Goal: Task Accomplishment & Management: Manage account settings

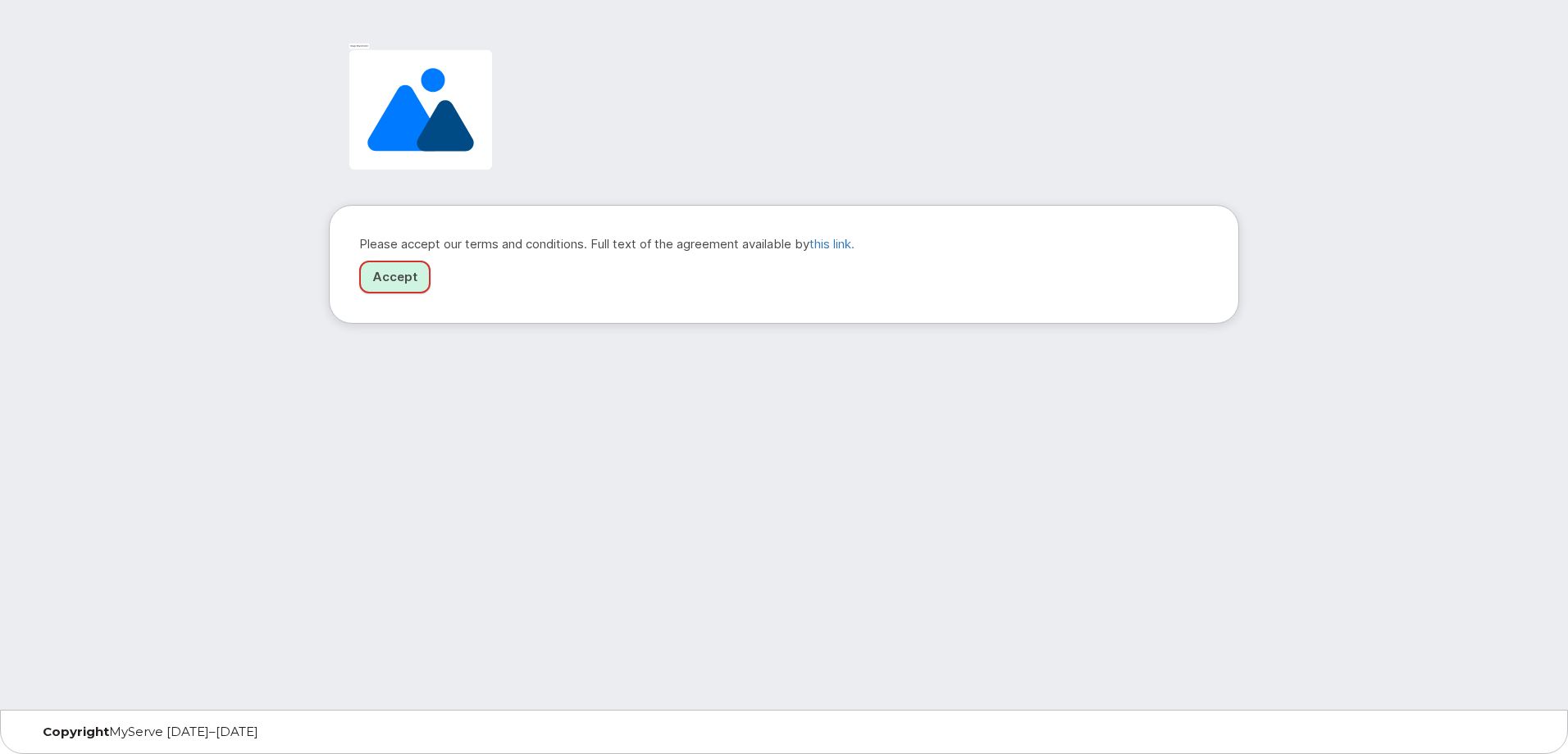
drag, startPoint x: 396, startPoint y: 274, endPoint x: 403, endPoint y: 282, distance: 10.6
click at [396, 274] on link "Accept" at bounding box center [395, 278] width 72 height 34
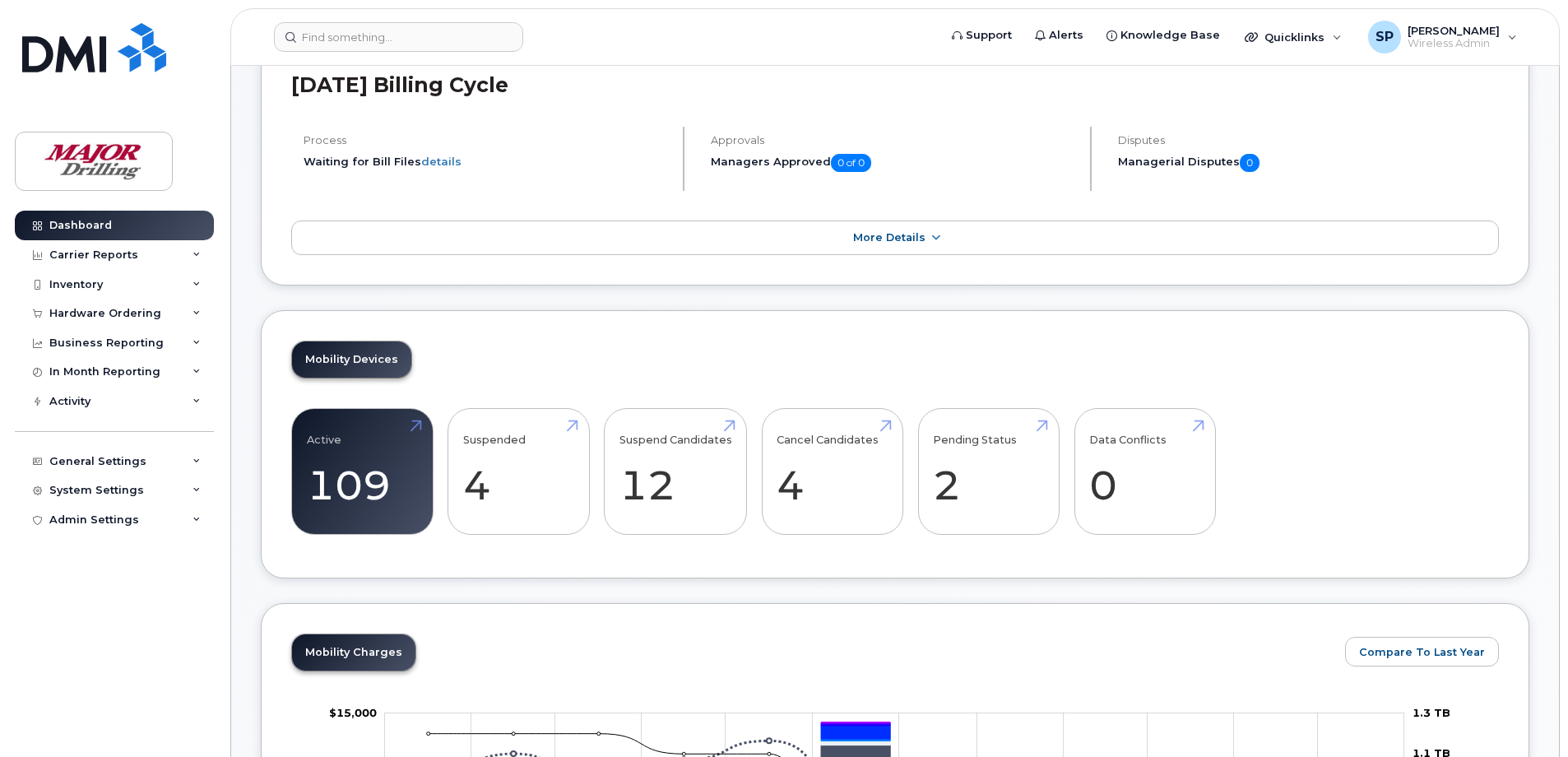
scroll to position [165, 0]
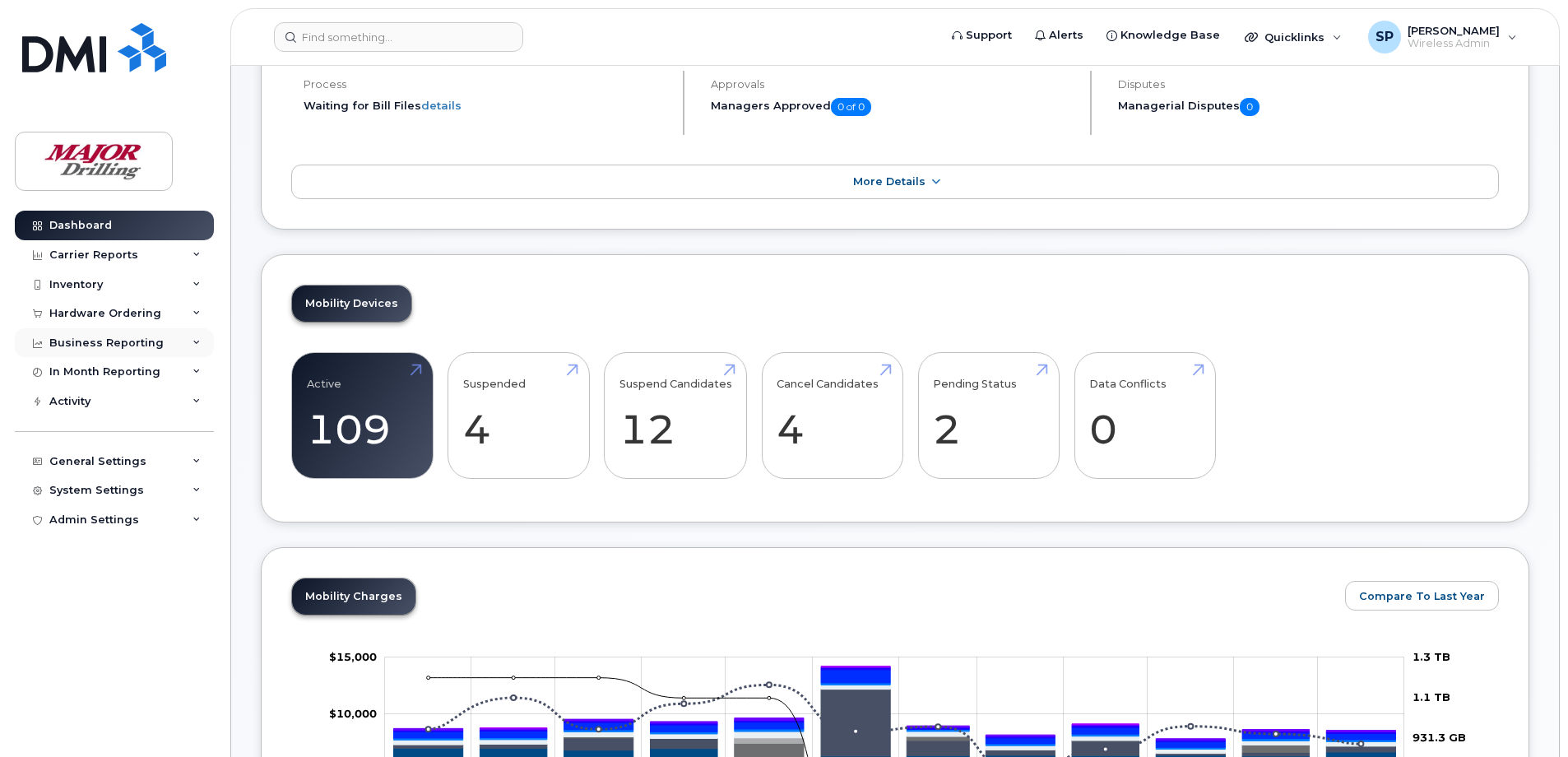
click at [128, 343] on div "Business Reporting" at bounding box center [106, 344] width 114 height 14
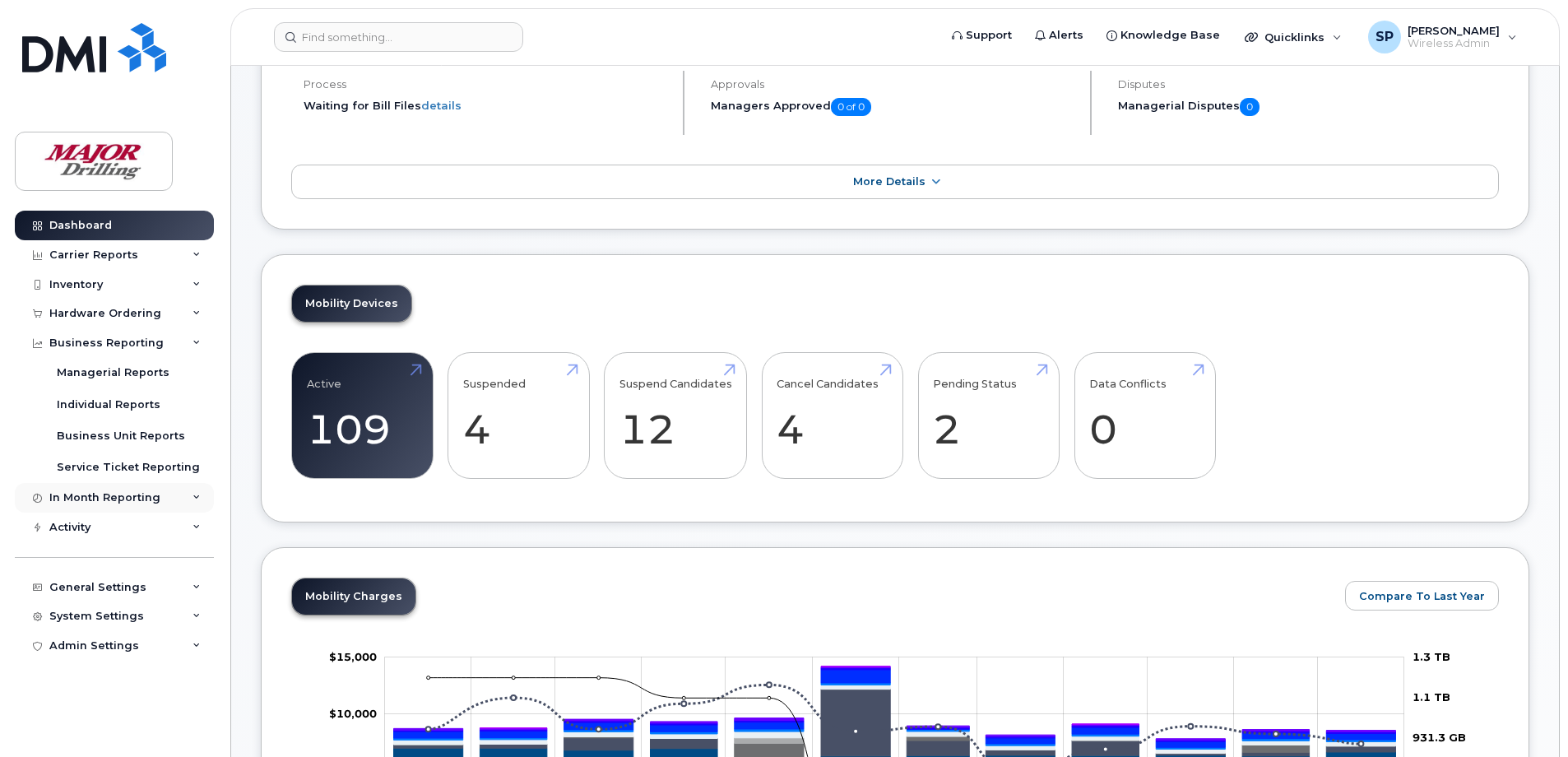
click at [162, 499] on div "In Month Reporting" at bounding box center [115, 498] width 199 height 30
click at [133, 253] on div "Carrier Reports" at bounding box center [115, 255] width 199 height 30
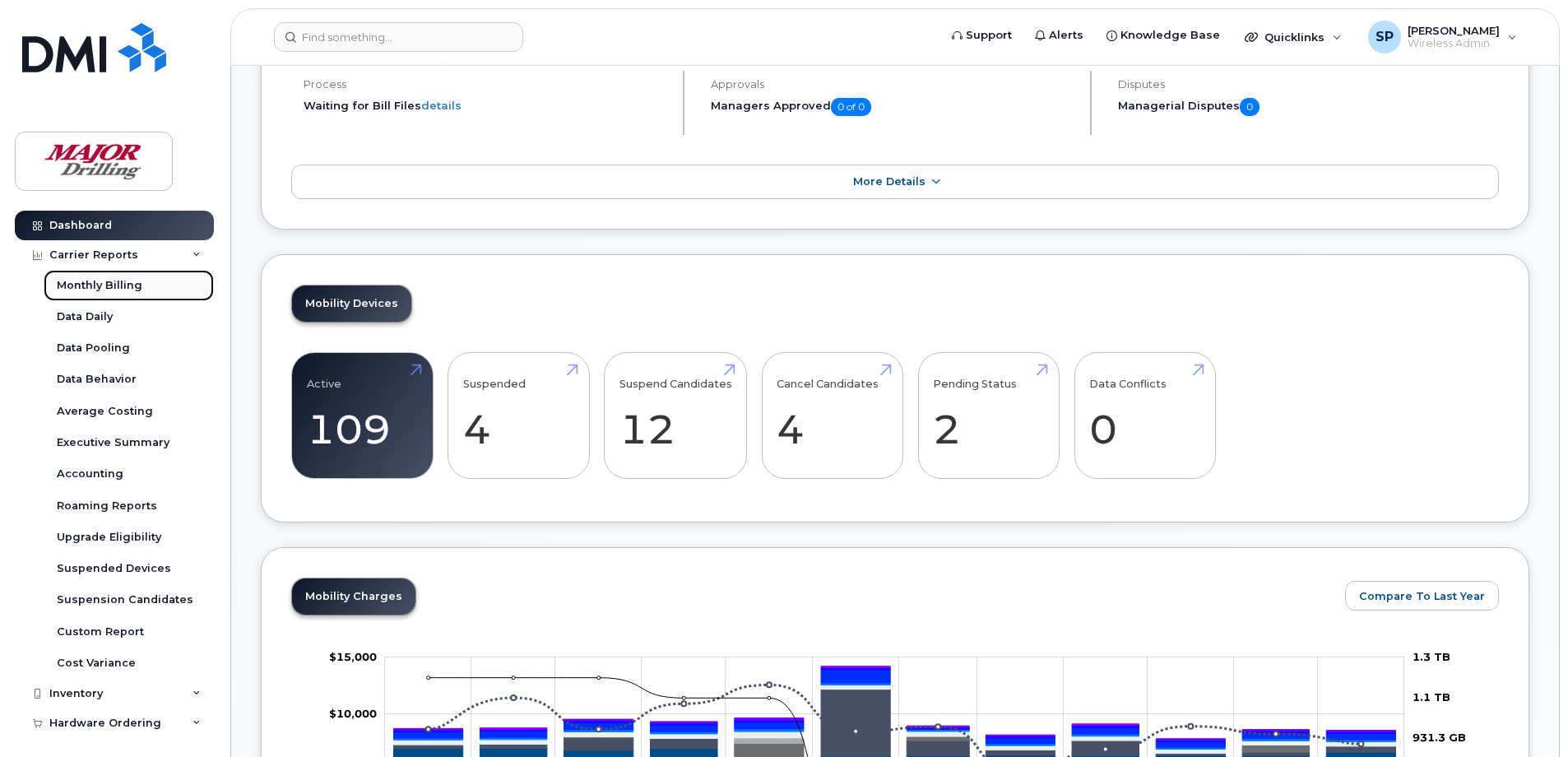
click at [133, 285] on div "Monthly Billing" at bounding box center [99, 286] width 85 height 15
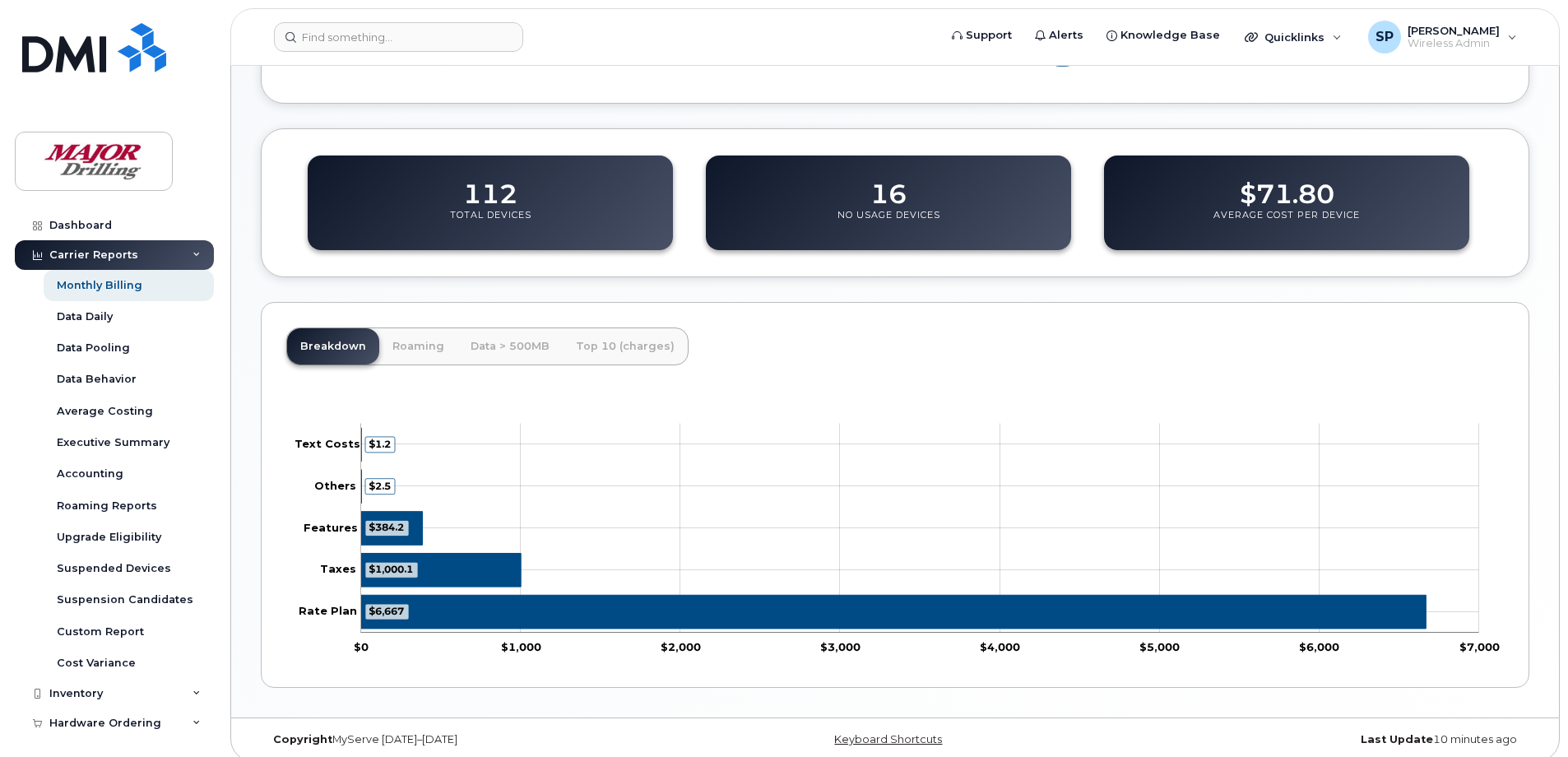
scroll to position [533, 0]
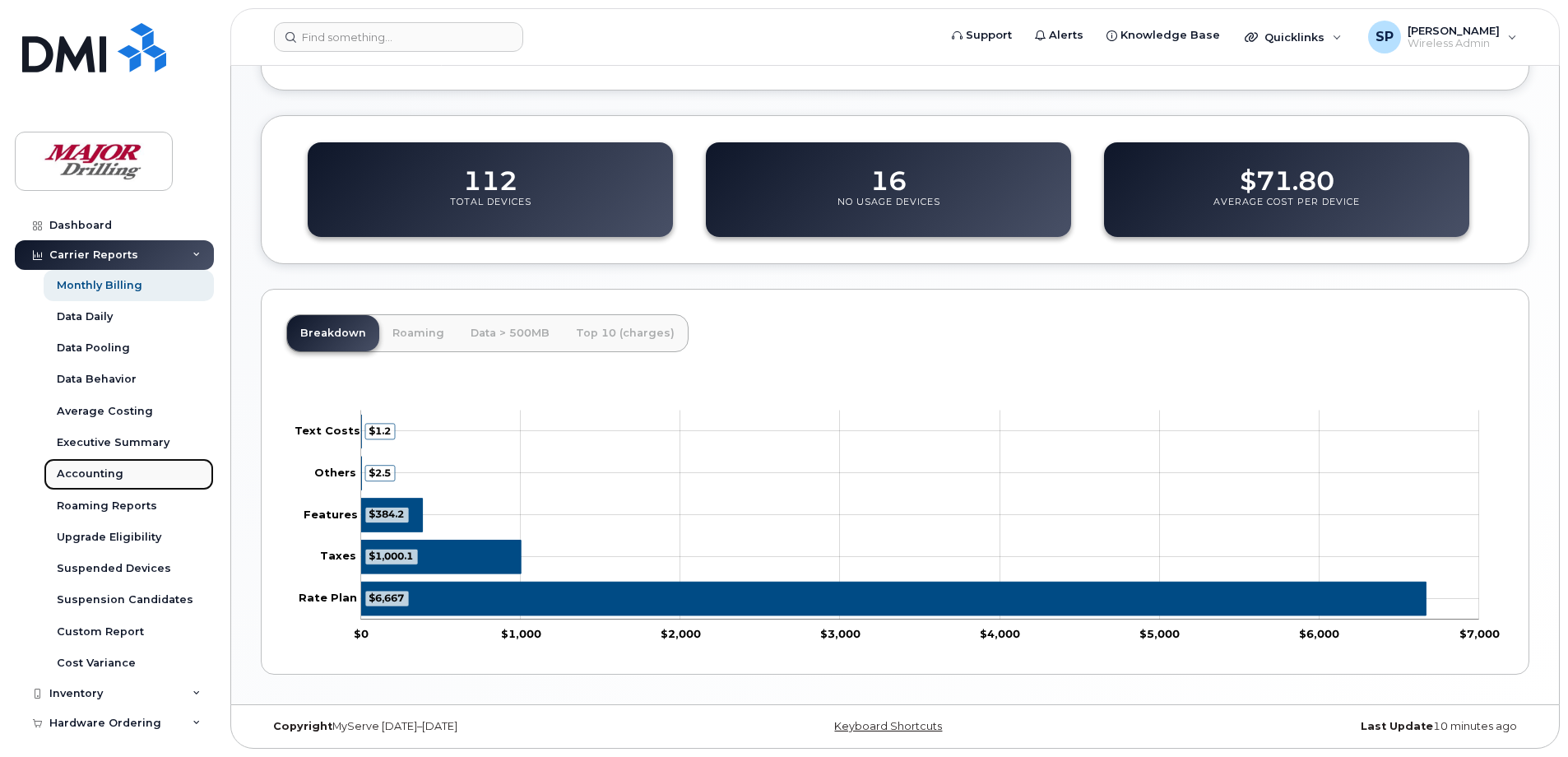
click at [100, 467] on div "Accounting" at bounding box center [90, 474] width 67 height 15
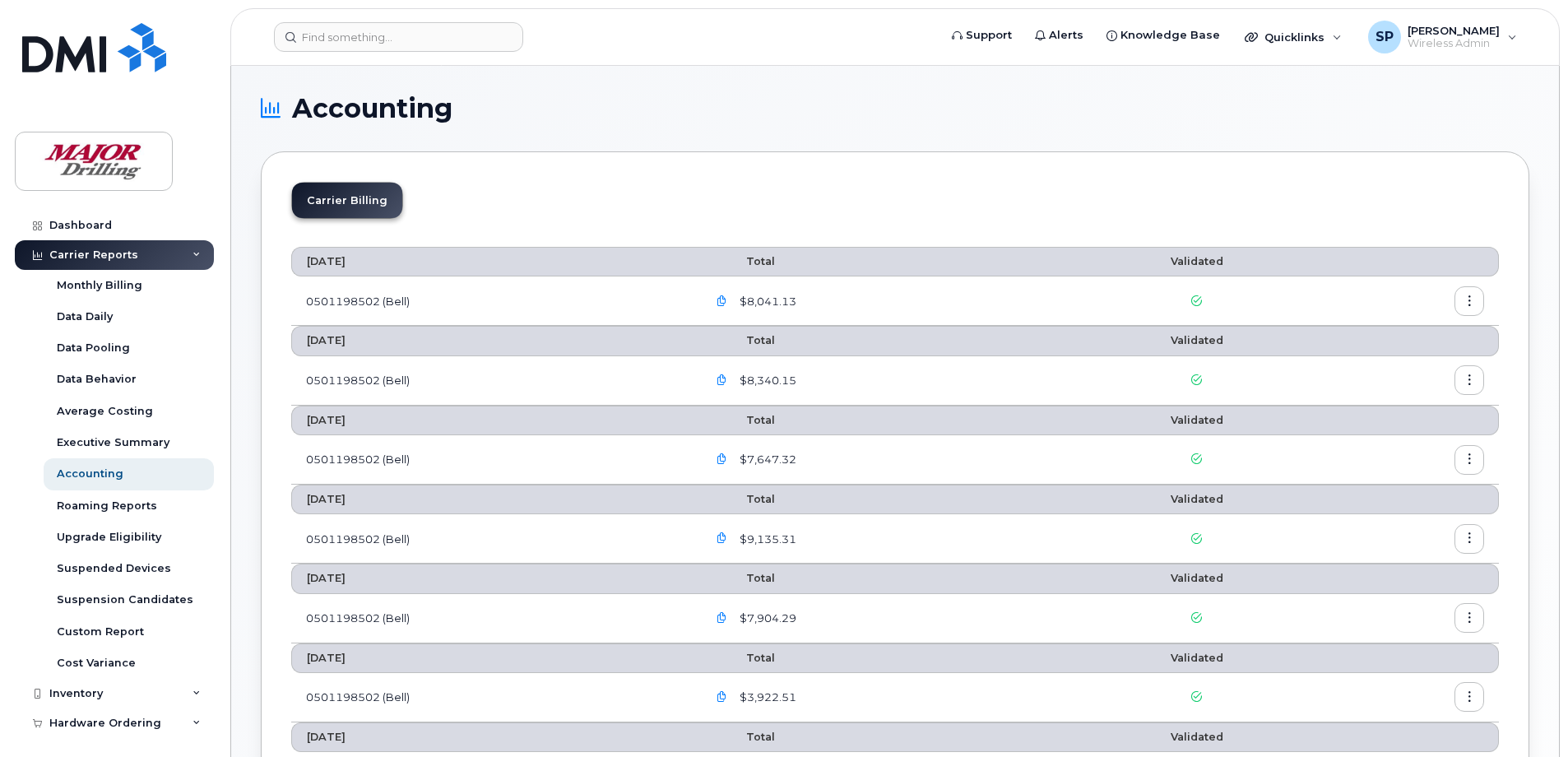
click at [334, 262] on th "July 2025" at bounding box center [491, 261] width 401 height 30
click at [445, 262] on th "July 2025" at bounding box center [491, 261] width 401 height 30
click at [770, 266] on span "Total" at bounding box center [741, 261] width 68 height 13
click at [762, 302] on span "$8,041.13" at bounding box center [766, 302] width 60 height 16
click at [725, 300] on icon "button" at bounding box center [722, 302] width 11 height 11
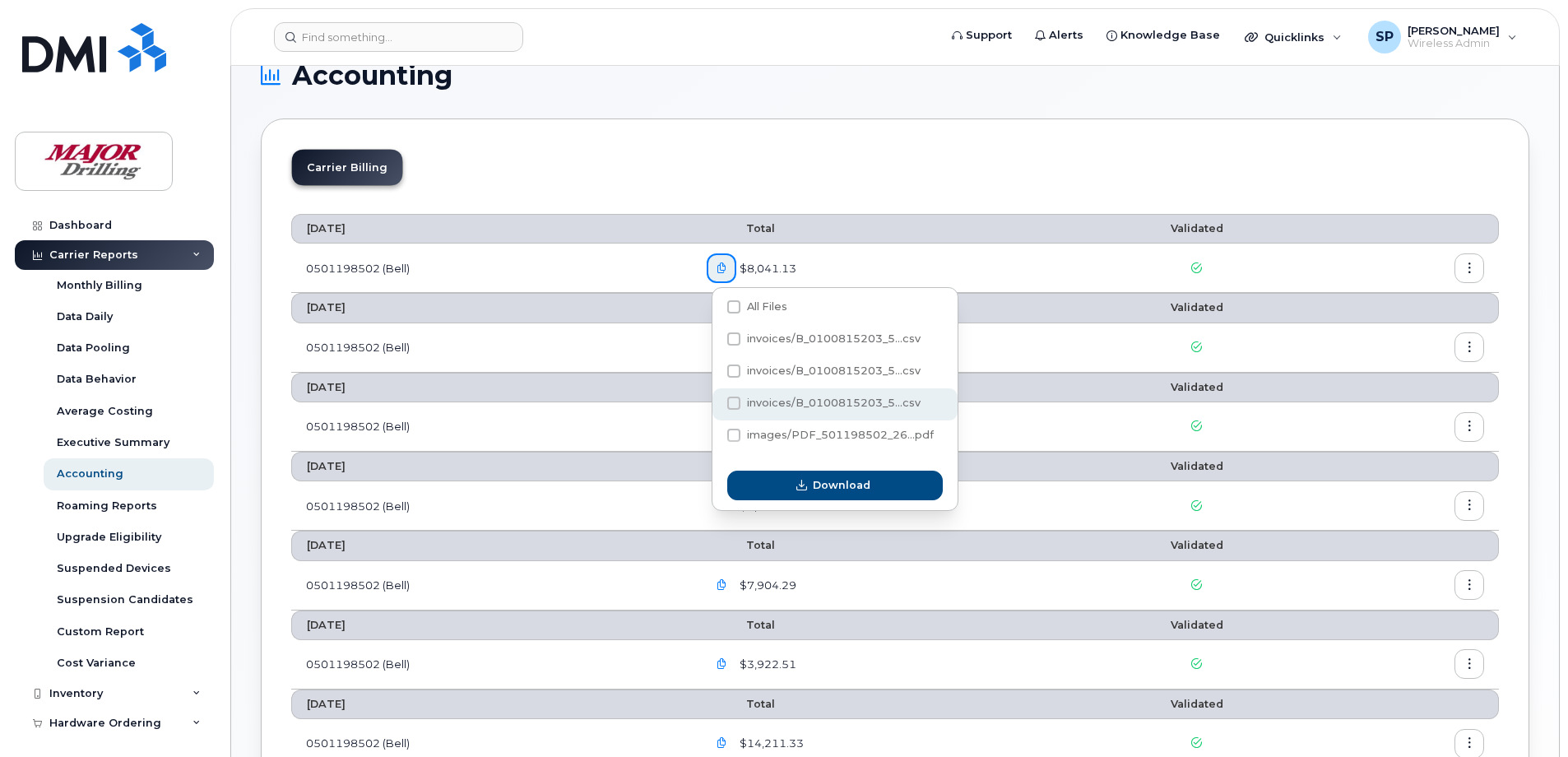
scroll to position [82, 0]
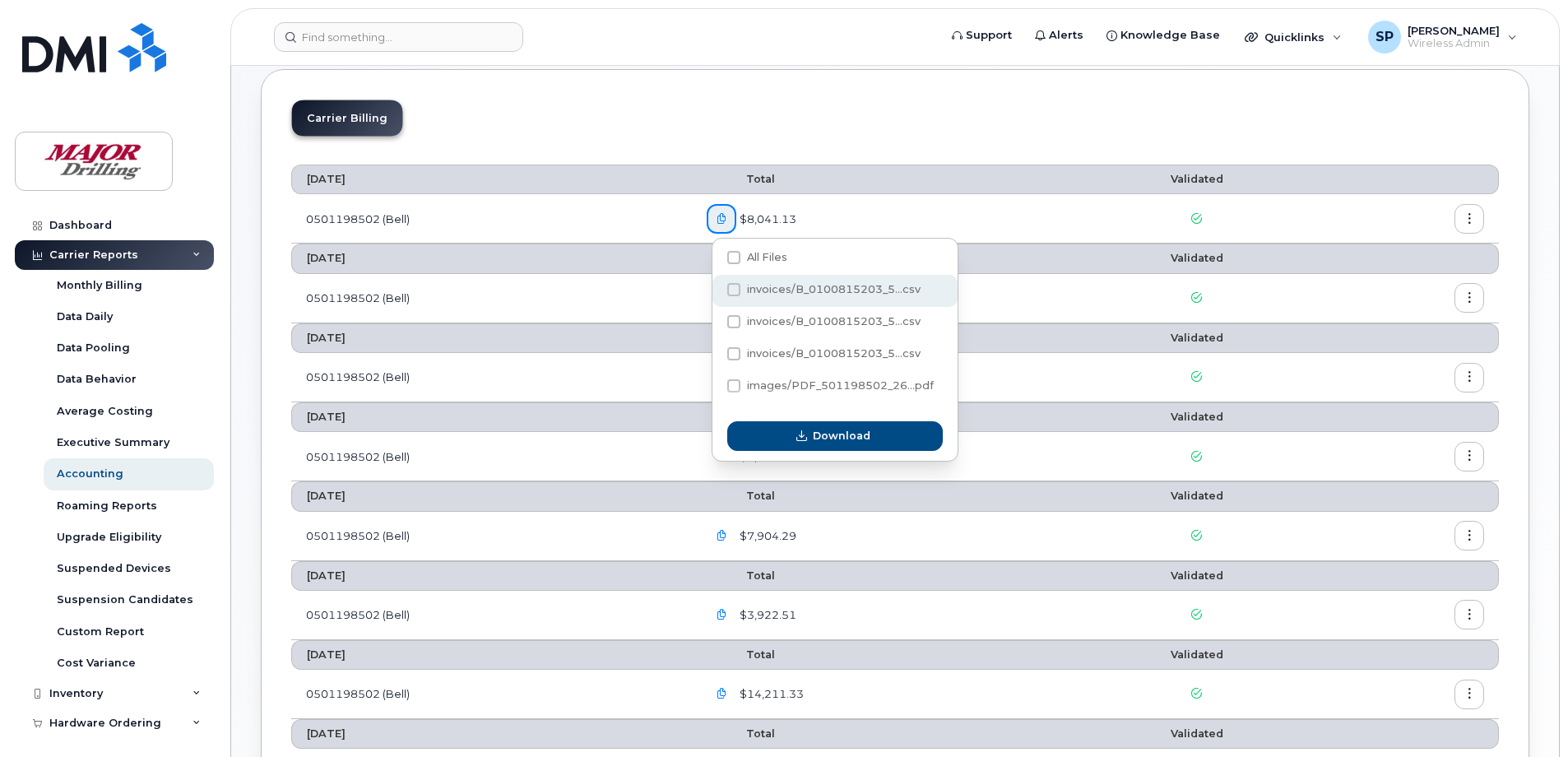
click at [731, 289] on span at bounding box center [734, 290] width 14 height 14
click at [716, 289] on input "invoices/B_0100815203_5...csv" at bounding box center [712, 291] width 8 height 8
checkbox input "true"
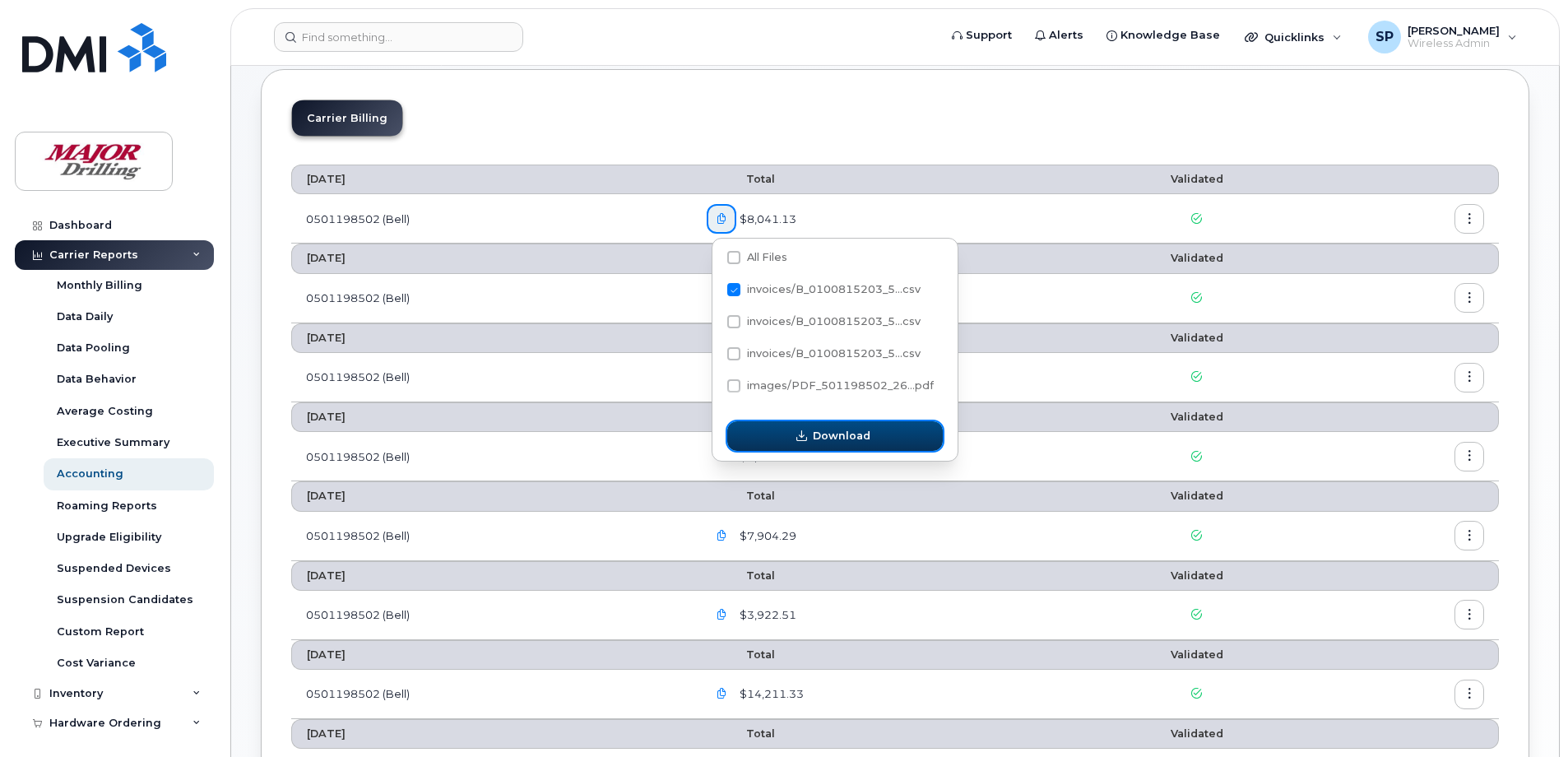
click at [844, 434] on span "Download" at bounding box center [842, 436] width 57 height 16
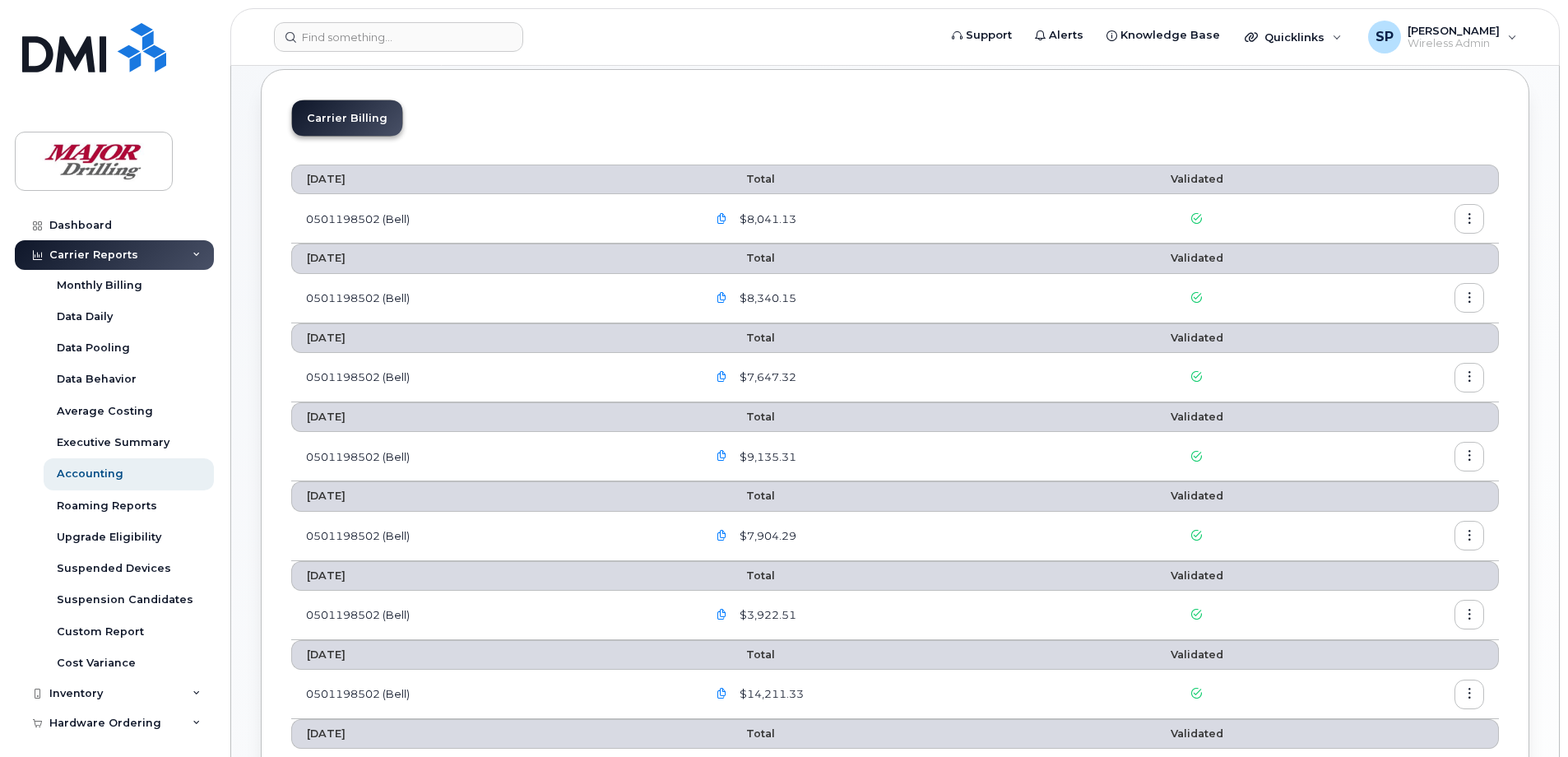
click at [1474, 218] on icon "button" at bounding box center [1469, 219] width 11 height 11
click at [554, 117] on div "Carrier Billing" at bounding box center [895, 124] width 1207 height 50
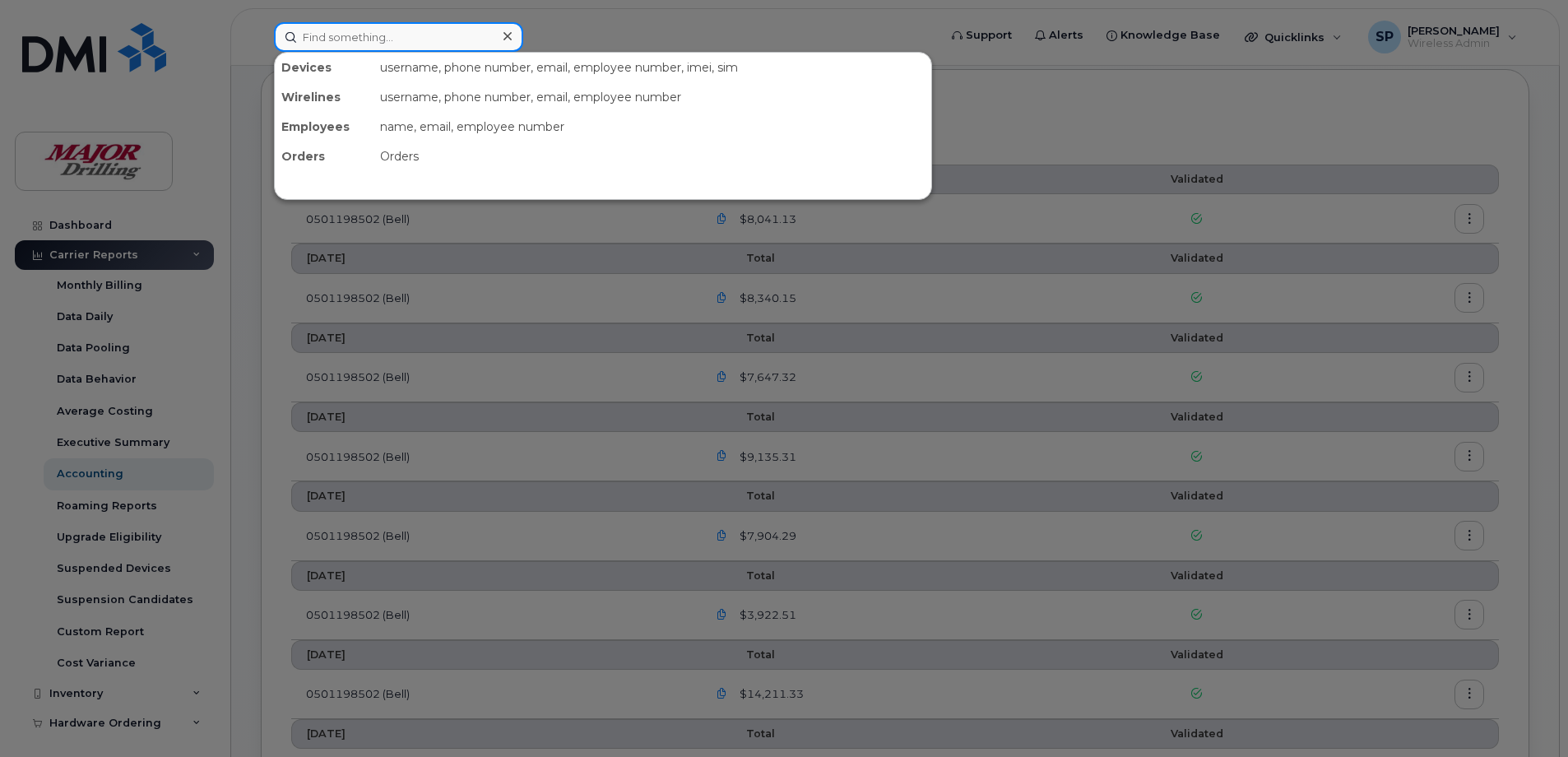
click at [329, 34] on input at bounding box center [398, 36] width 249 height 30
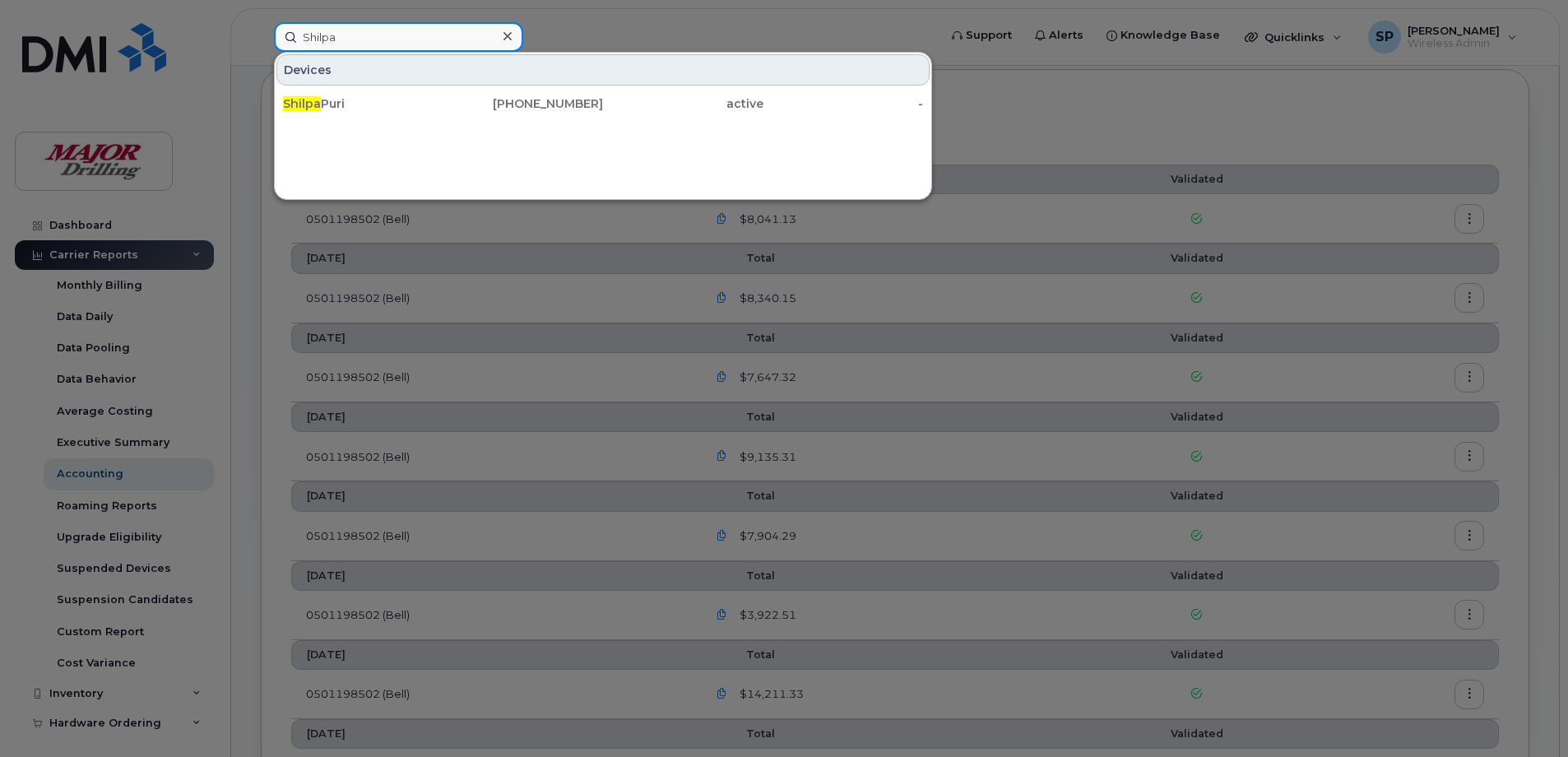
drag, startPoint x: 351, startPoint y: 38, endPoint x: 238, endPoint y: 24, distance: 113.9
click at [261, 24] on div "Shilpa Devices Shilpa Puri 431-294-8981 active -" at bounding box center [600, 36] width 680 height 30
type input "Dan"
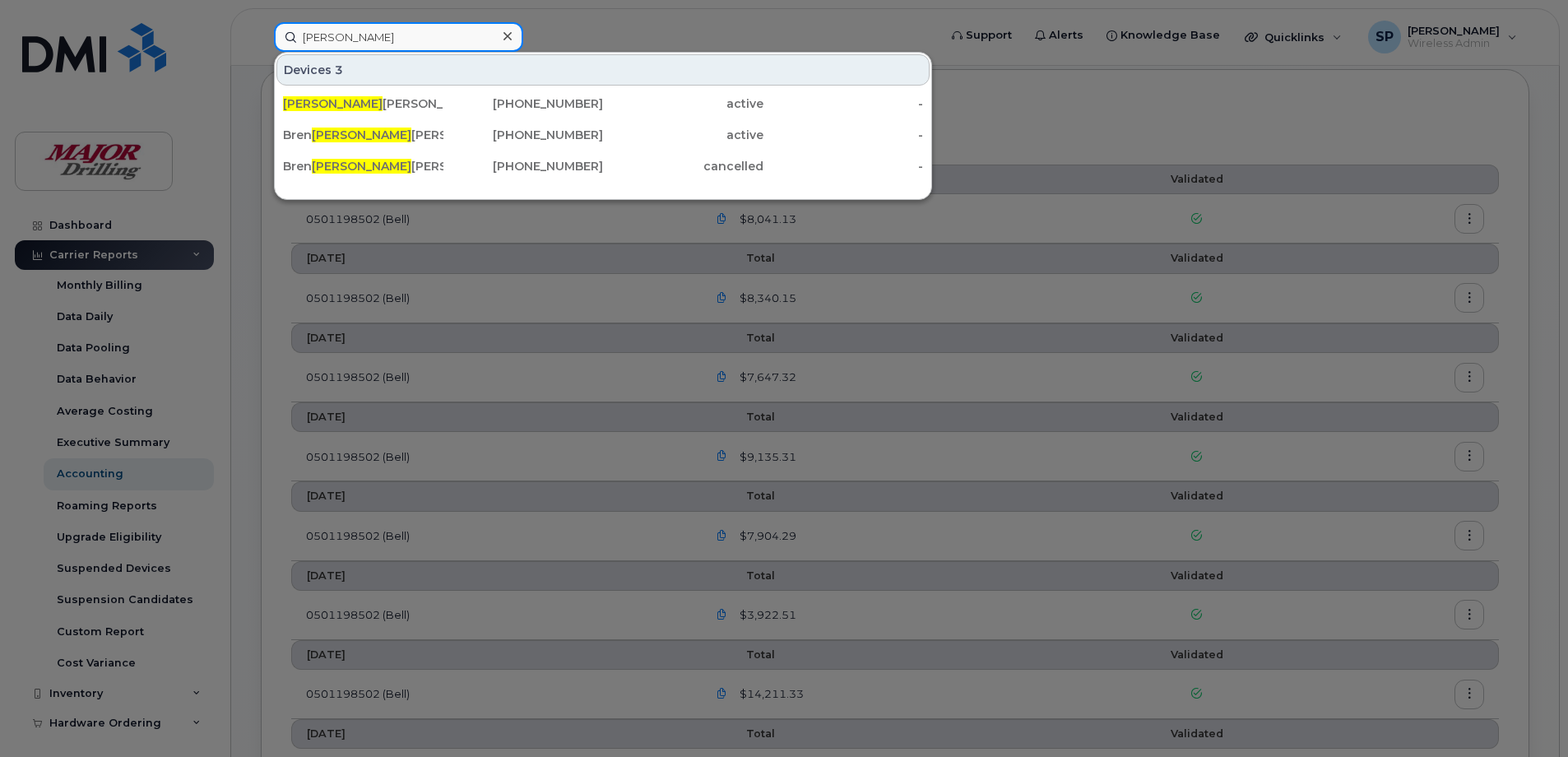
drag, startPoint x: 329, startPoint y: 38, endPoint x: 252, endPoint y: 32, distance: 77.2
click at [261, 32] on div "Dan Devices 3 Dan Fortin 819-279-7530 active - Bren dan Moloney 604-789-4871 ac…" at bounding box center [600, 36] width 680 height 30
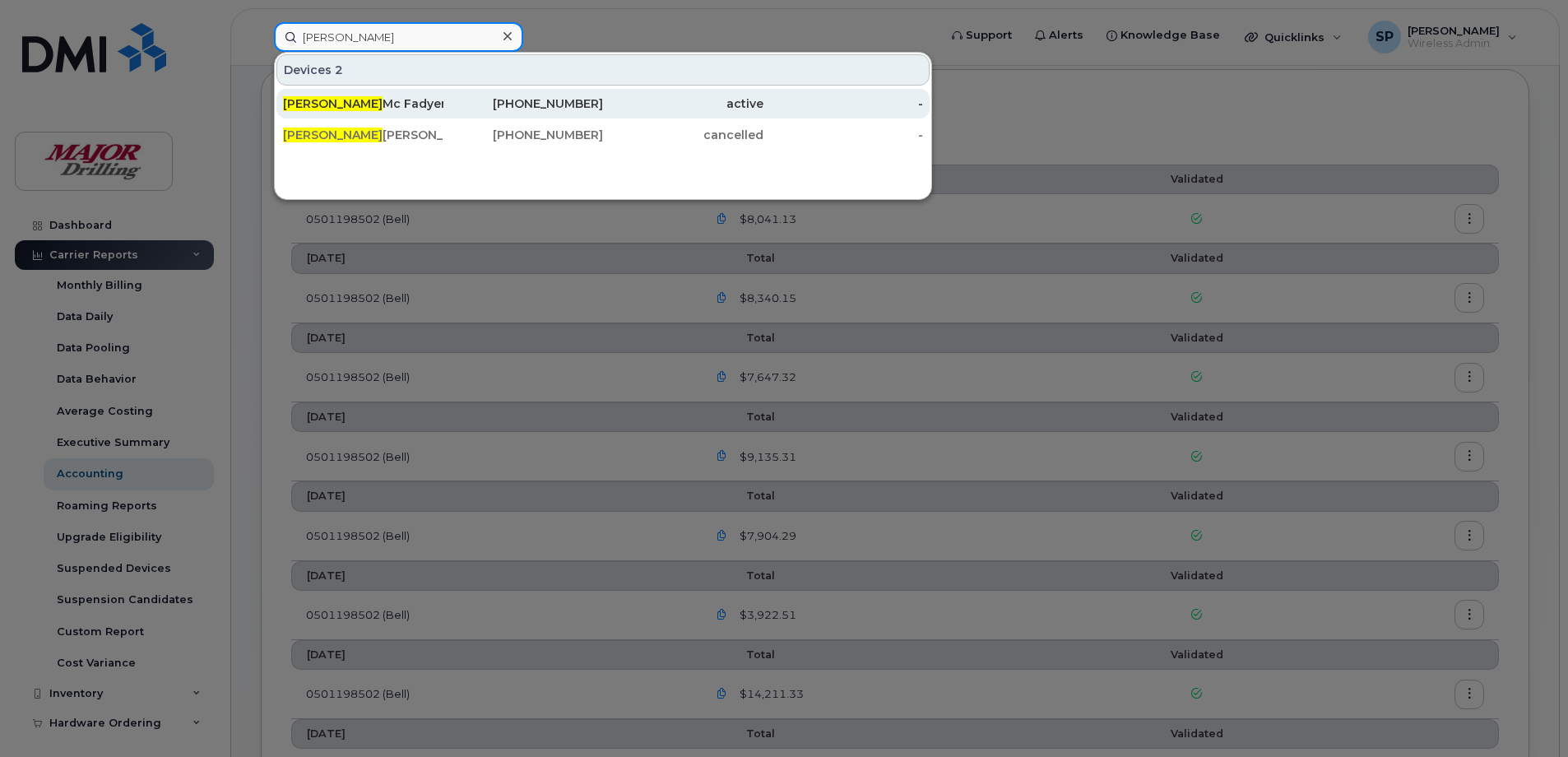
type input "Craig"
click at [361, 104] on div "Craig Mc Fadyen" at bounding box center [363, 103] width 160 height 16
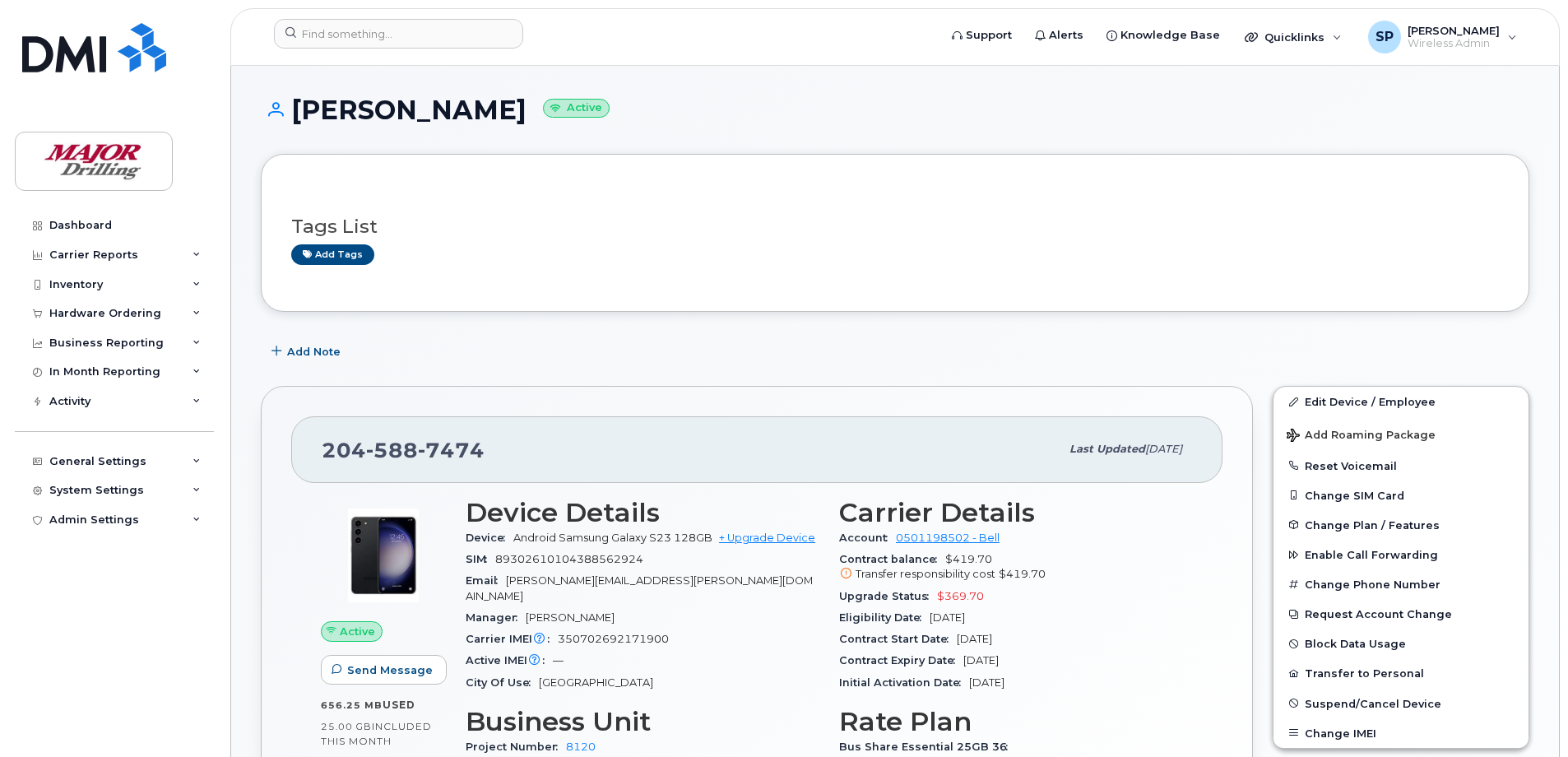
scroll to position [82, 0]
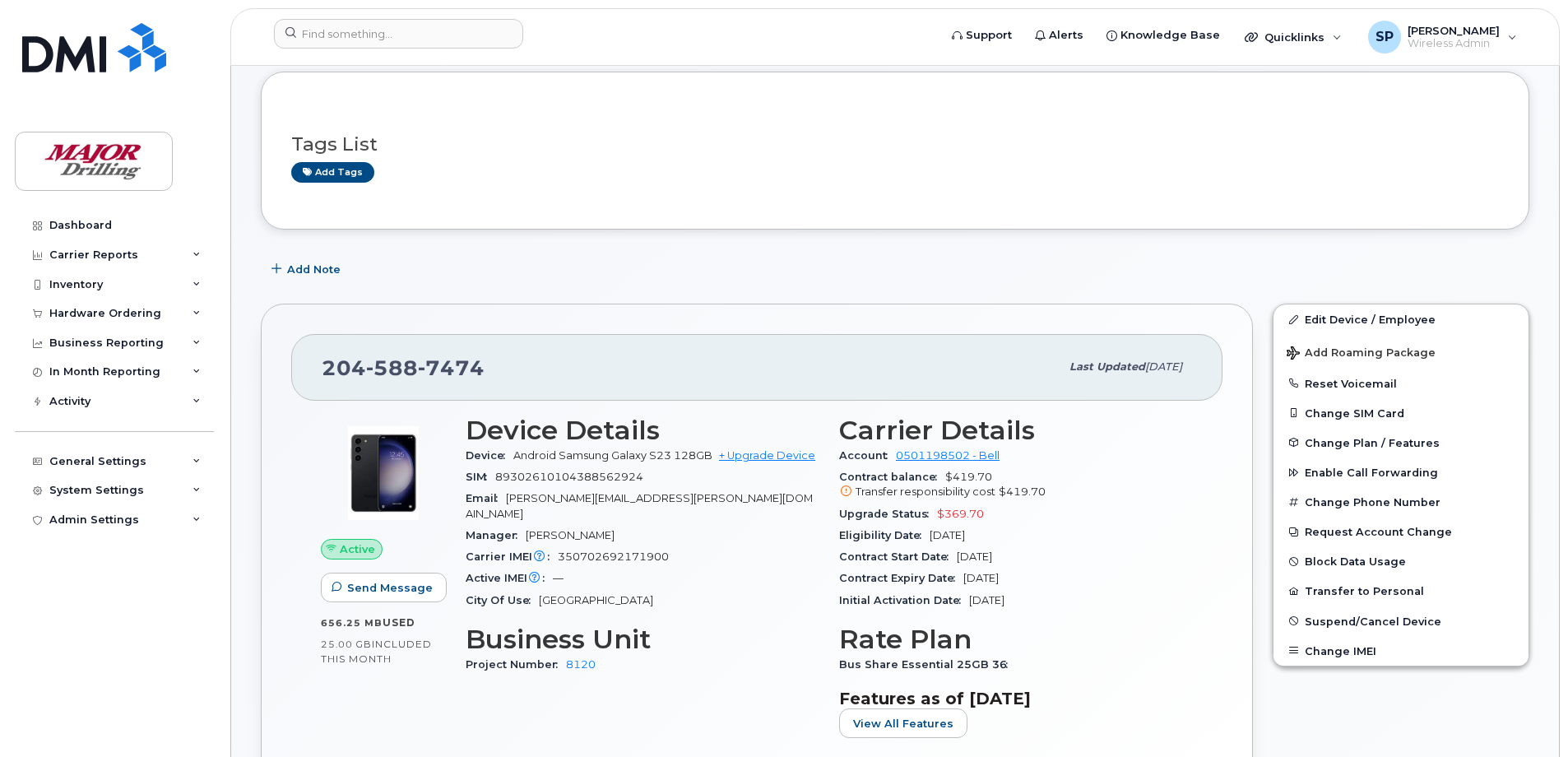
drag, startPoint x: 958, startPoint y: 557, endPoint x: 1064, endPoint y: 558, distance: 106.0
click at [1064, 558] on div "Contract Start Date May 31, 2023" at bounding box center [1016, 557] width 354 height 21
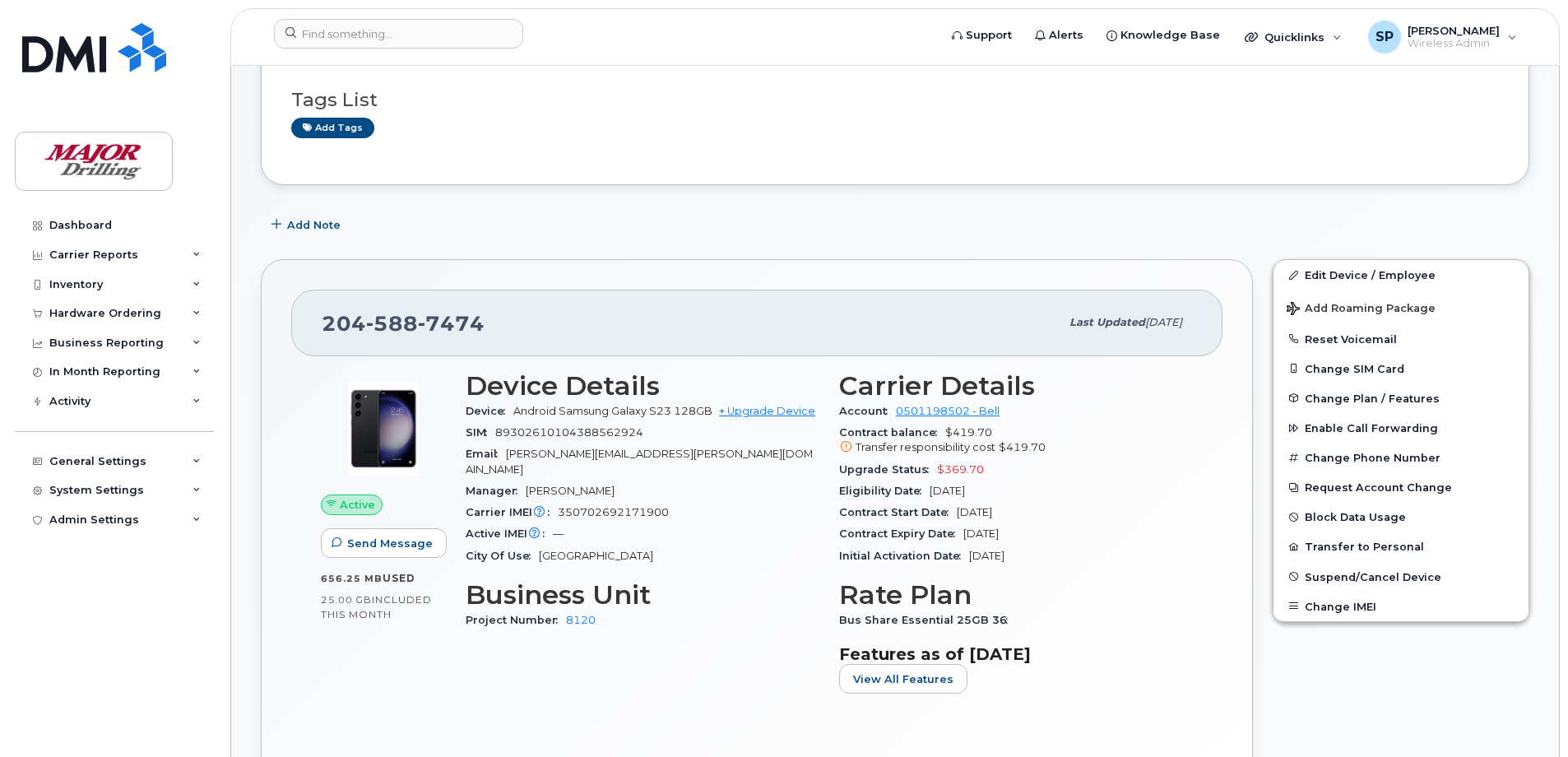
scroll to position [0, 0]
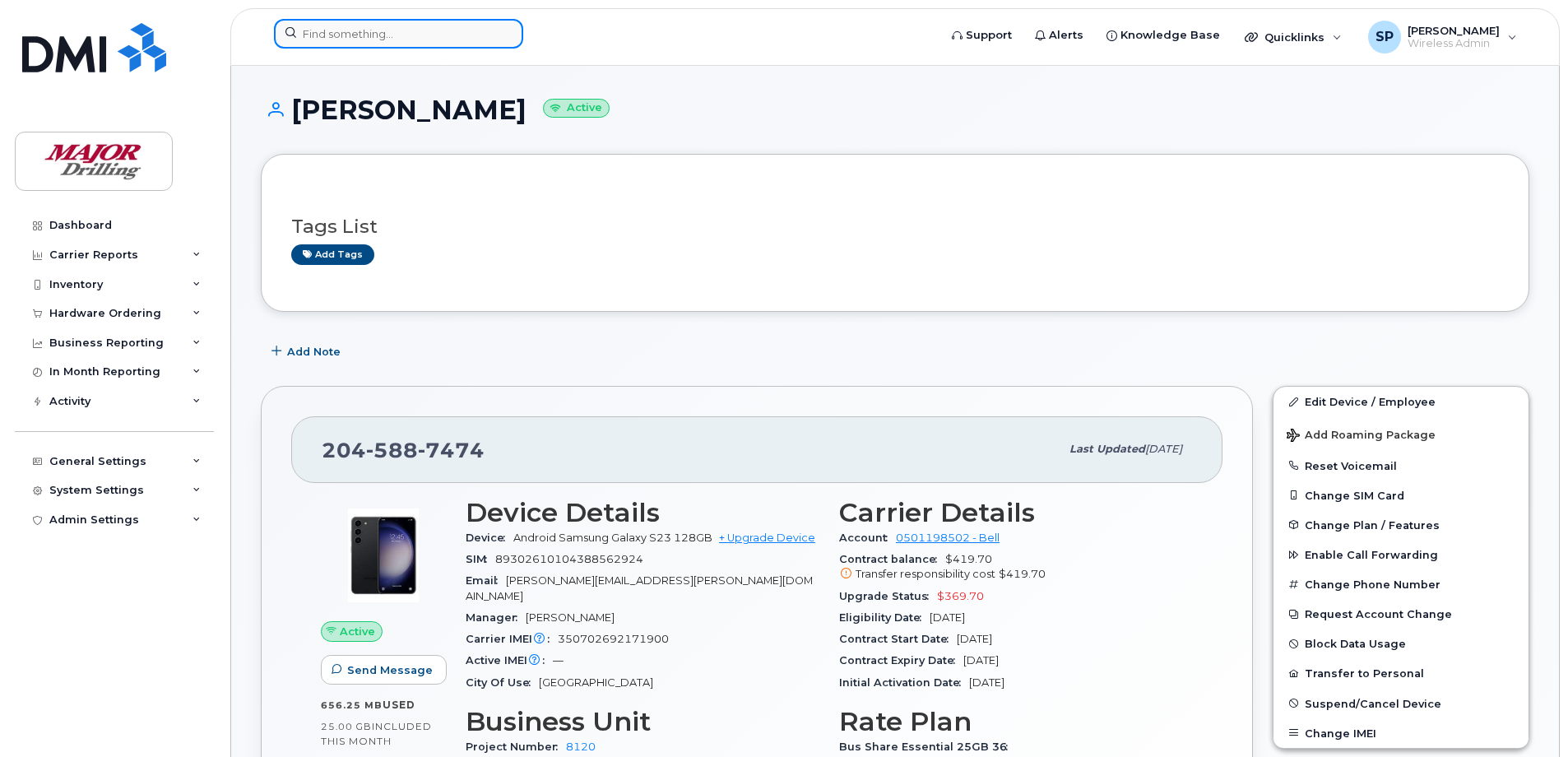
drag, startPoint x: 333, startPoint y: 28, endPoint x: 324, endPoint y: 24, distance: 9.8
click at [333, 28] on input at bounding box center [398, 33] width 249 height 30
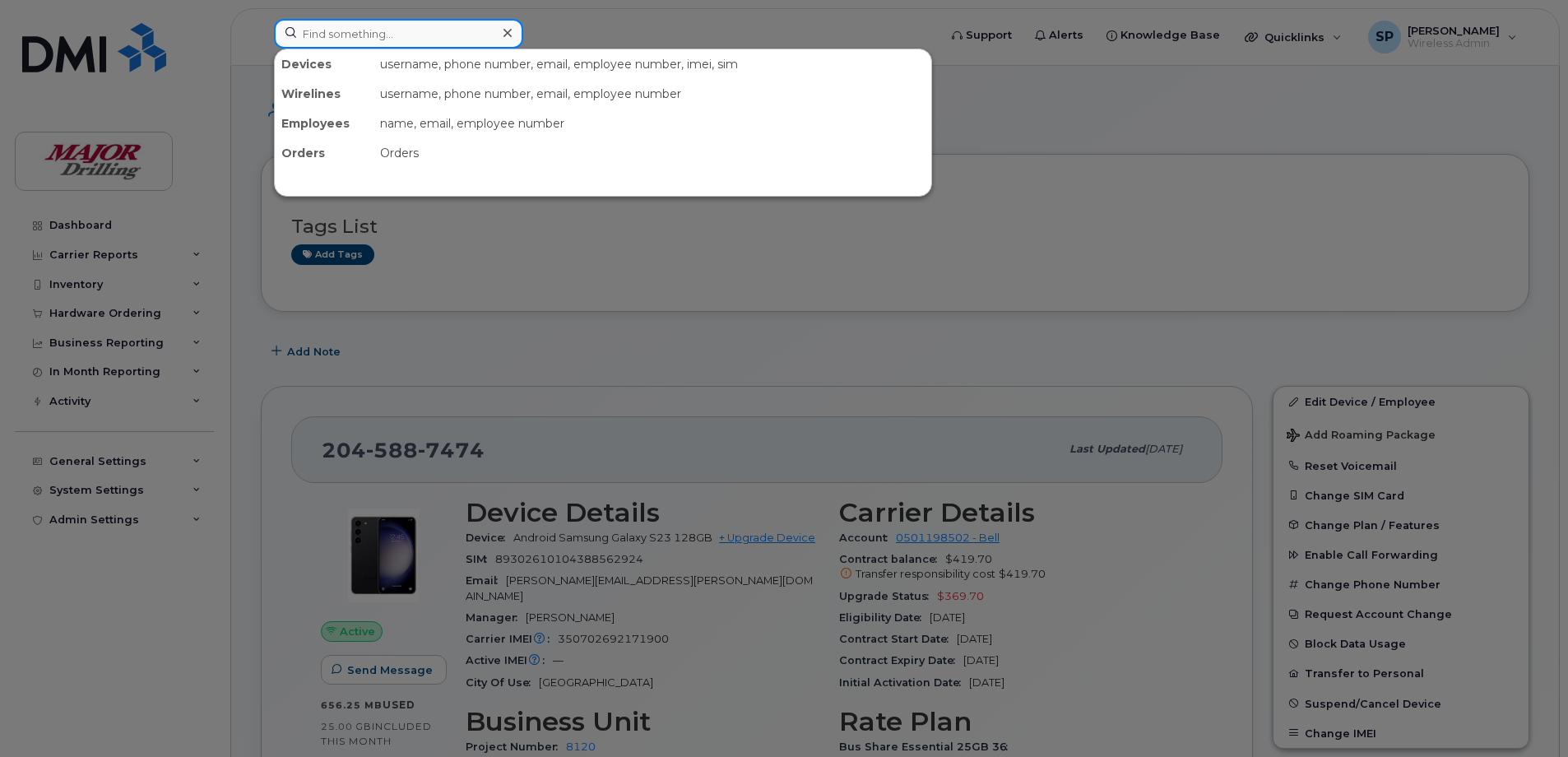
type input "Shilpa"
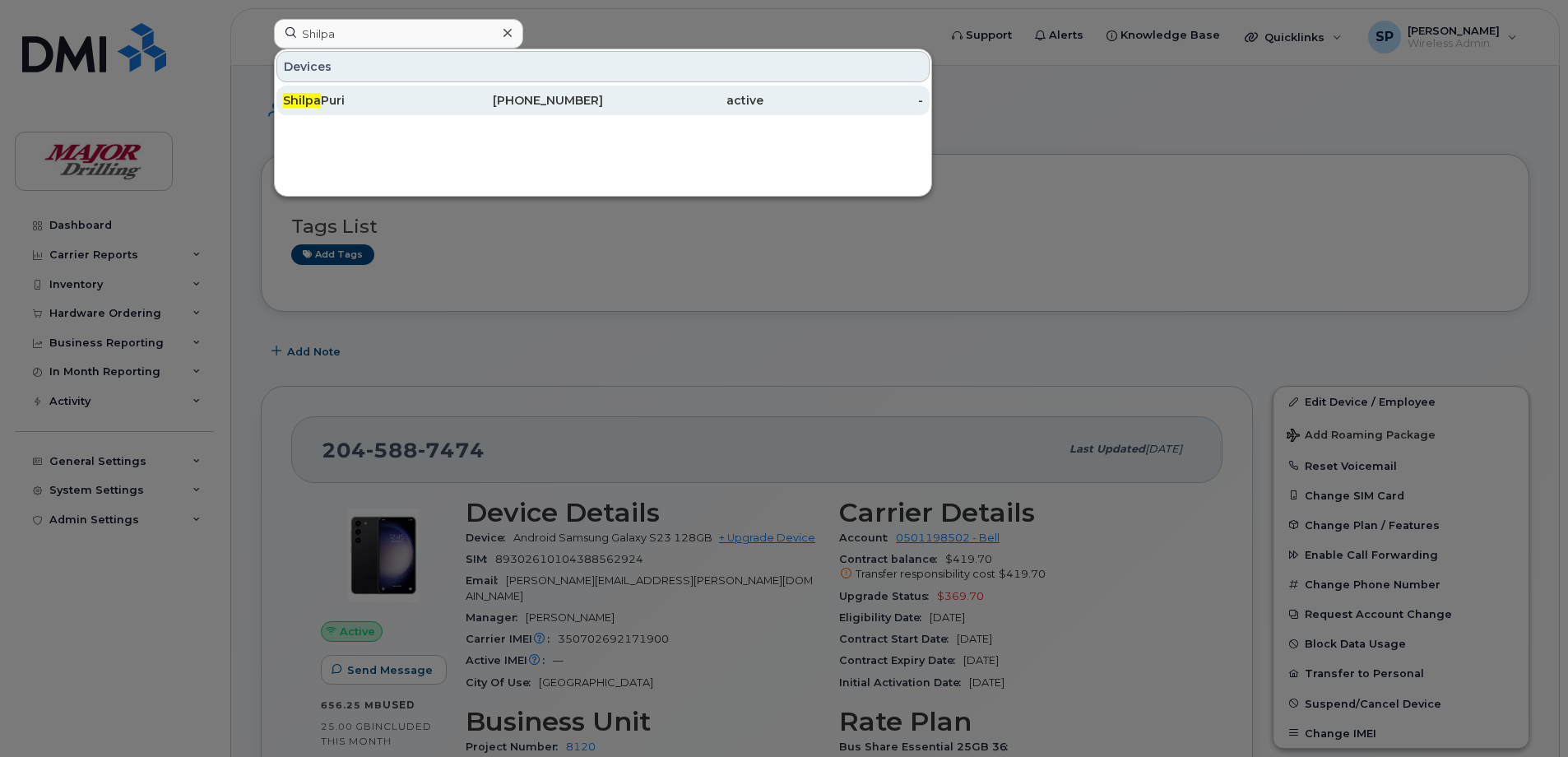
click at [337, 96] on div "Shilpa Puri" at bounding box center [363, 100] width 160 height 16
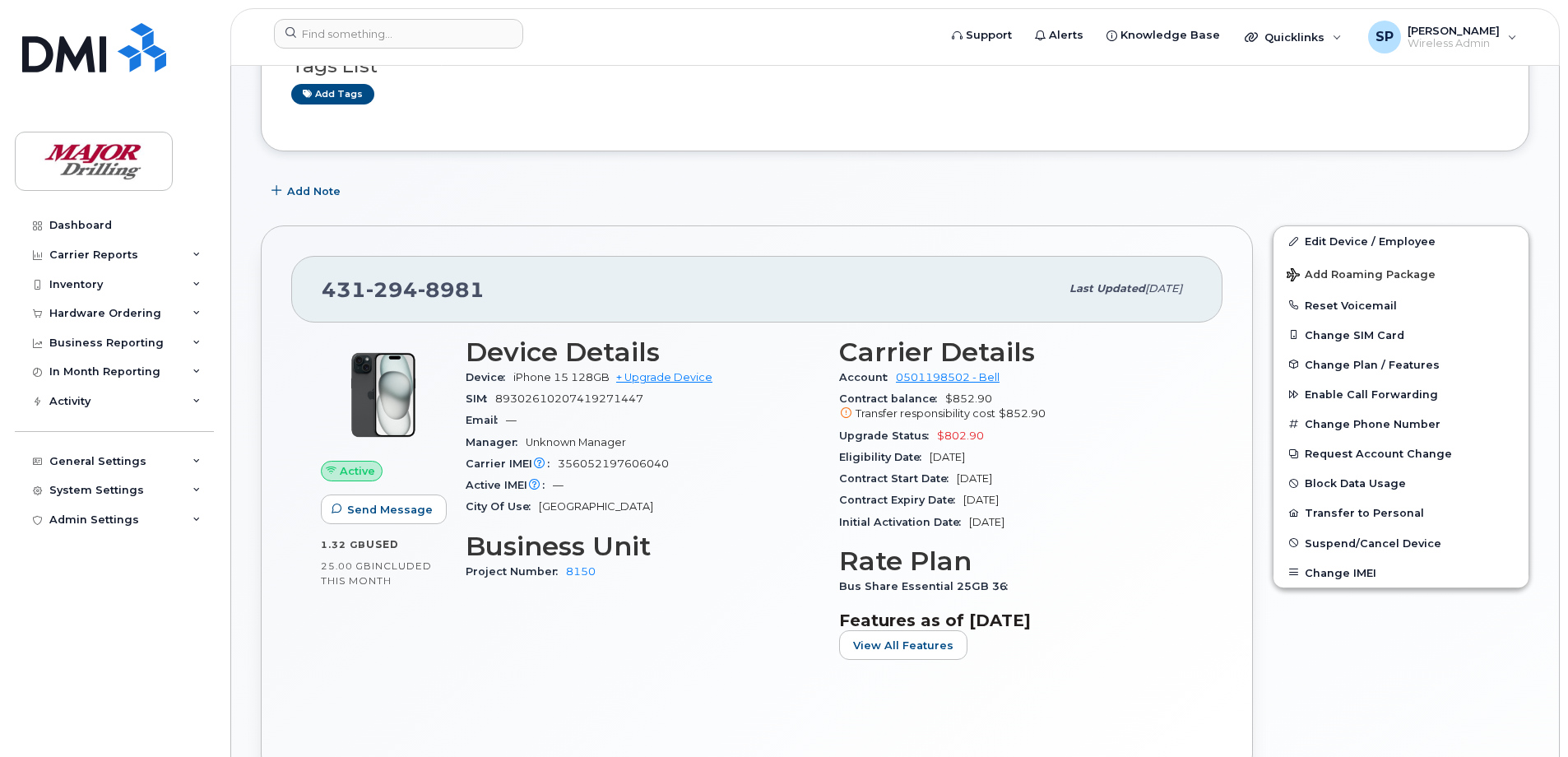
scroll to position [165, 0]
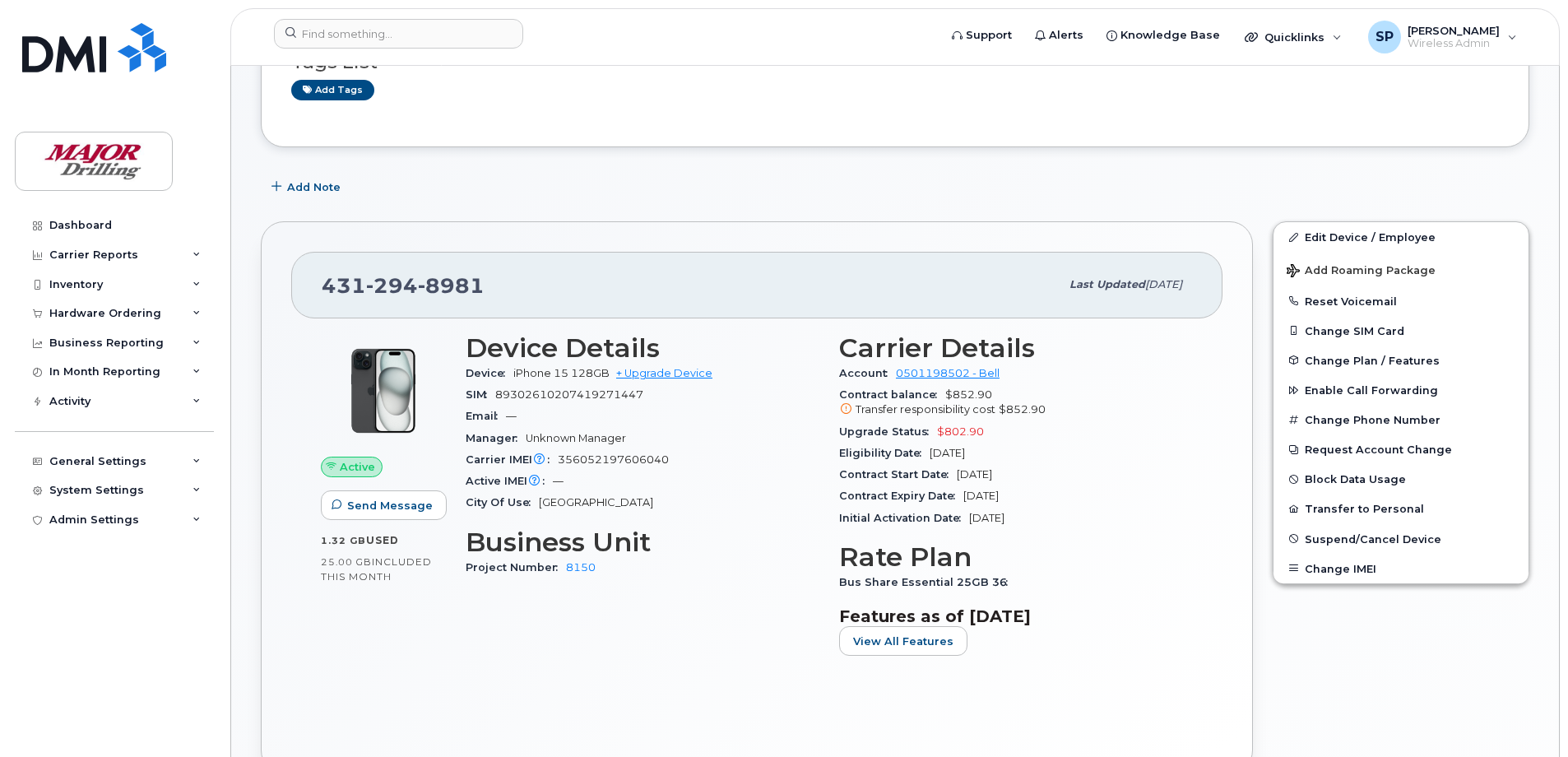
drag, startPoint x: 958, startPoint y: 475, endPoint x: 1034, endPoint y: 479, distance: 76.1
click at [1034, 479] on div "Contract Start Date [DATE]" at bounding box center [1016, 475] width 354 height 21
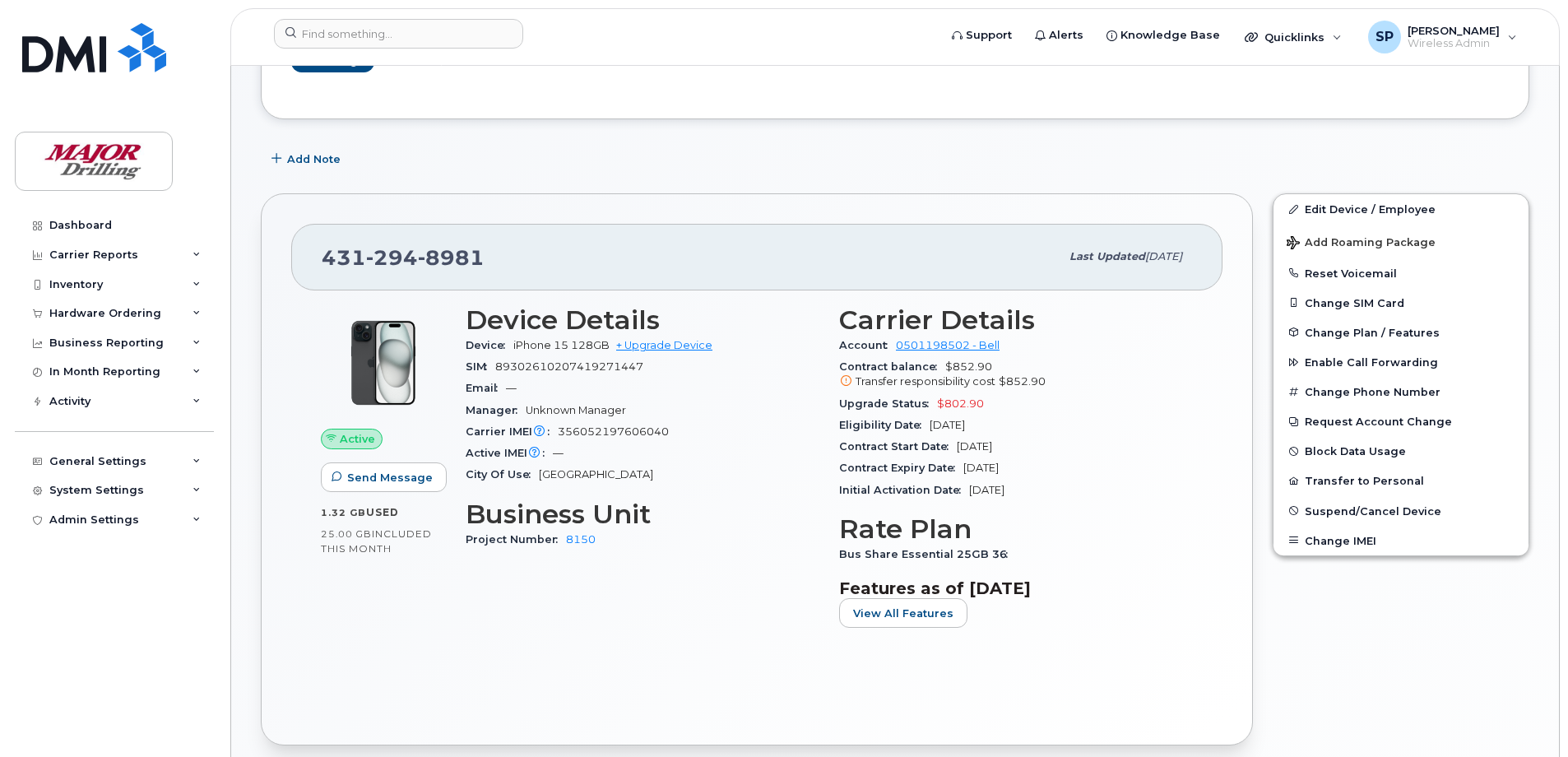
scroll to position [164, 0]
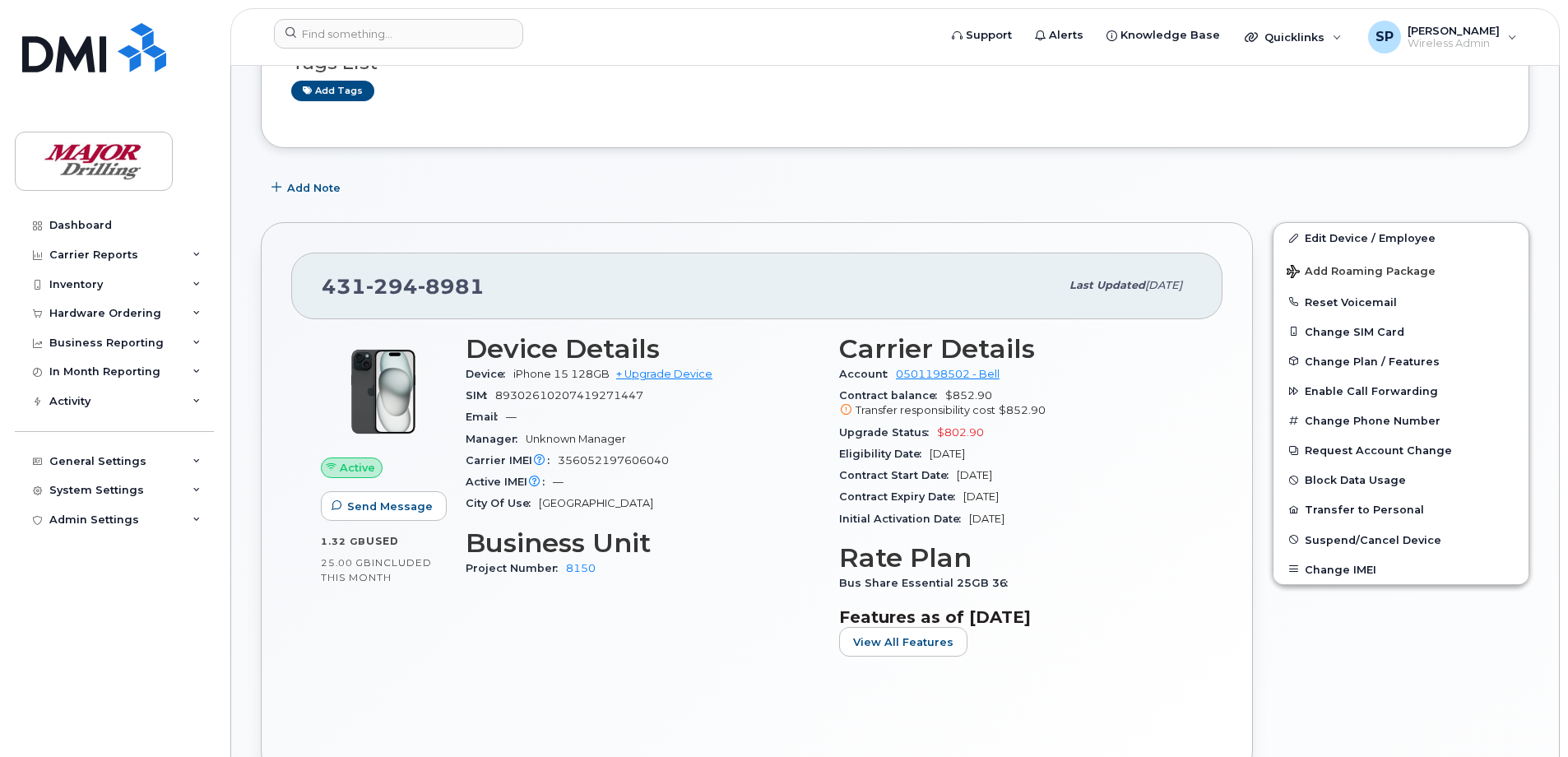
click at [552, 439] on span "Unknown Manager" at bounding box center [576, 439] width 100 height 13
click at [541, 450] on span "Carrier IMEI is reported during the last billing cycle or change of service" at bounding box center [540, 410] width 165 height 81
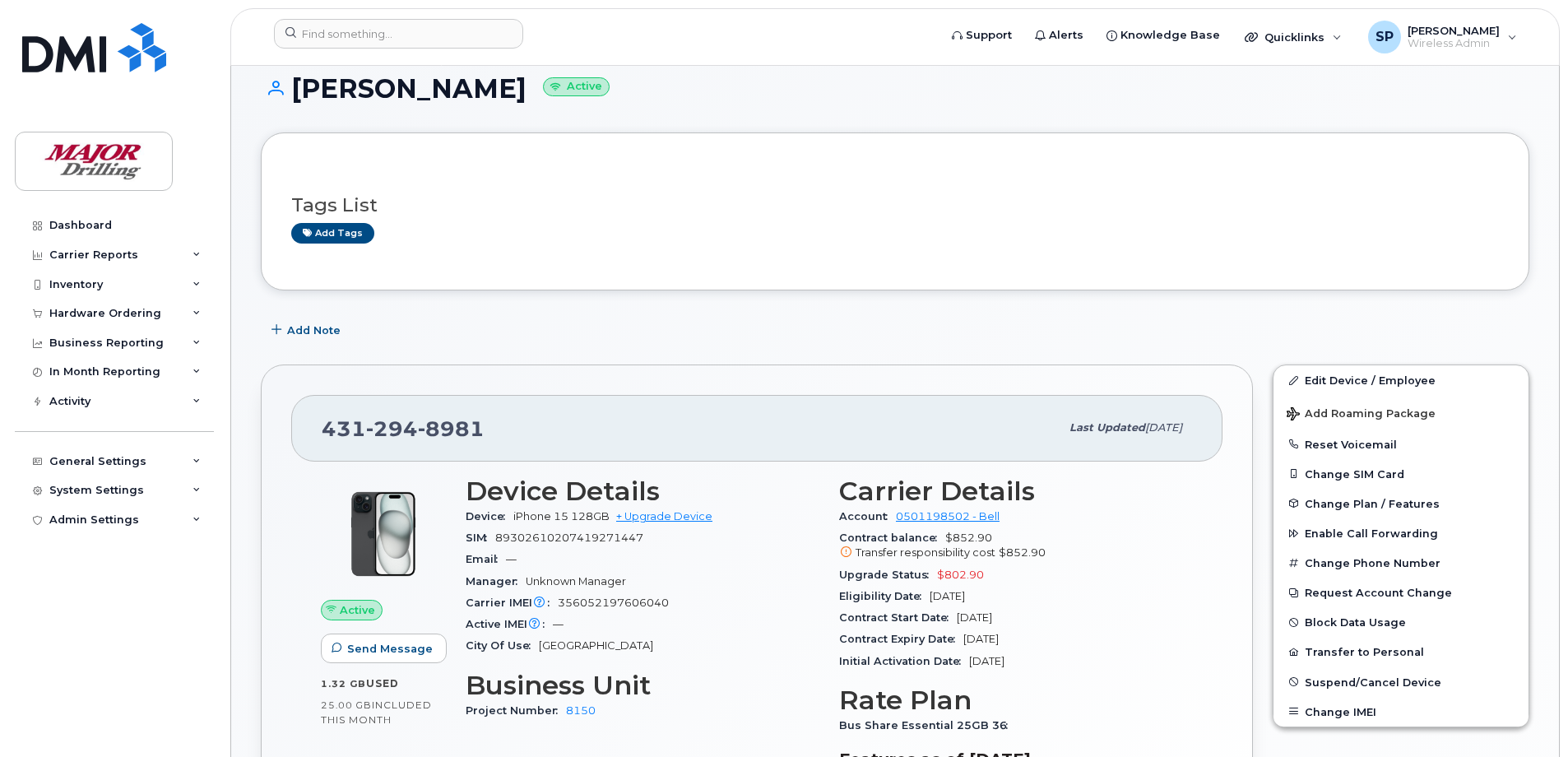
scroll to position [0, 0]
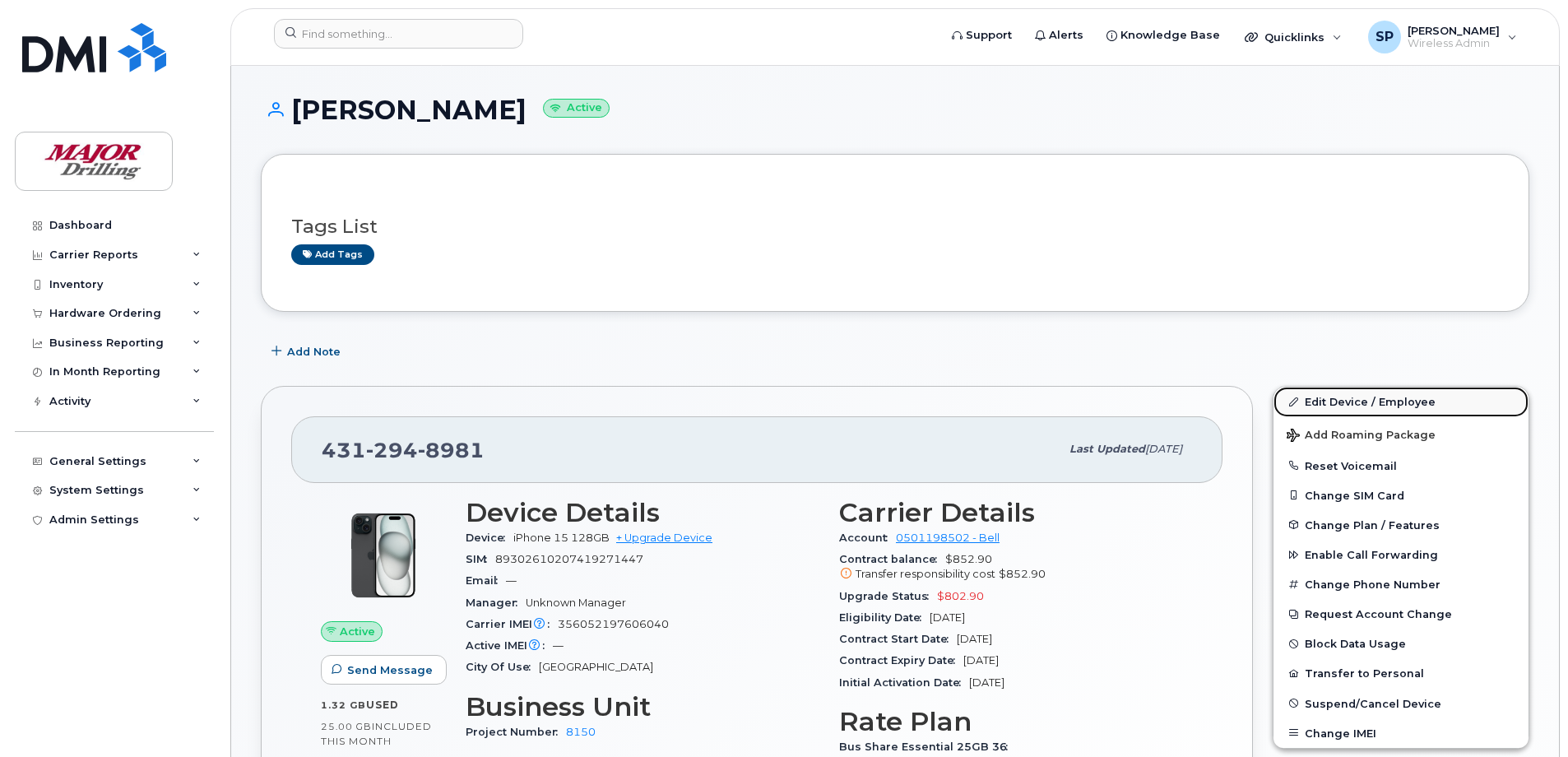
click at [1354, 403] on link "Edit Device / Employee" at bounding box center [1401, 401] width 255 height 30
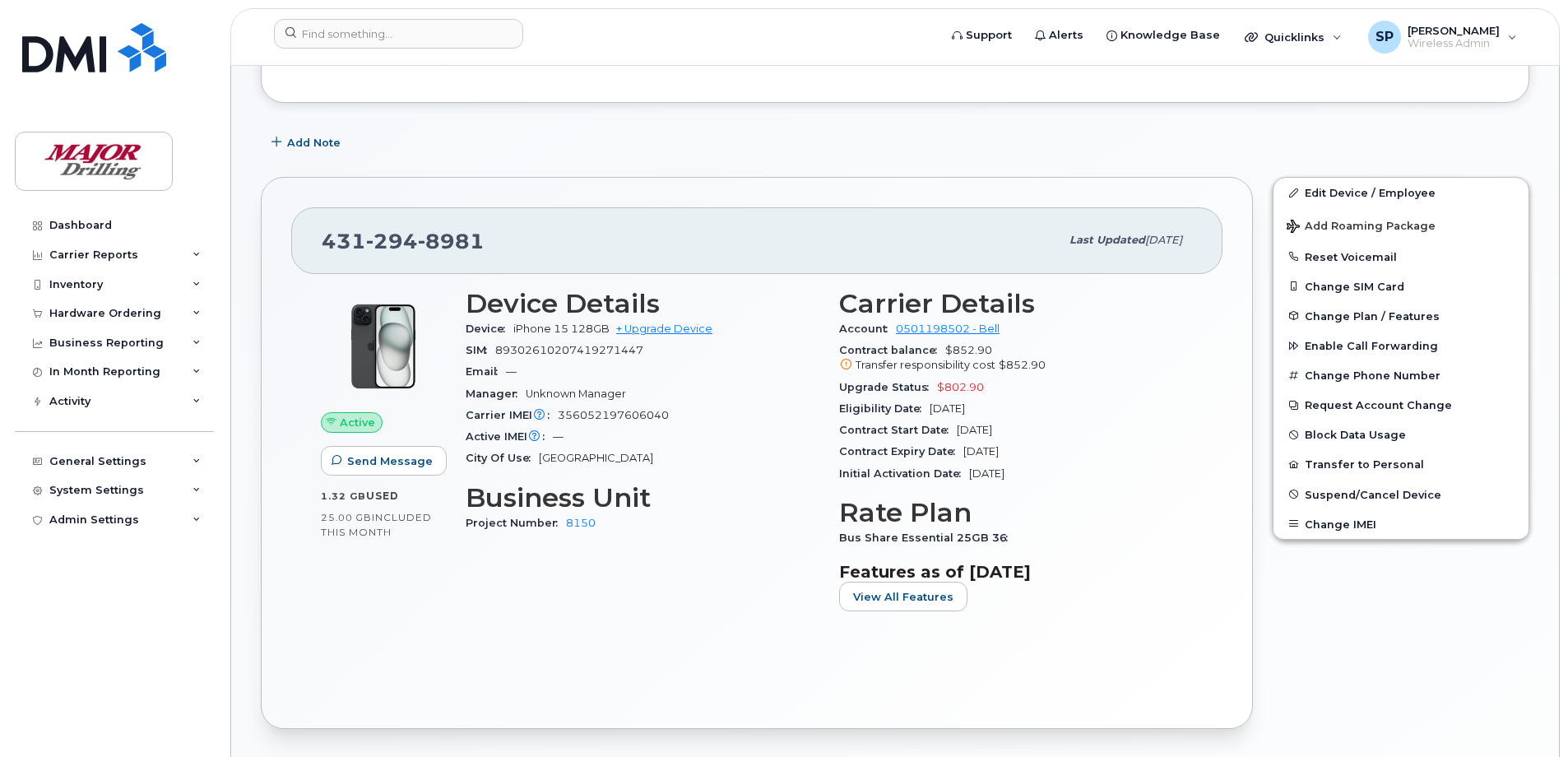
scroll to position [247, 0]
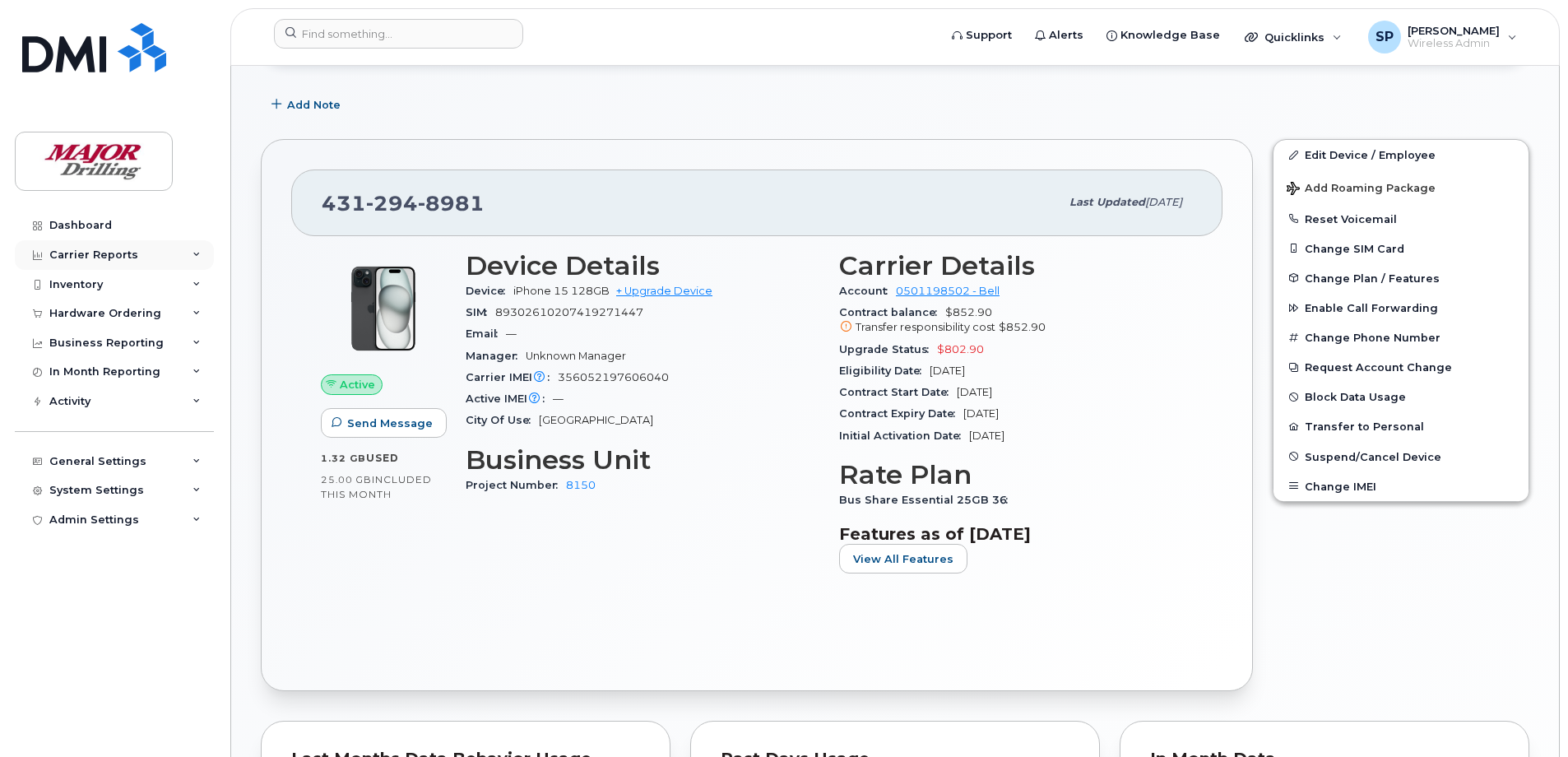
click at [156, 253] on div "Carrier Reports" at bounding box center [115, 255] width 199 height 30
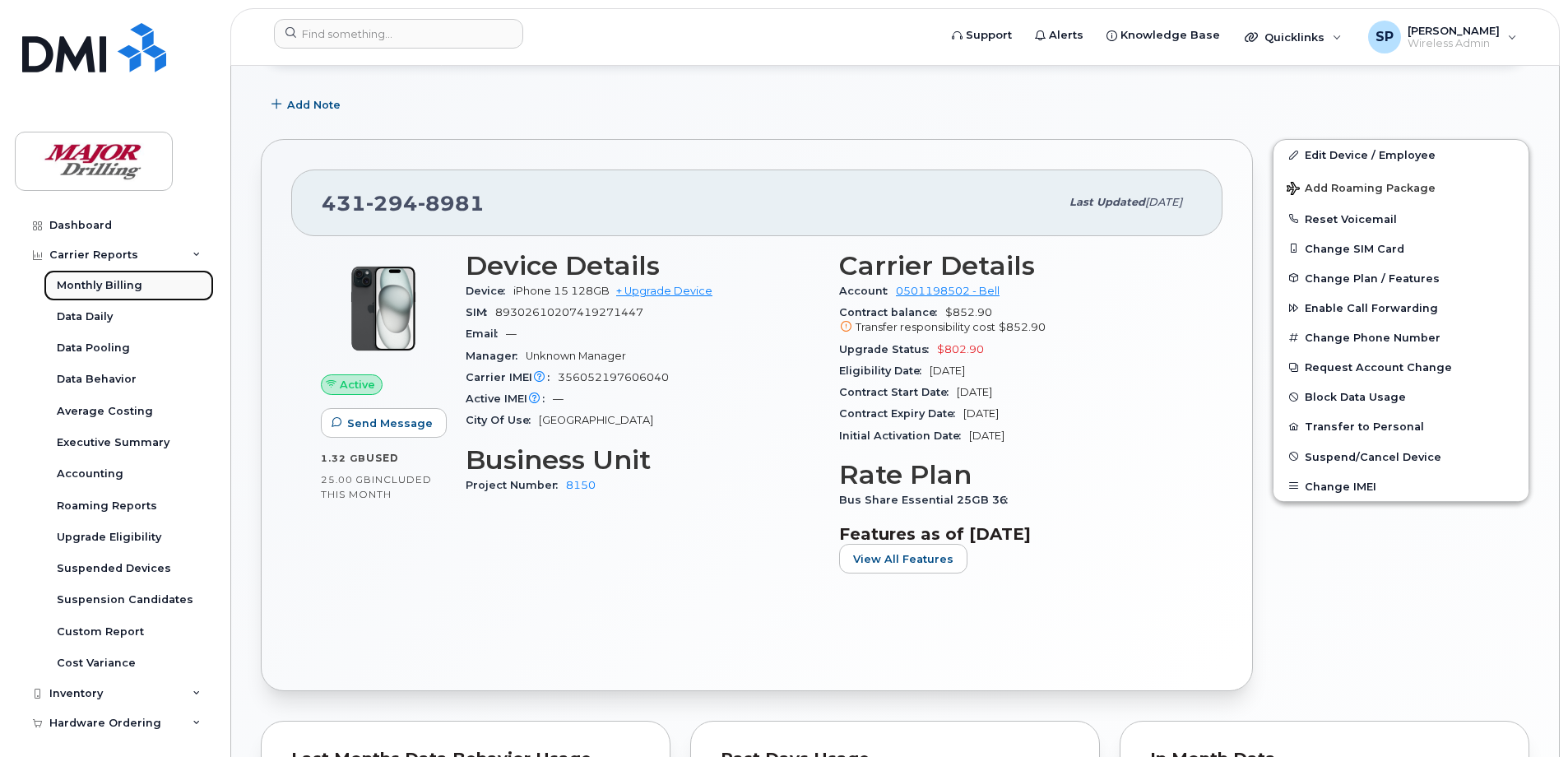
click at [122, 285] on div "Monthly Billing" at bounding box center [99, 286] width 85 height 15
click at [95, 286] on div "Monthly Billing" at bounding box center [99, 286] width 85 height 15
drag, startPoint x: 91, startPoint y: 284, endPoint x: 333, endPoint y: 285, distance: 242.0
click at [91, 284] on div "Monthly Billing" at bounding box center [99, 286] width 85 height 15
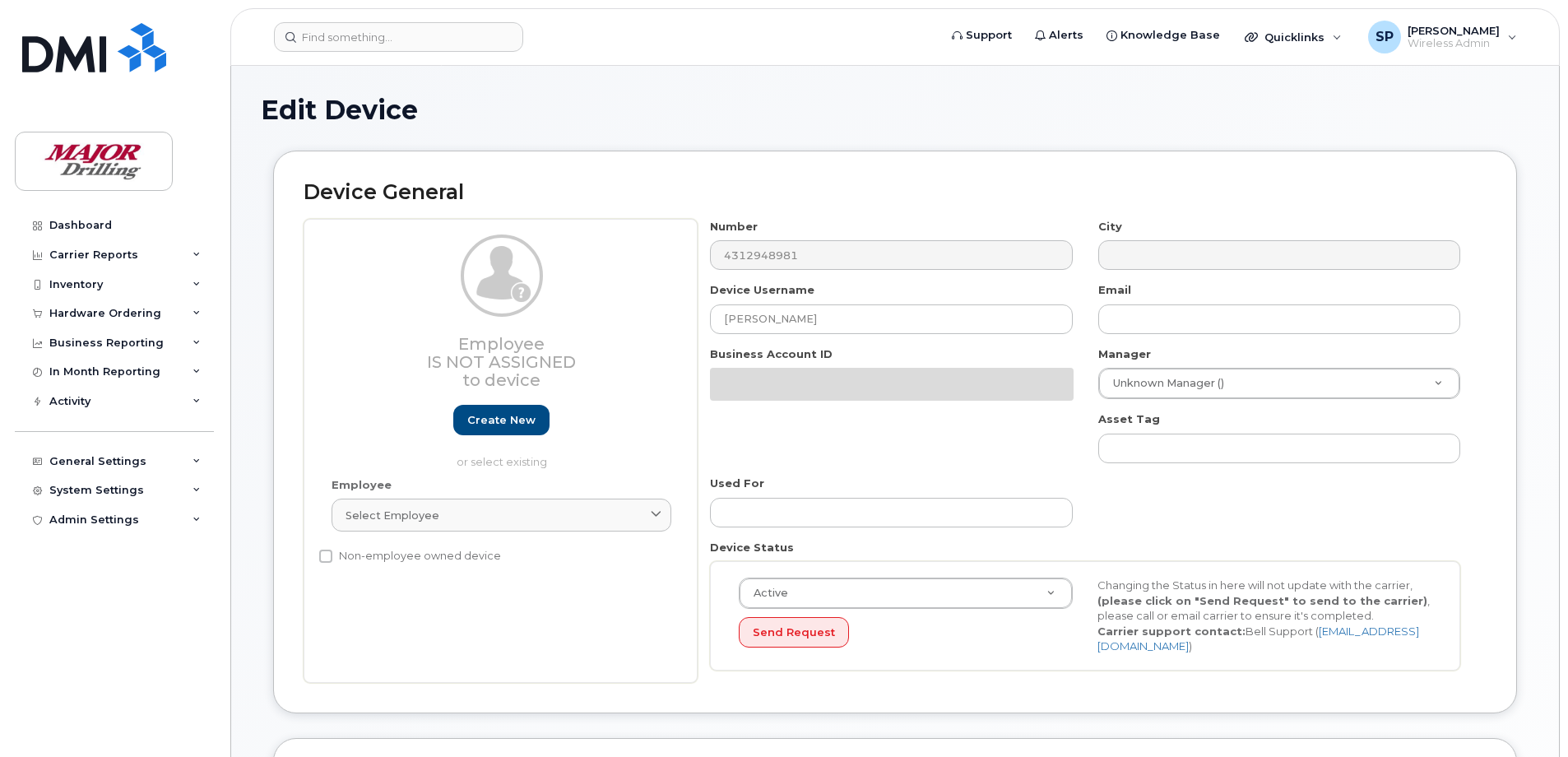
select select "2726364"
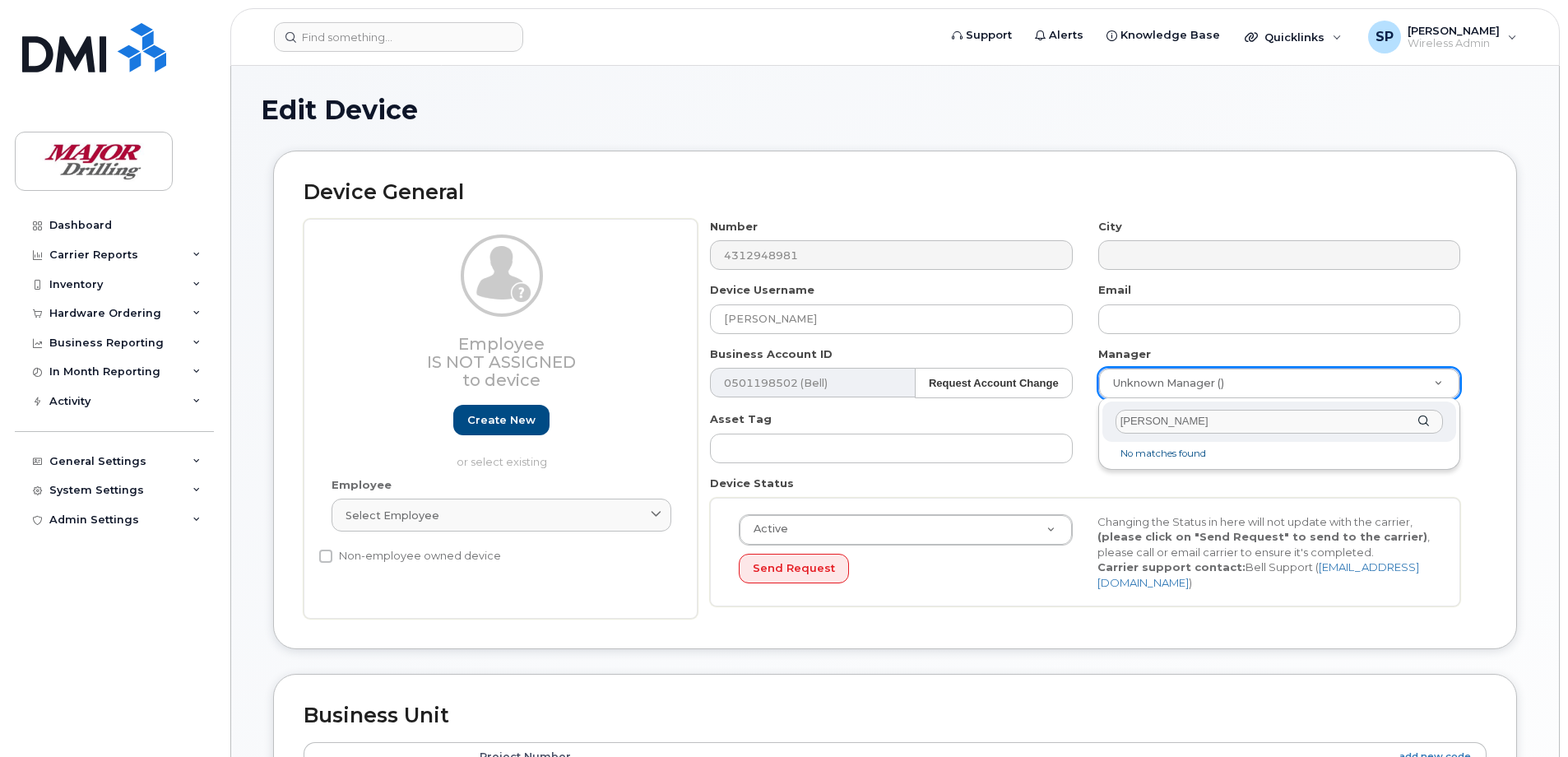
type input "Craig"
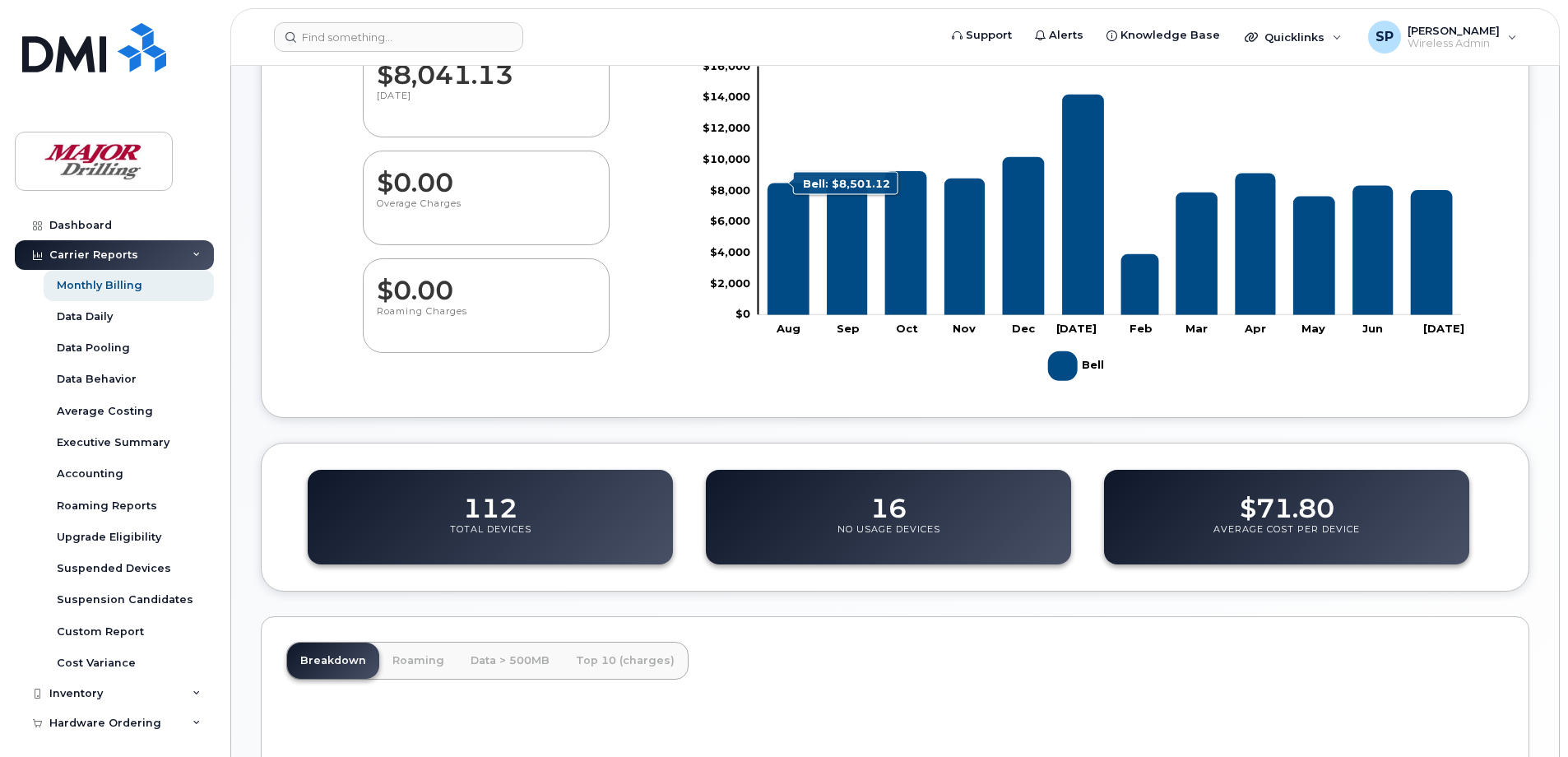
scroll to position [247, 0]
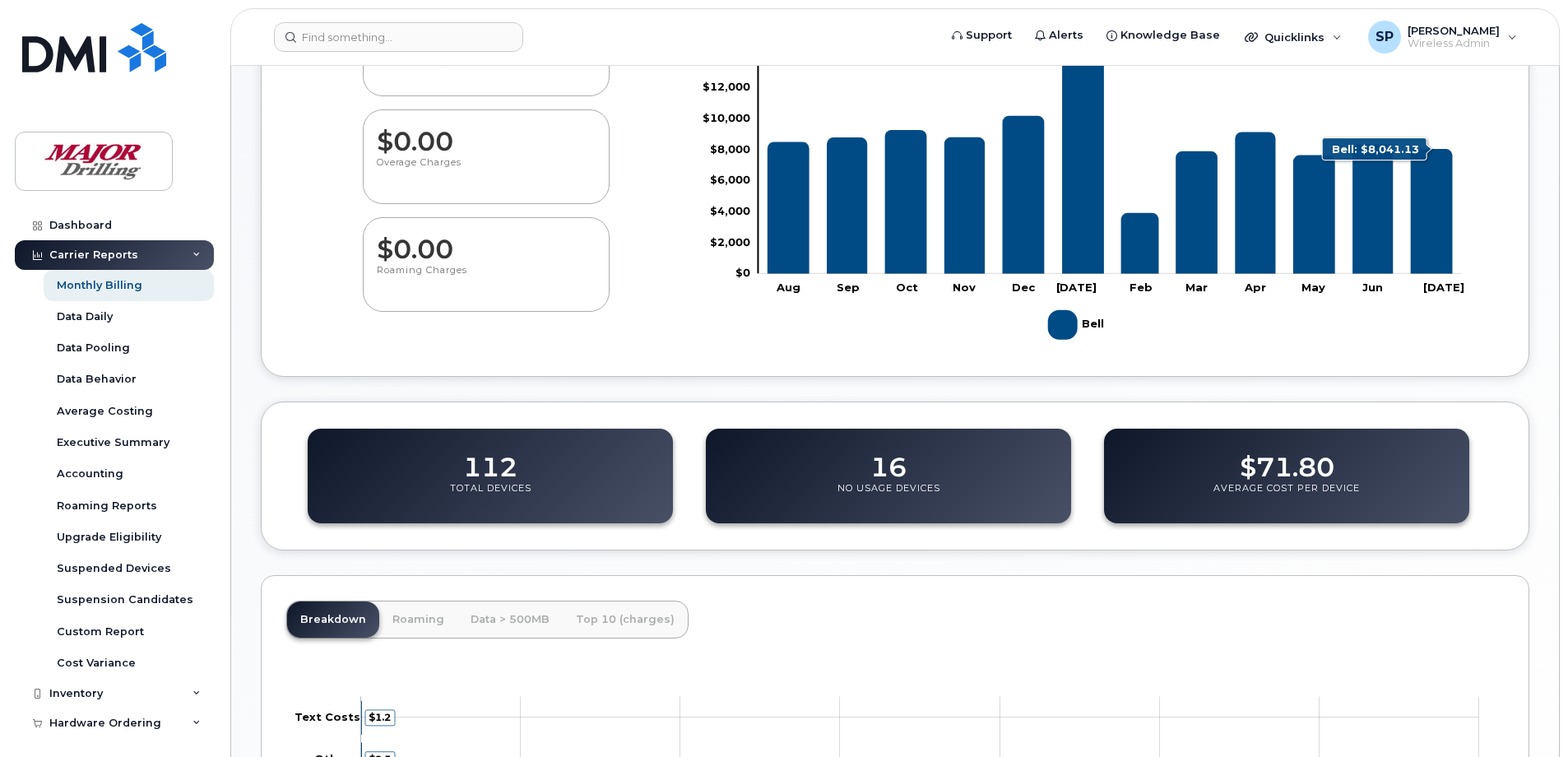
click at [1441, 255] on icon "Bell" at bounding box center [1432, 211] width 42 height 125
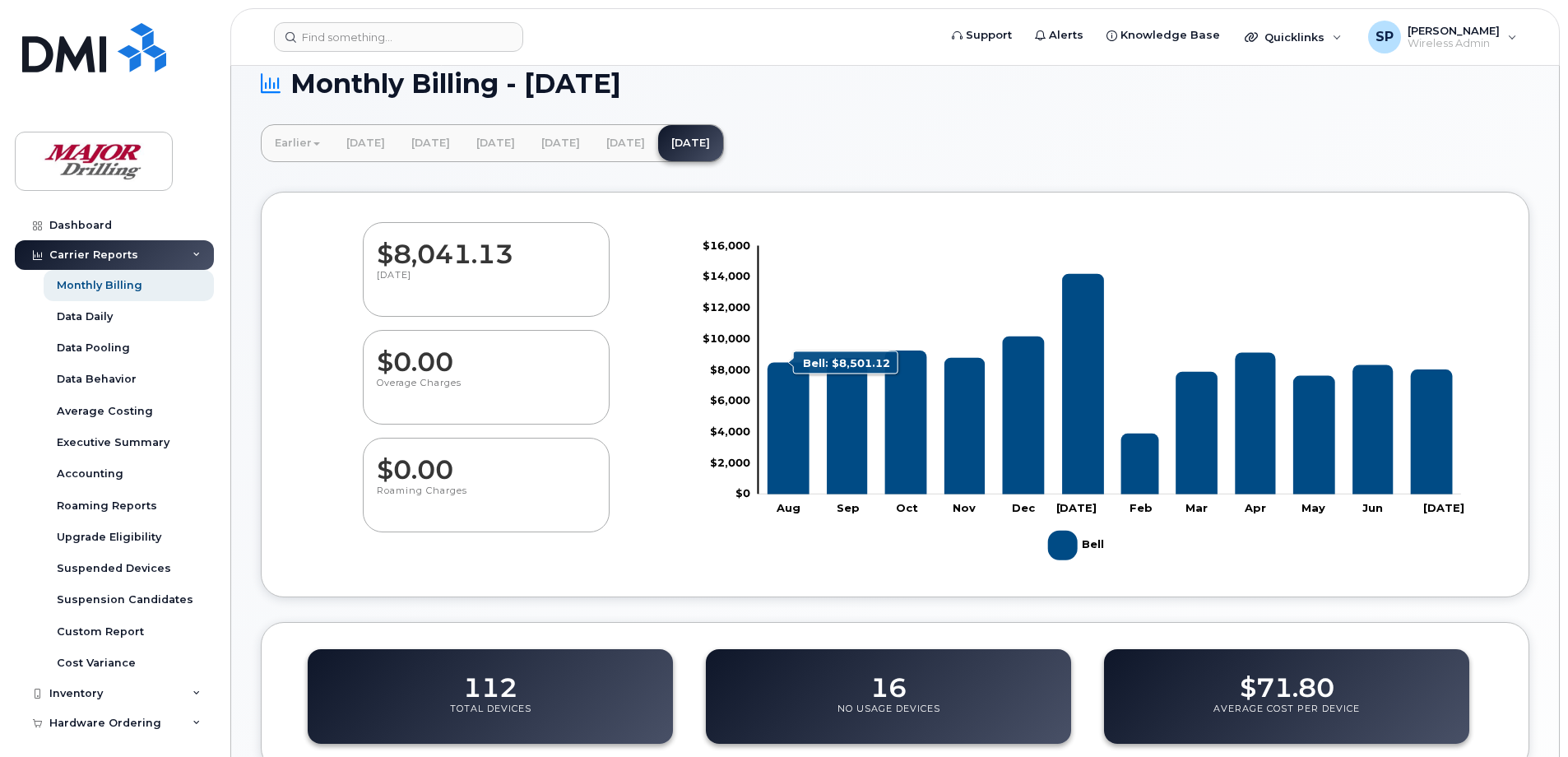
scroll to position [0, 0]
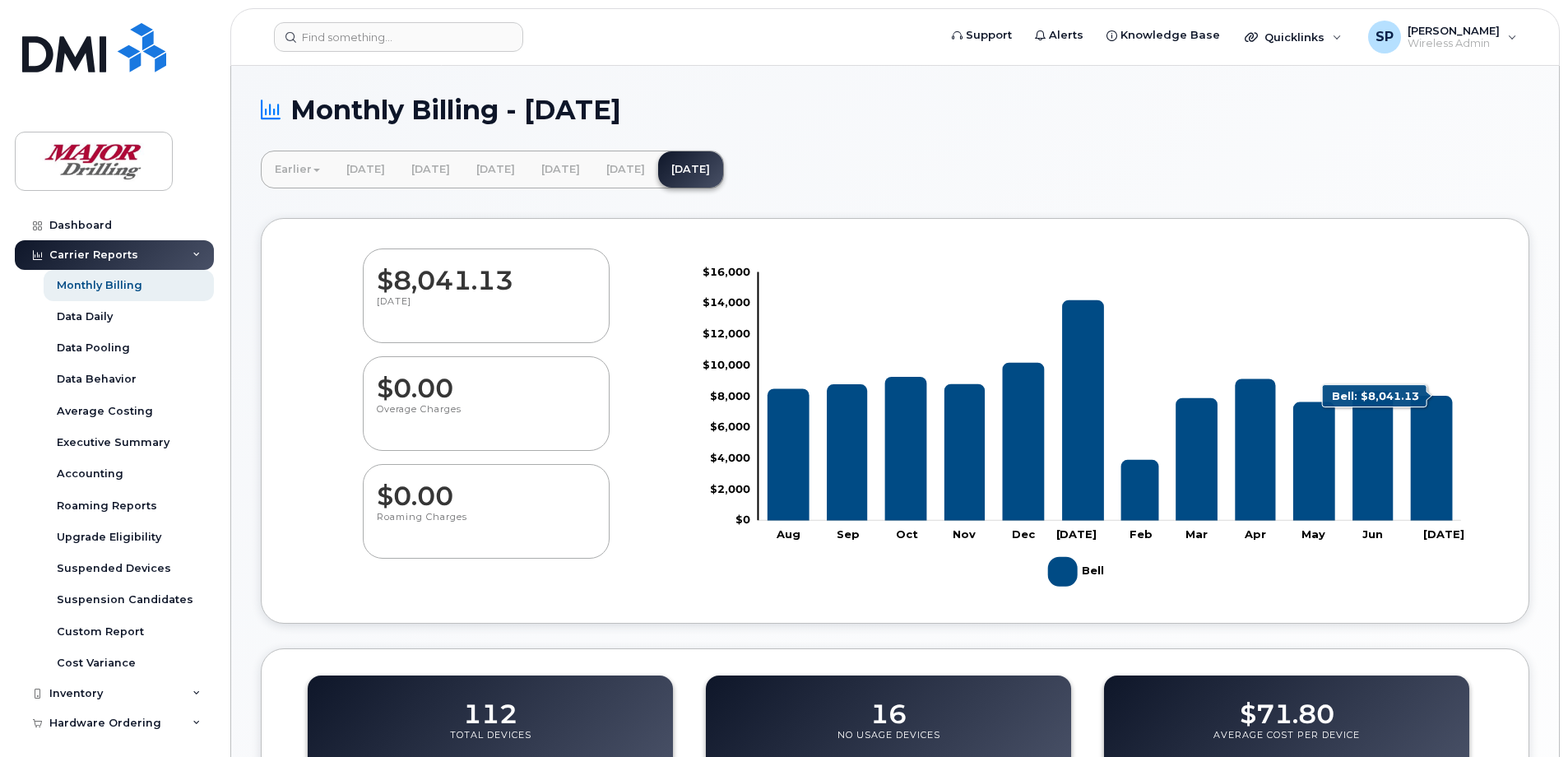
click at [1423, 395] on rect "Chart" at bounding box center [1110, 397] width 703 height 248
click at [1430, 484] on icon "Bell" at bounding box center [1432, 459] width 42 height 125
click at [1434, 480] on icon "Bell" at bounding box center [1432, 459] width 42 height 125
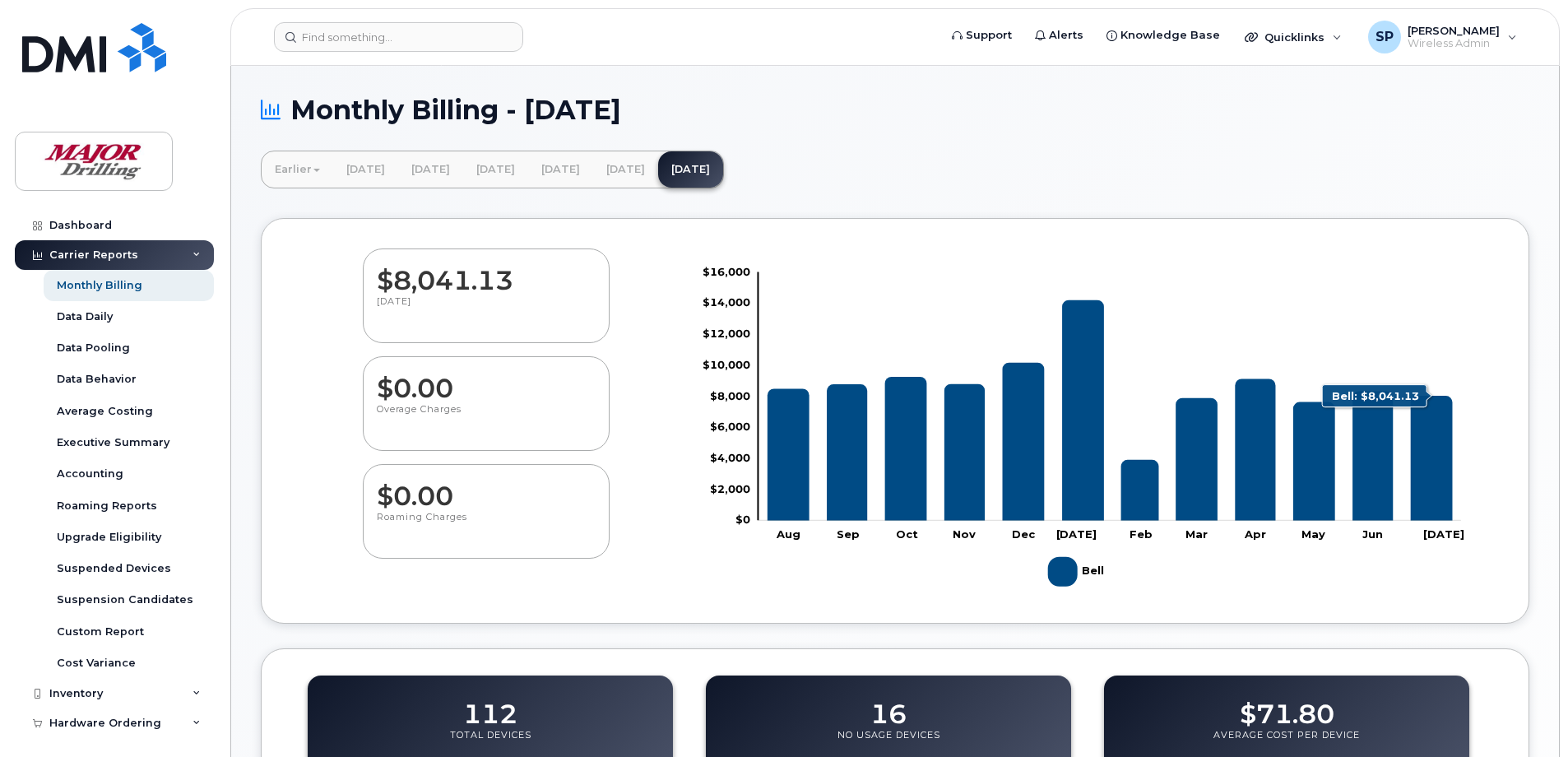
click at [1440, 476] on icon "Bell" at bounding box center [1432, 459] width 42 height 125
click at [1060, 569] on rect "Legend" at bounding box center [1077, 572] width 60 height 43
click at [1351, 34] on div "Quicklinks" at bounding box center [1294, 36] width 120 height 33
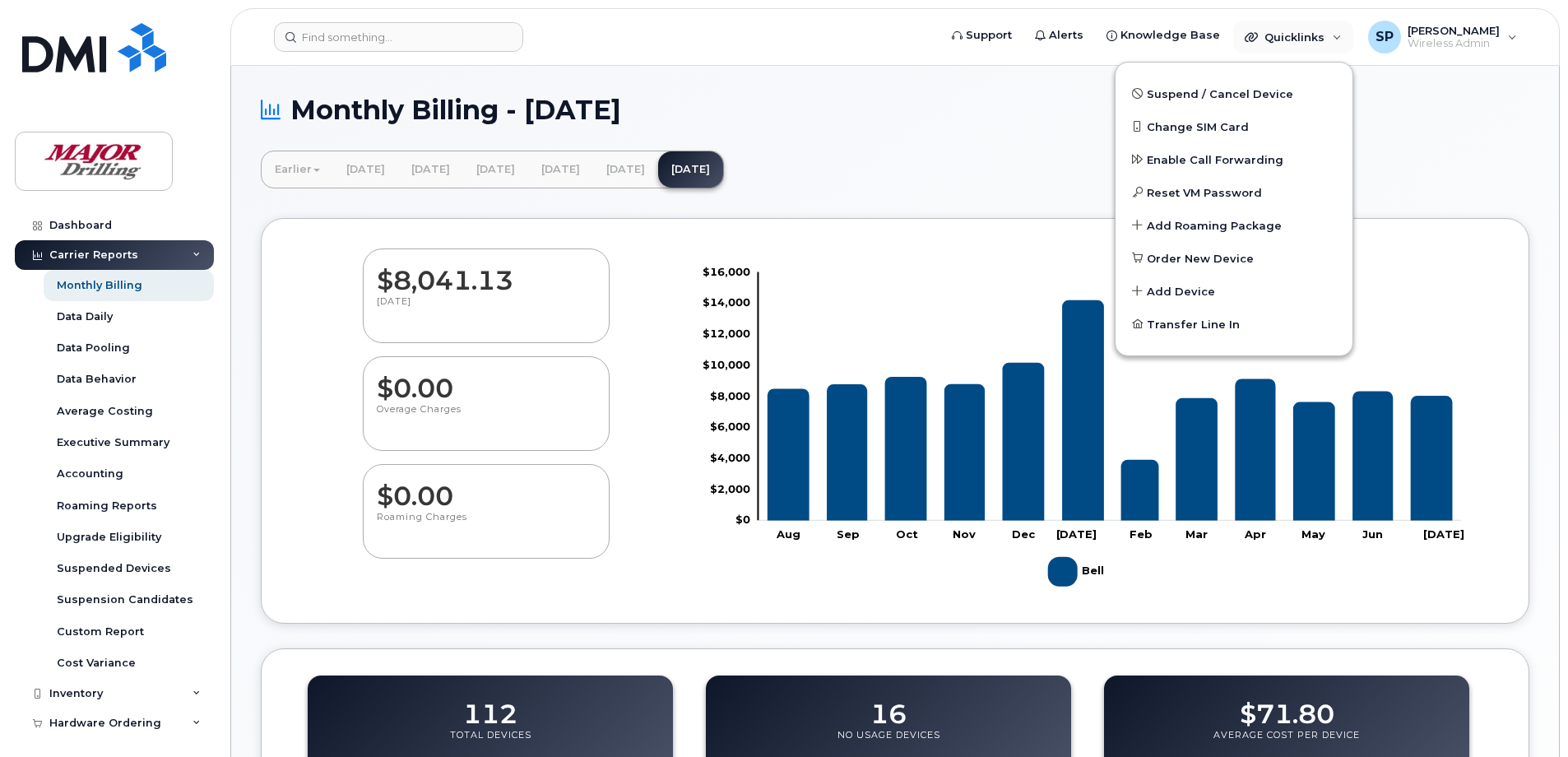
click at [1034, 112] on h1 "Monthly Billing - July 2025" at bounding box center [895, 110] width 1268 height 29
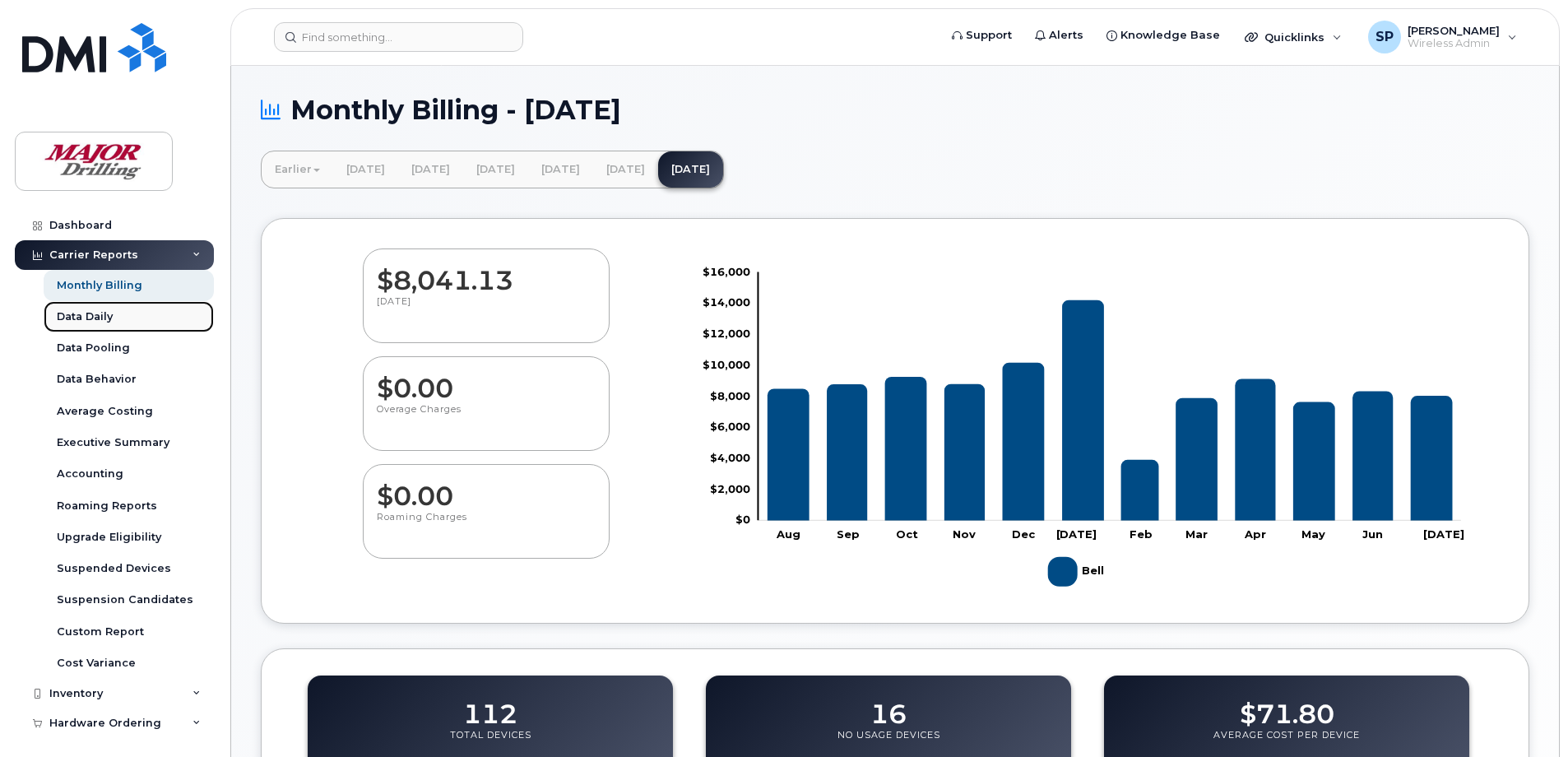
click at [111, 318] on div "Data Daily" at bounding box center [84, 317] width 56 height 15
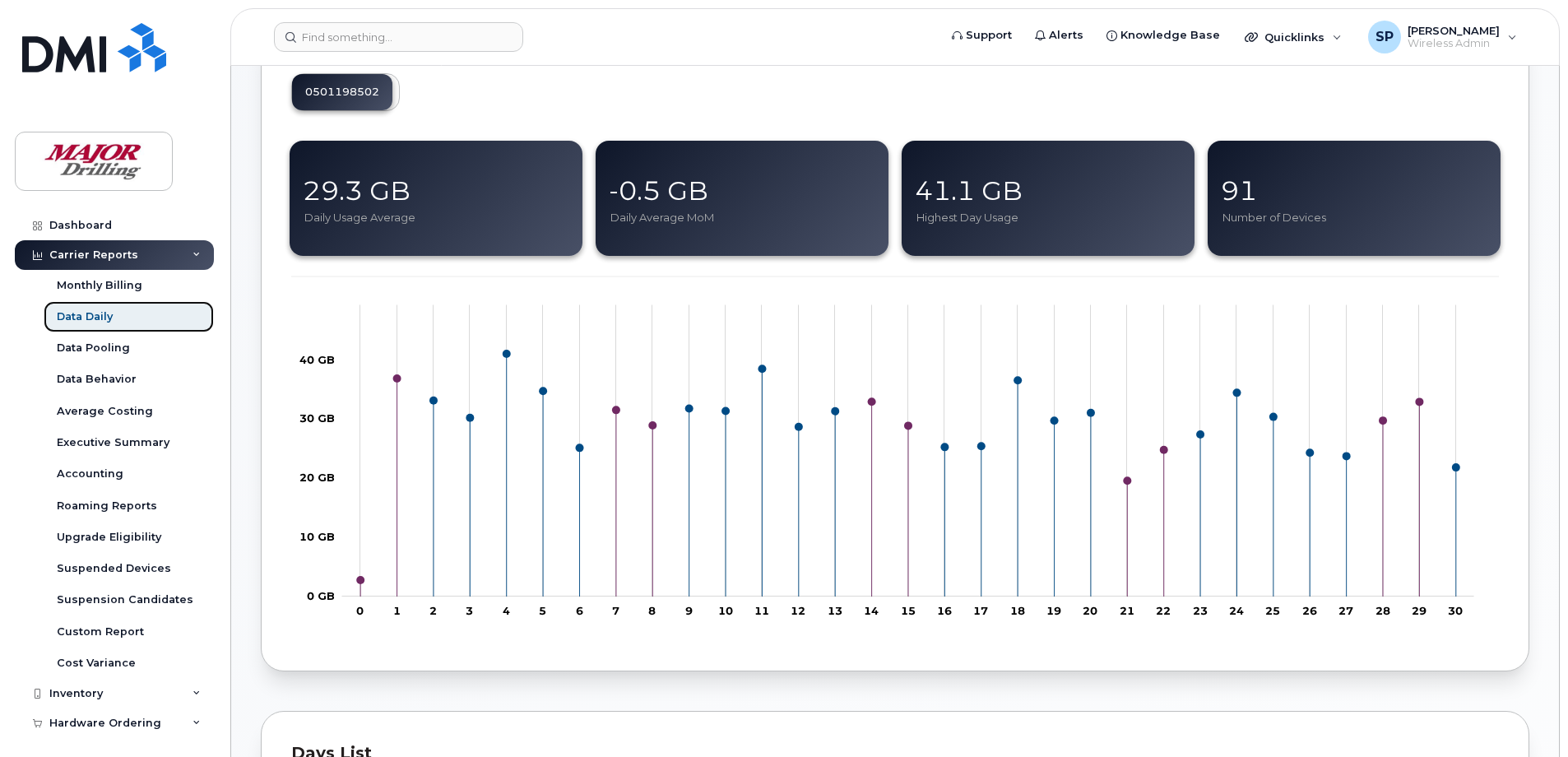
scroll to position [247, 0]
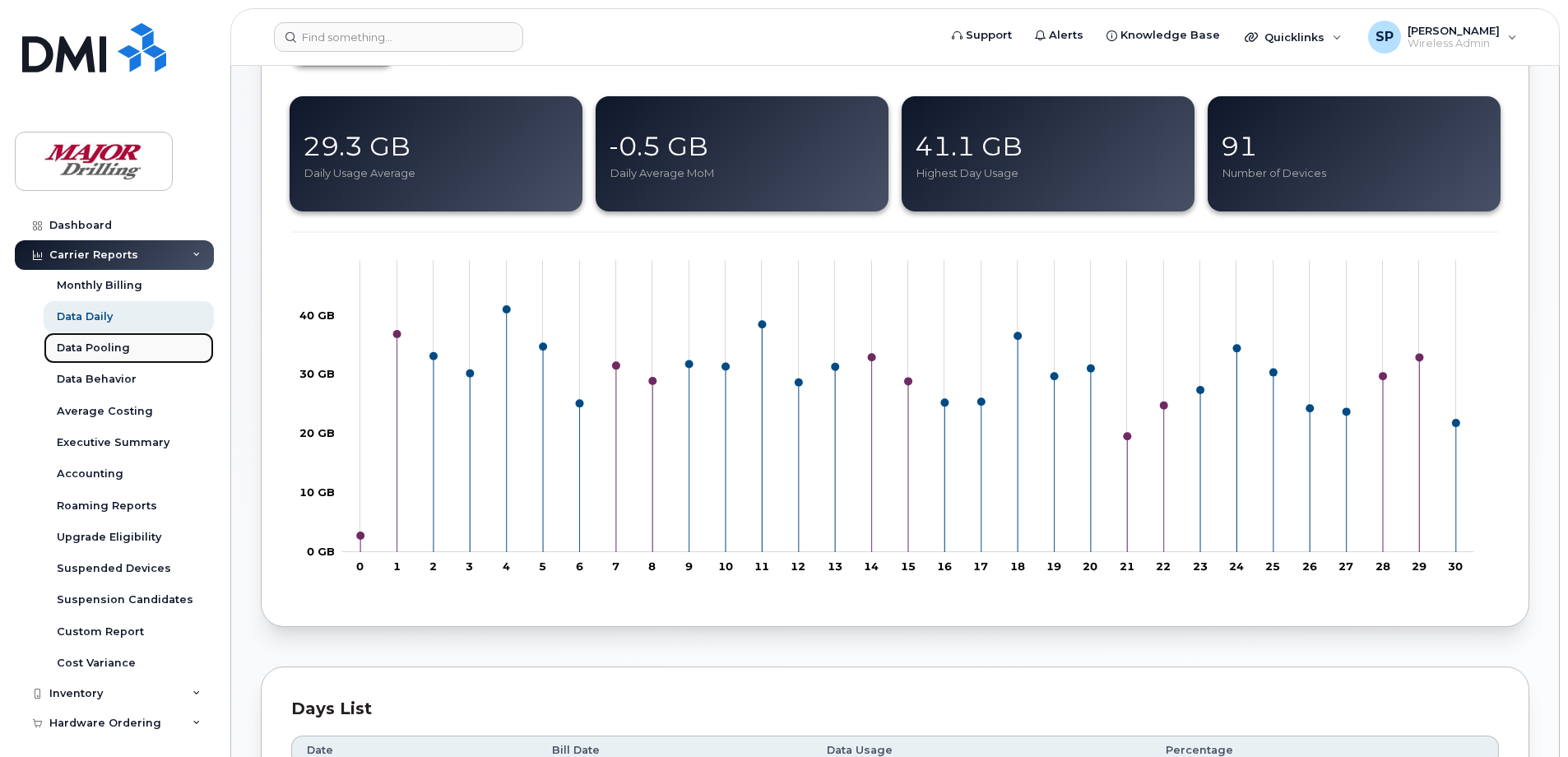
click at [74, 345] on div "Data Pooling" at bounding box center [93, 348] width 73 height 15
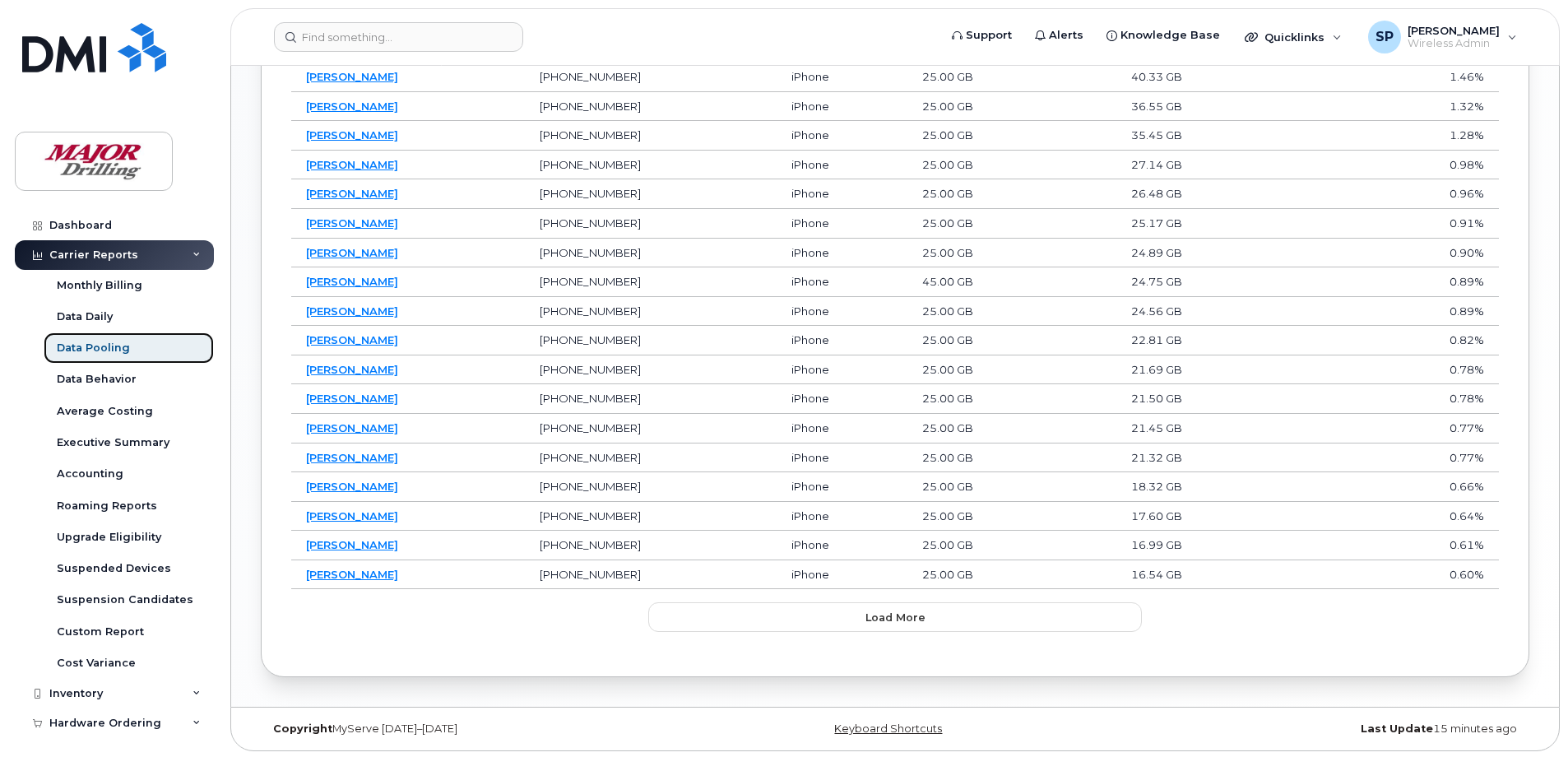
scroll to position [1082, 0]
click at [979, 619] on button "Load more" at bounding box center [895, 614] width 494 height 30
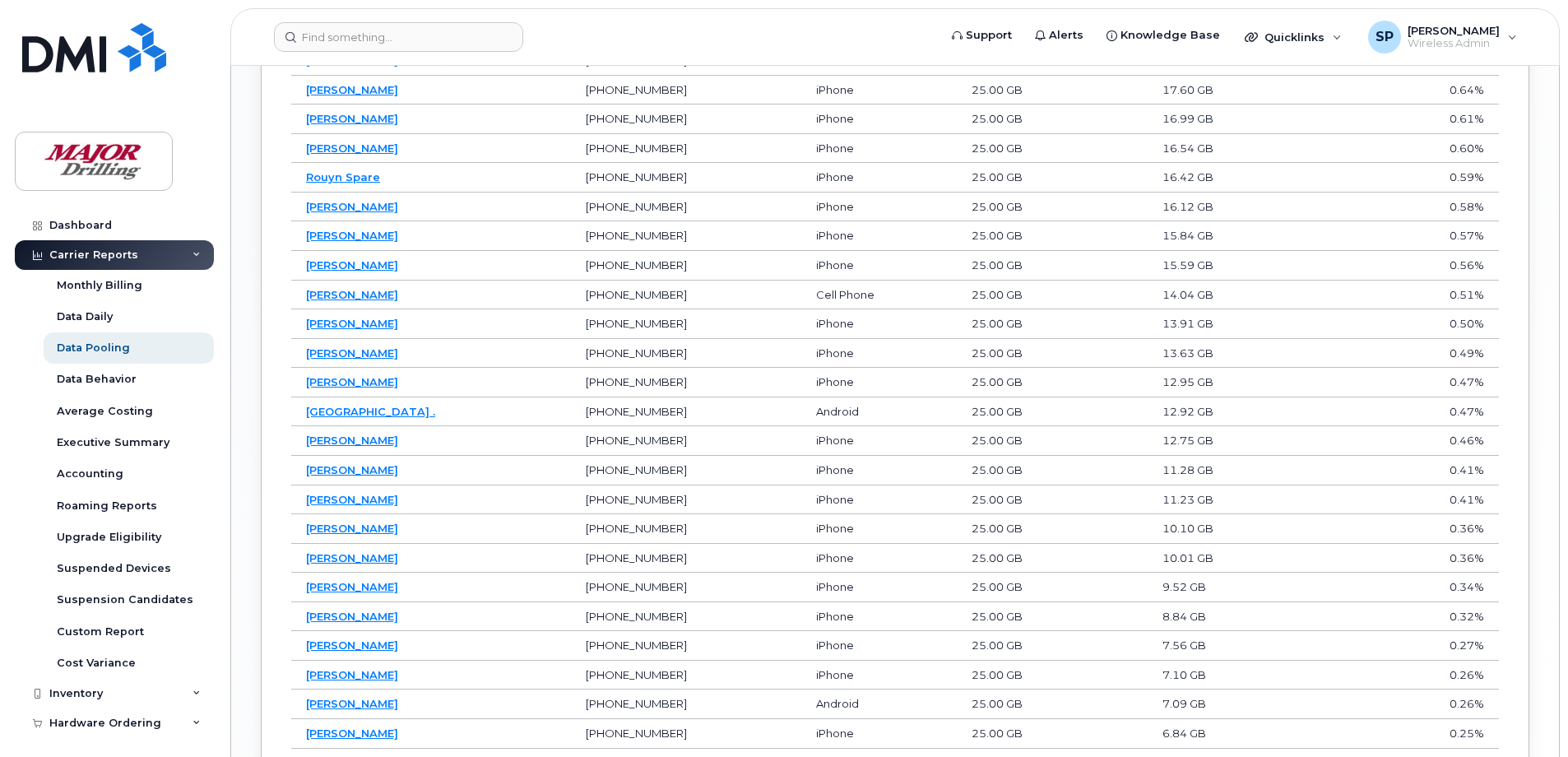
scroll to position [1577, 0]
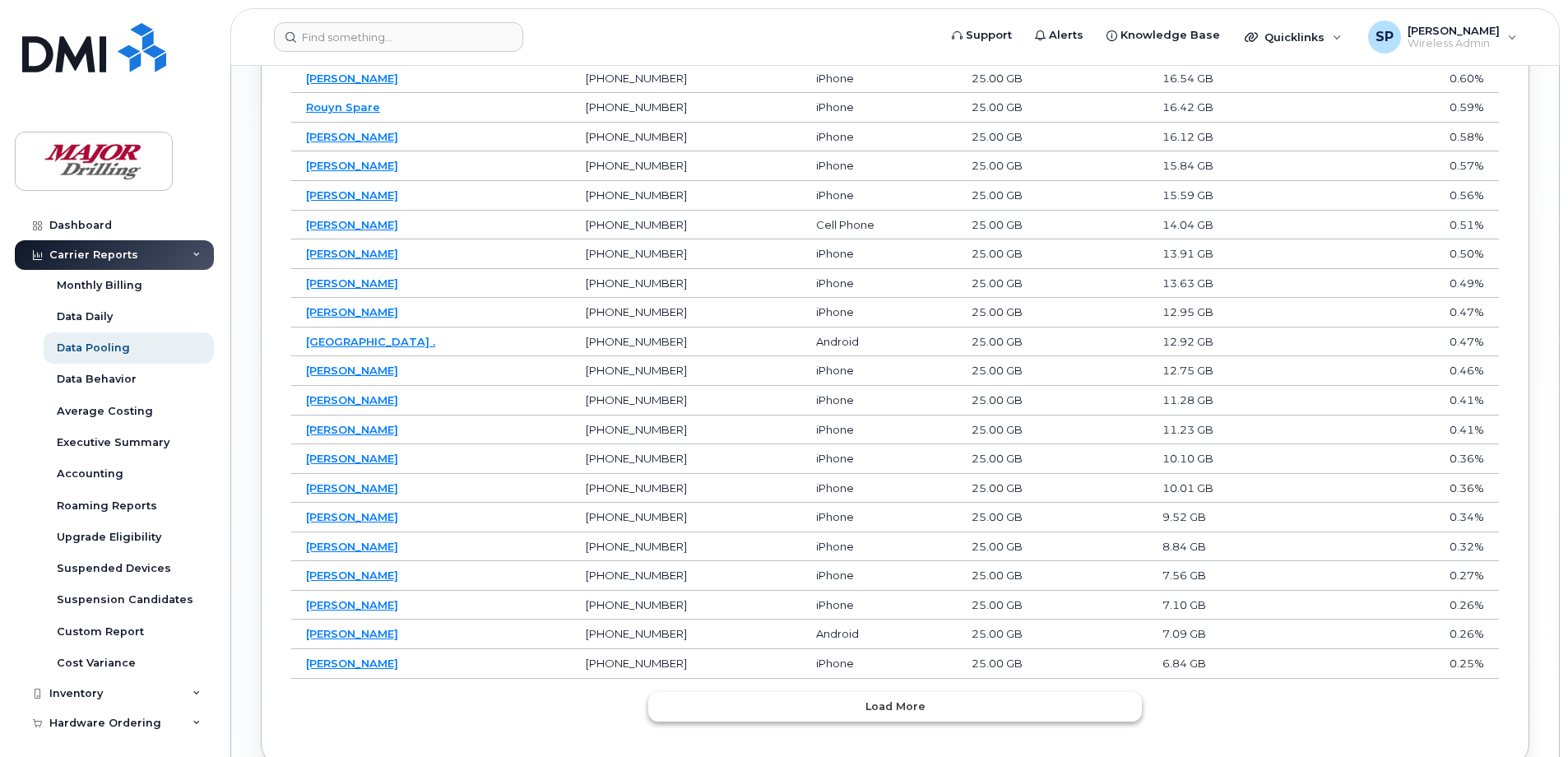
click at [988, 711] on button "Load more" at bounding box center [895, 706] width 494 height 30
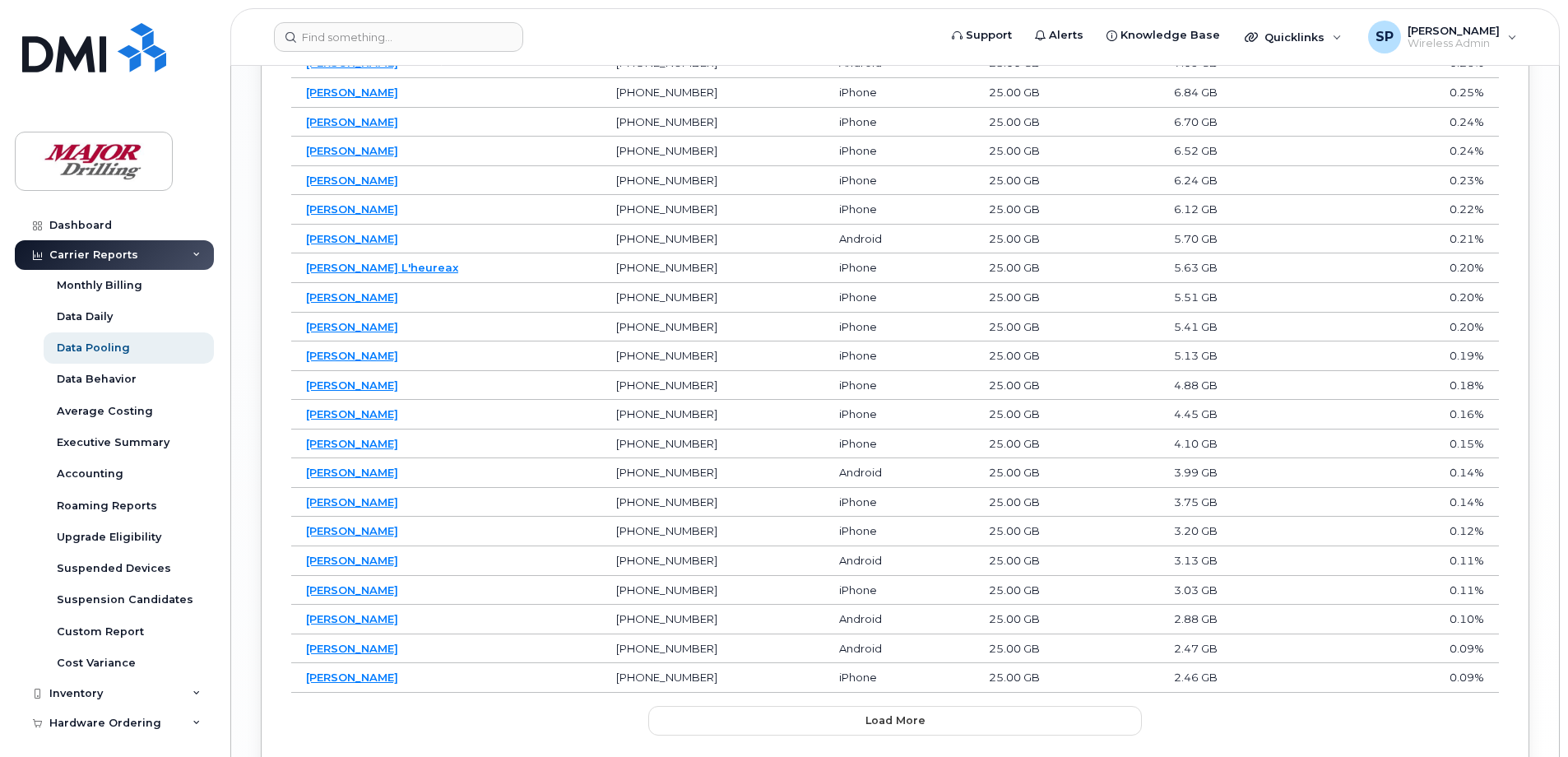
scroll to position [2153, 0]
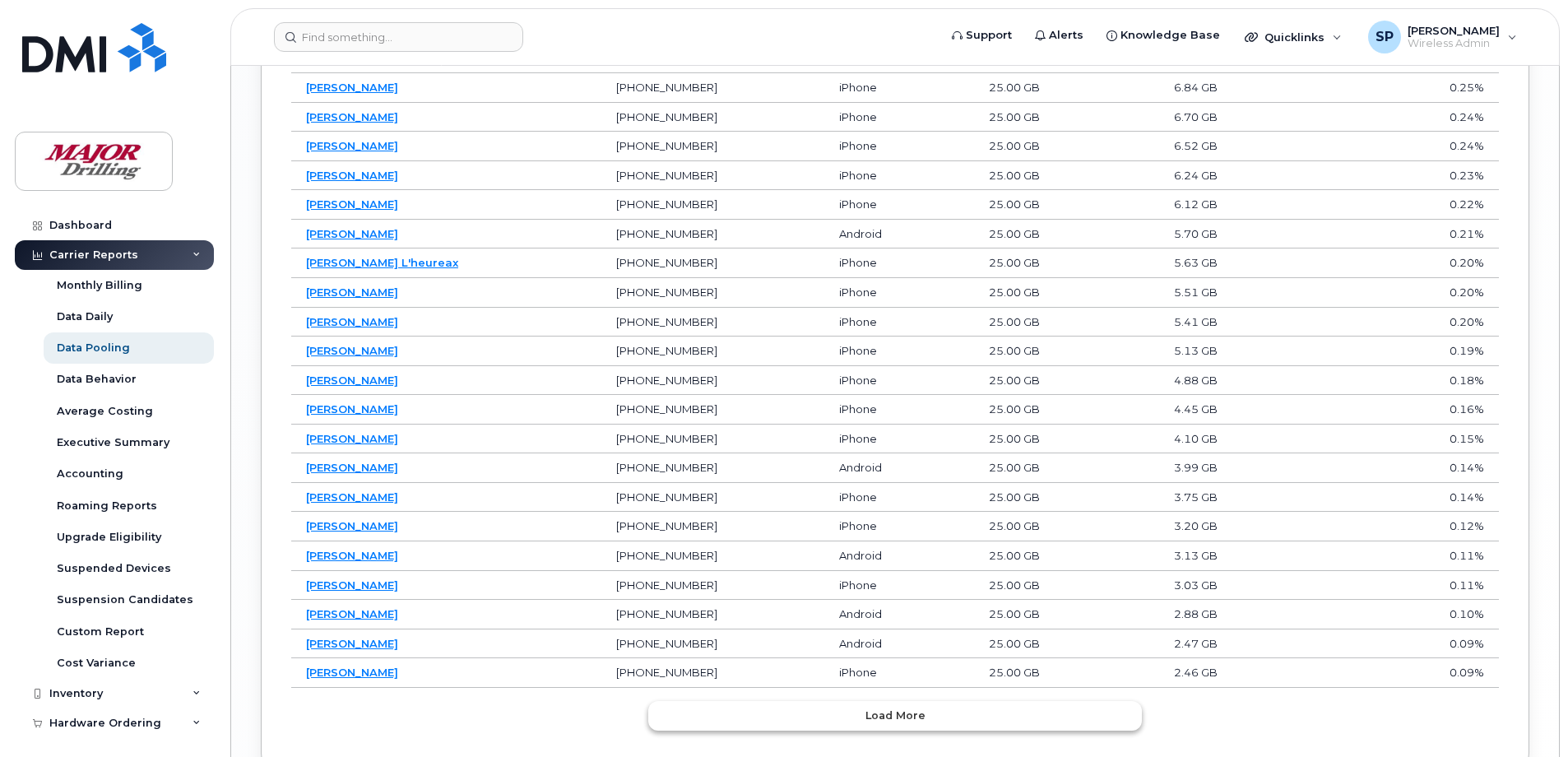
click at [971, 721] on button "Load more" at bounding box center [895, 716] width 494 height 30
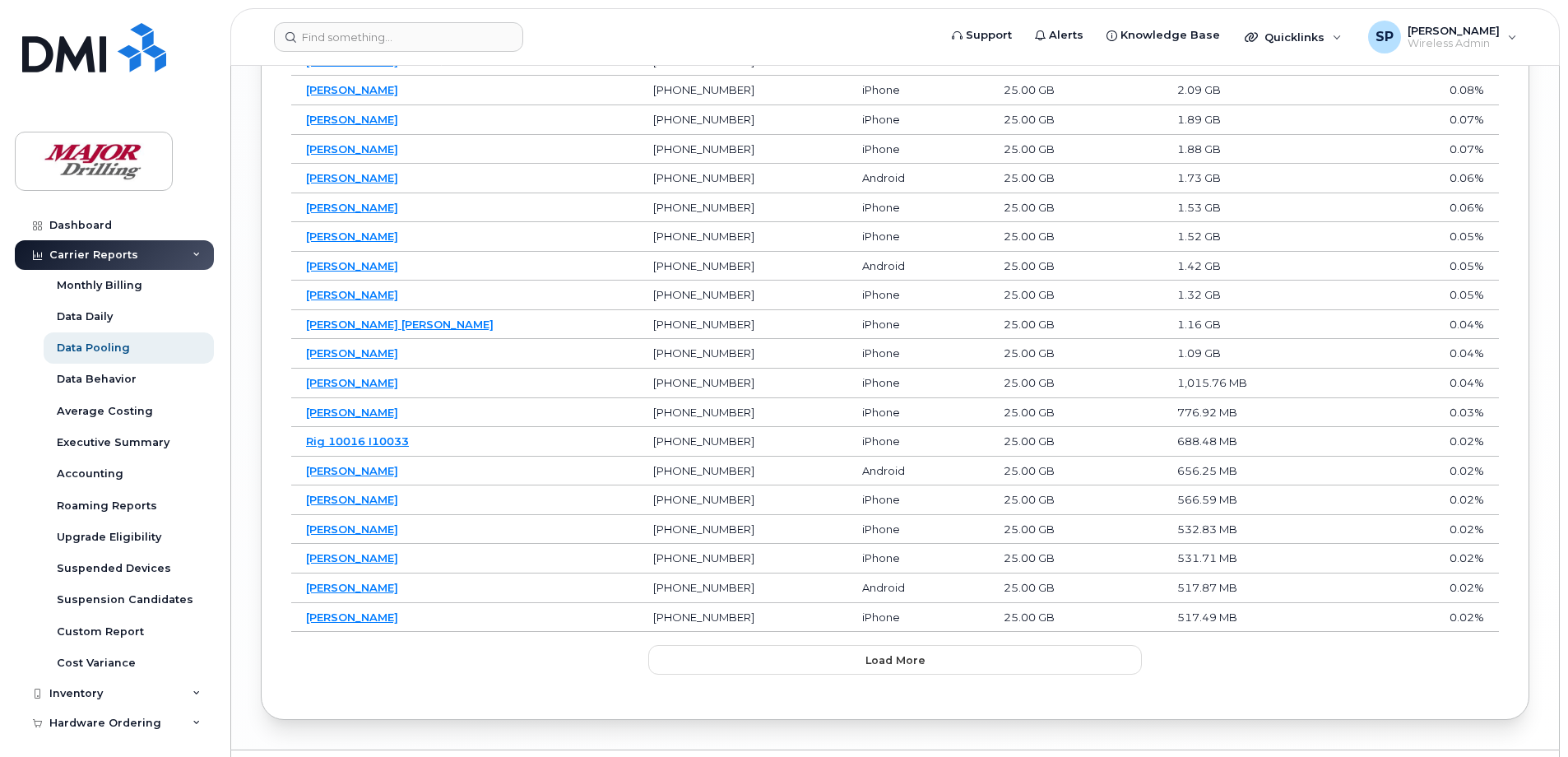
scroll to position [2811, 0]
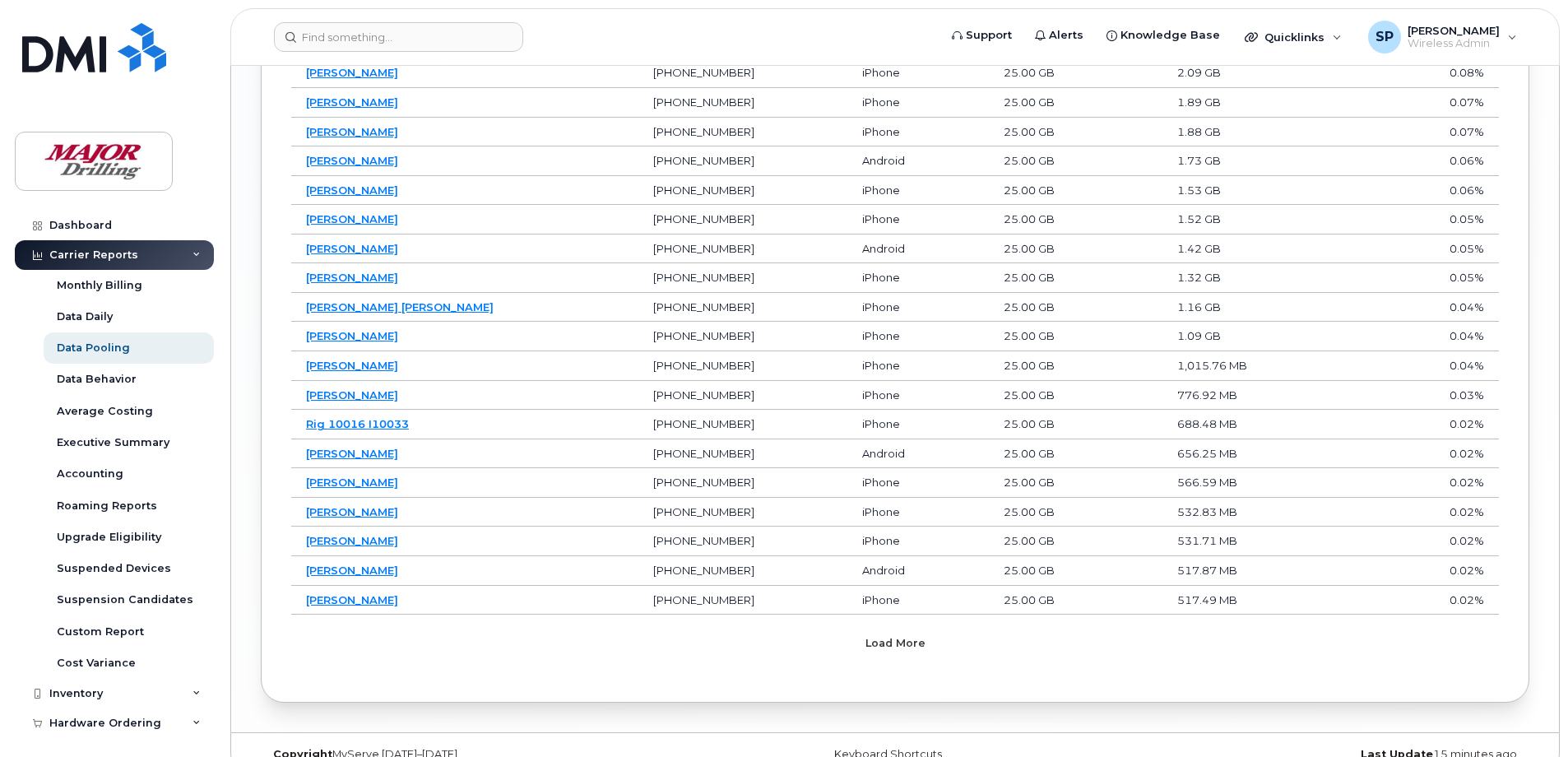
drag, startPoint x: 947, startPoint y: 641, endPoint x: 1112, endPoint y: 674, distance: 168.3
click at [331, 278] on link "[PERSON_NAME]" at bounding box center [351, 278] width 92 height 14
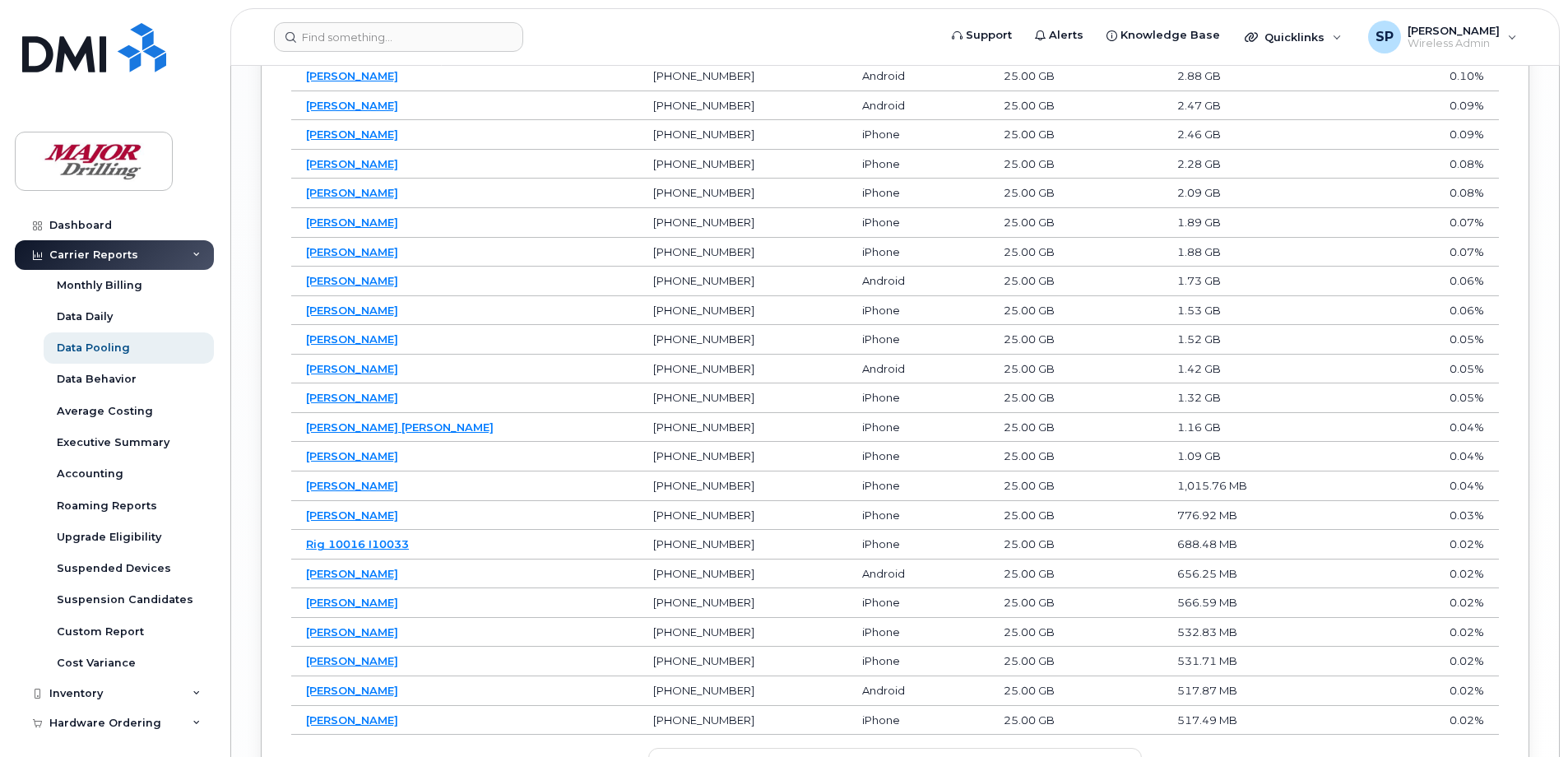
scroll to position [2729, 0]
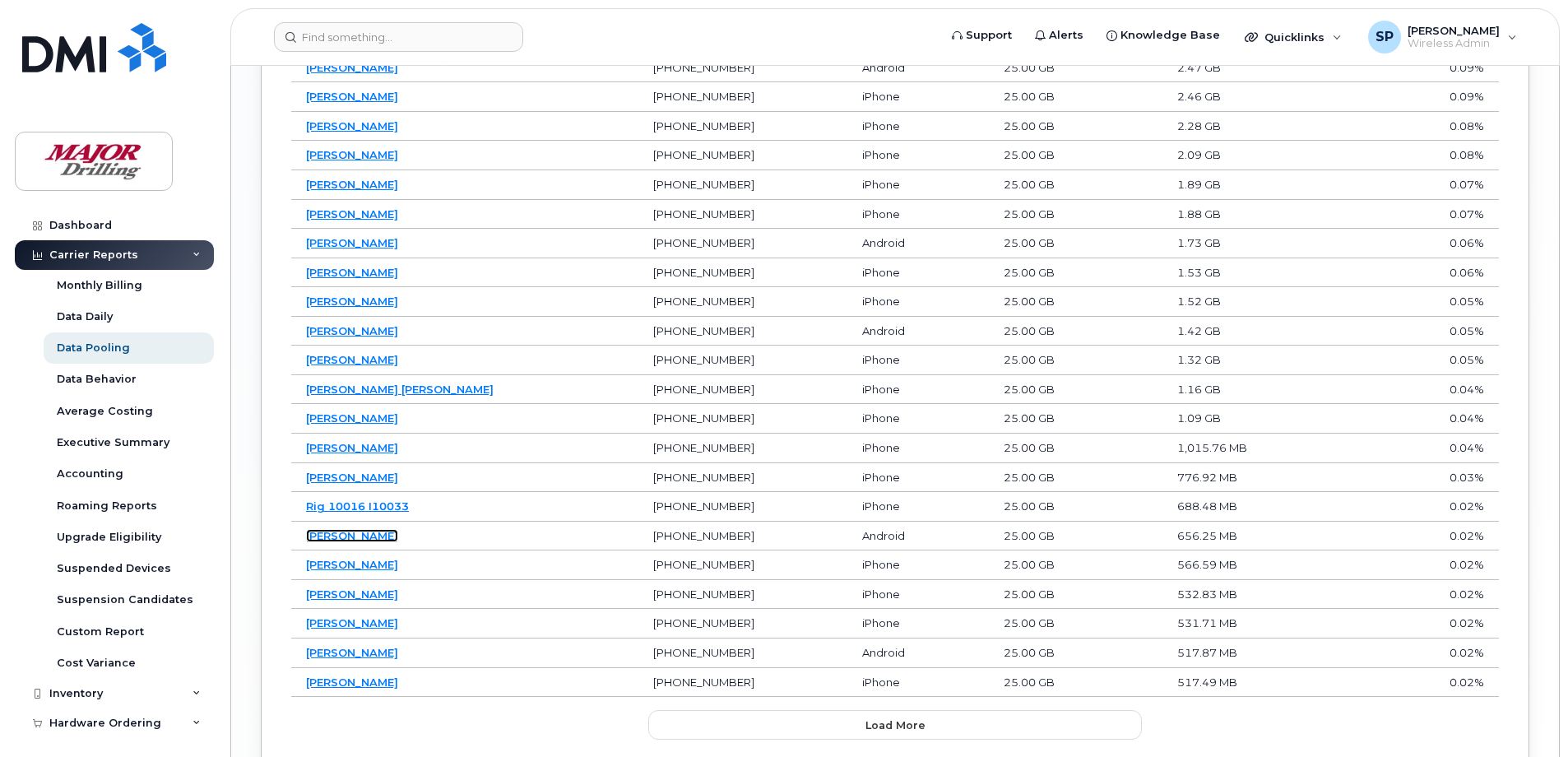
click at [364, 536] on link "Craig Mc Fadyen" at bounding box center [351, 536] width 92 height 14
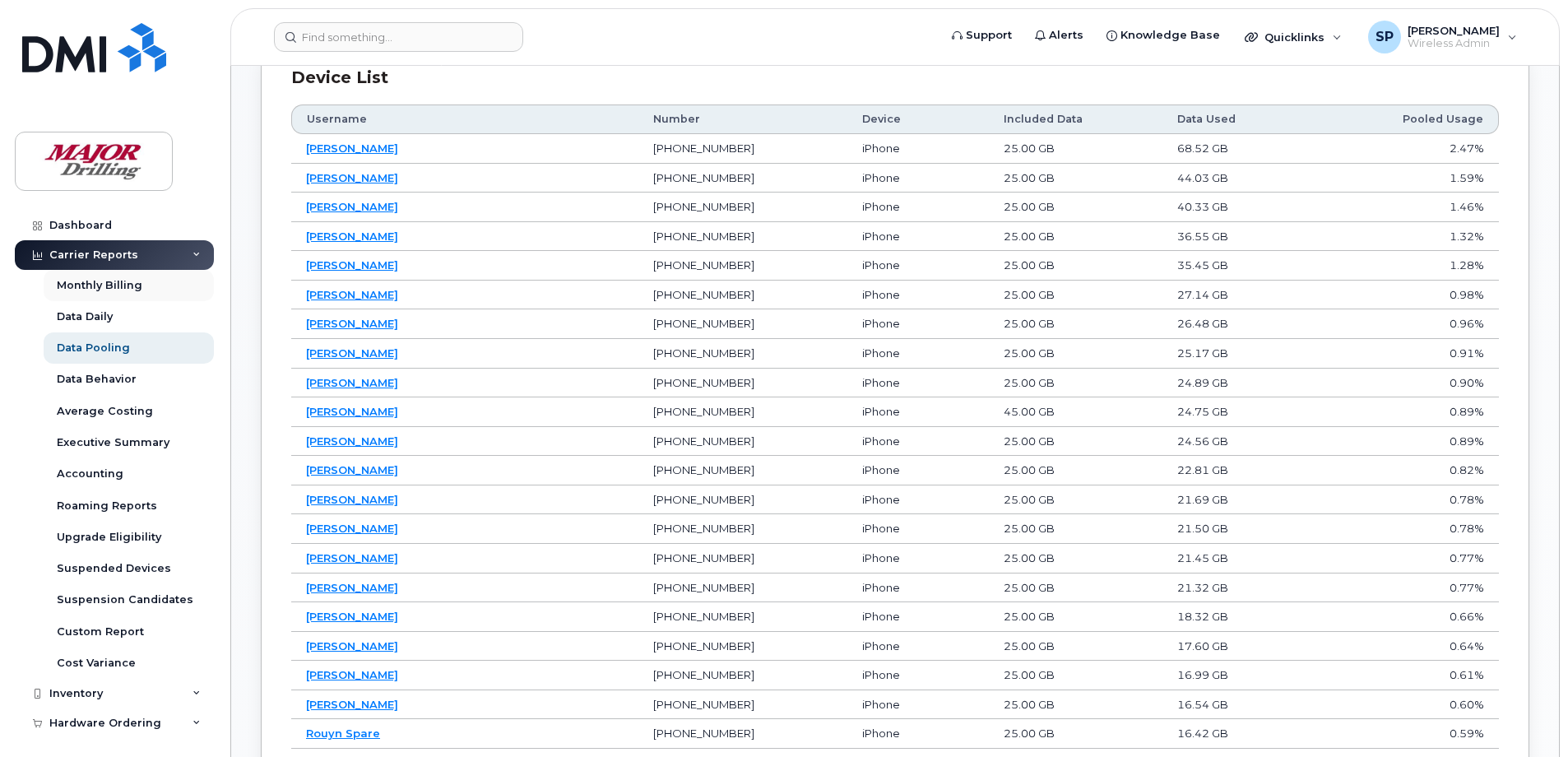
scroll to position [918, 0]
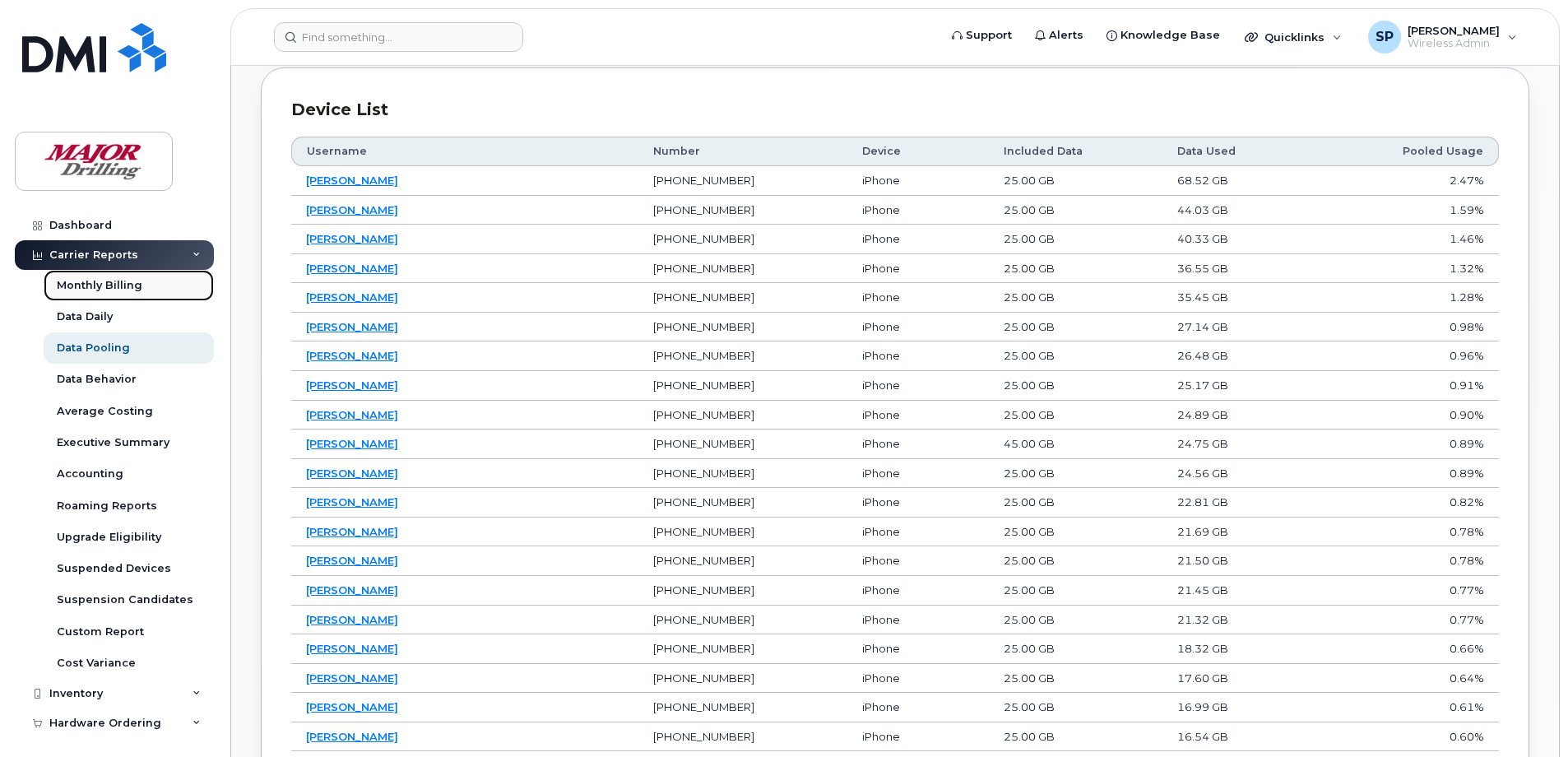
click at [106, 286] on div "Monthly Billing" at bounding box center [99, 286] width 85 height 15
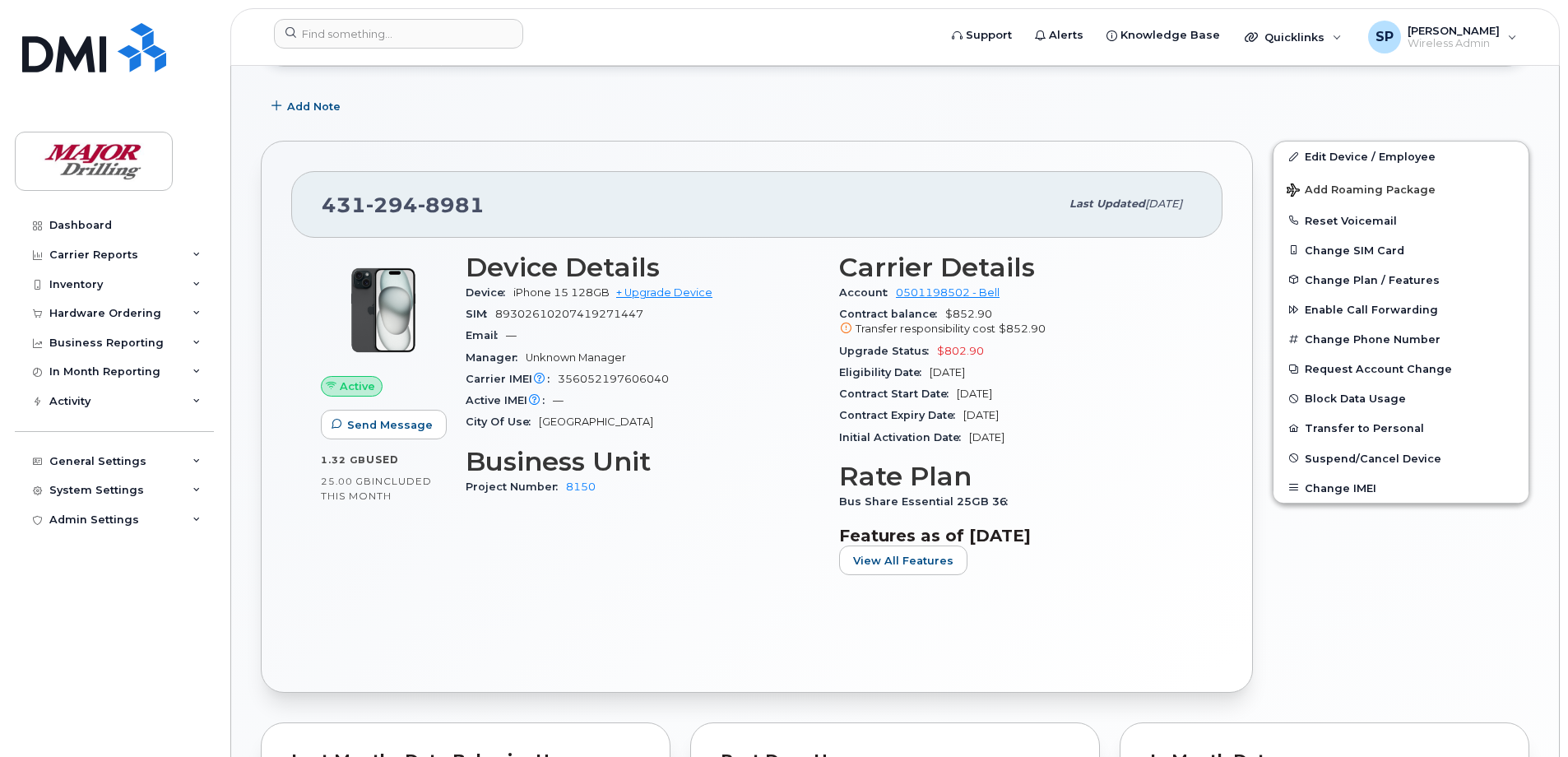
scroll to position [247, 0]
drag, startPoint x: 844, startPoint y: 468, endPoint x: 974, endPoint y: 465, distance: 130.0
click at [974, 465] on h3 "Rate Plan" at bounding box center [1016, 475] width 354 height 30
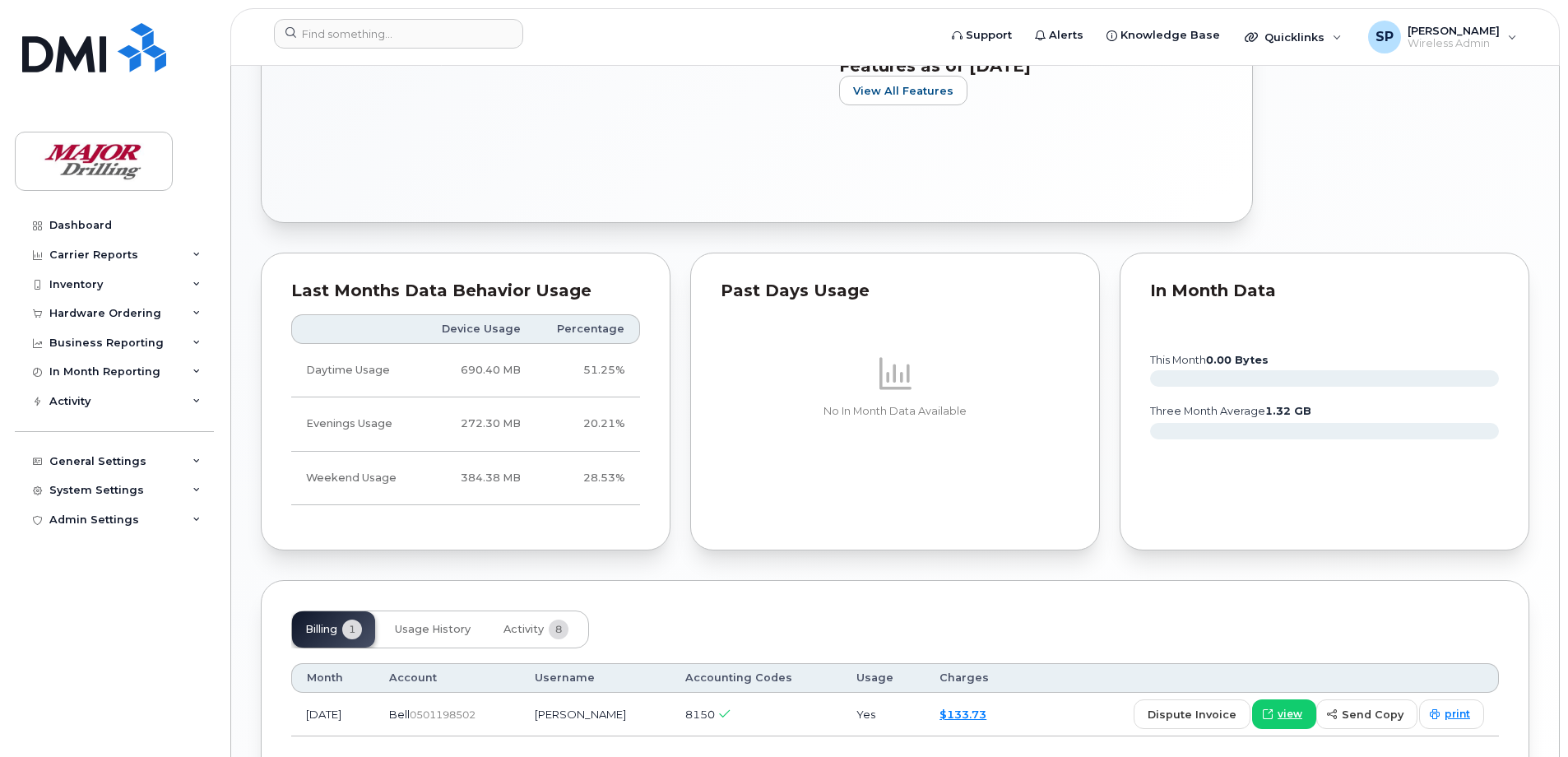
scroll to position [822, 0]
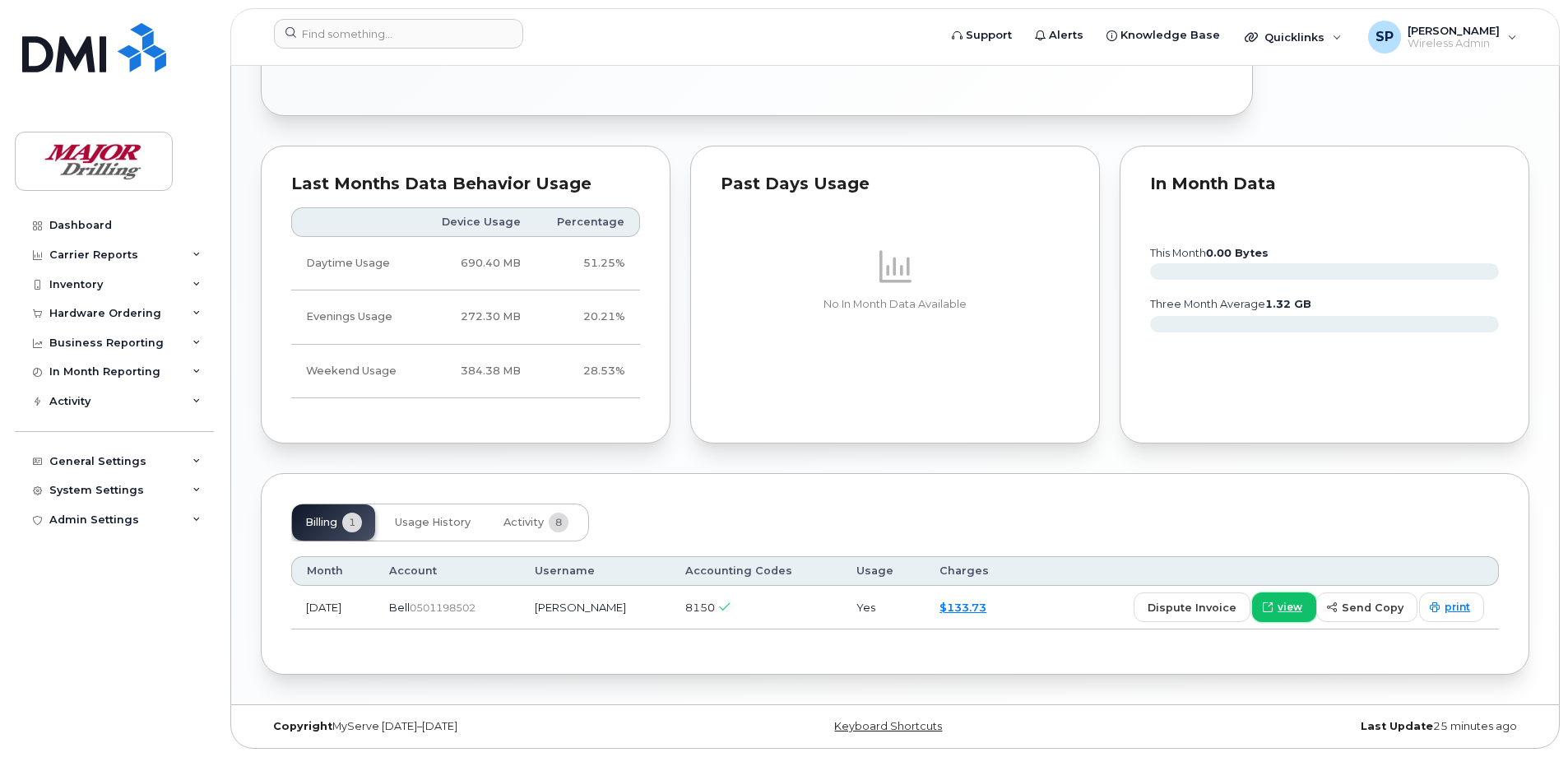
click at [1298, 608] on span "view" at bounding box center [1289, 607] width 24 height 15
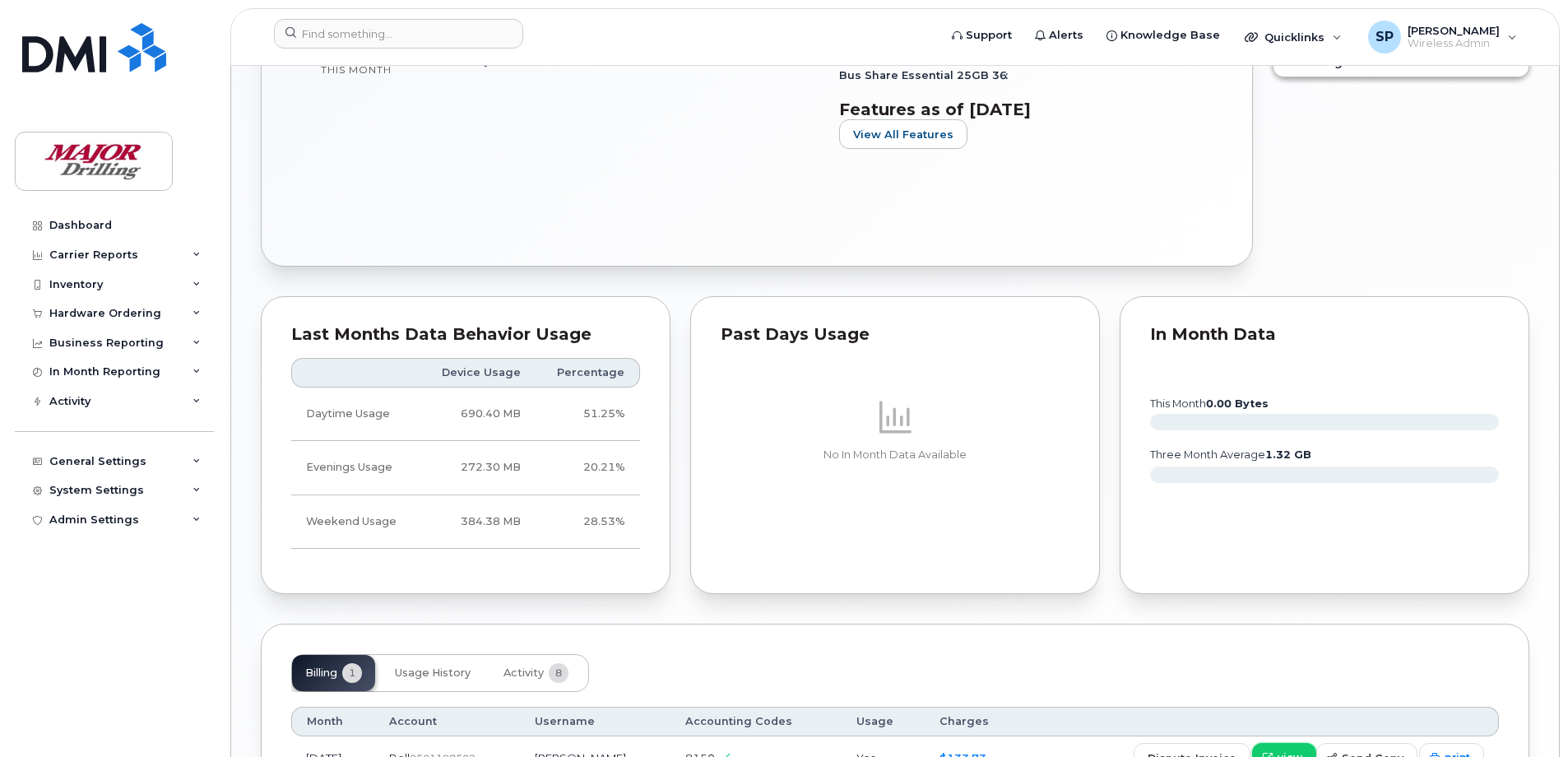
scroll to position [493, 0]
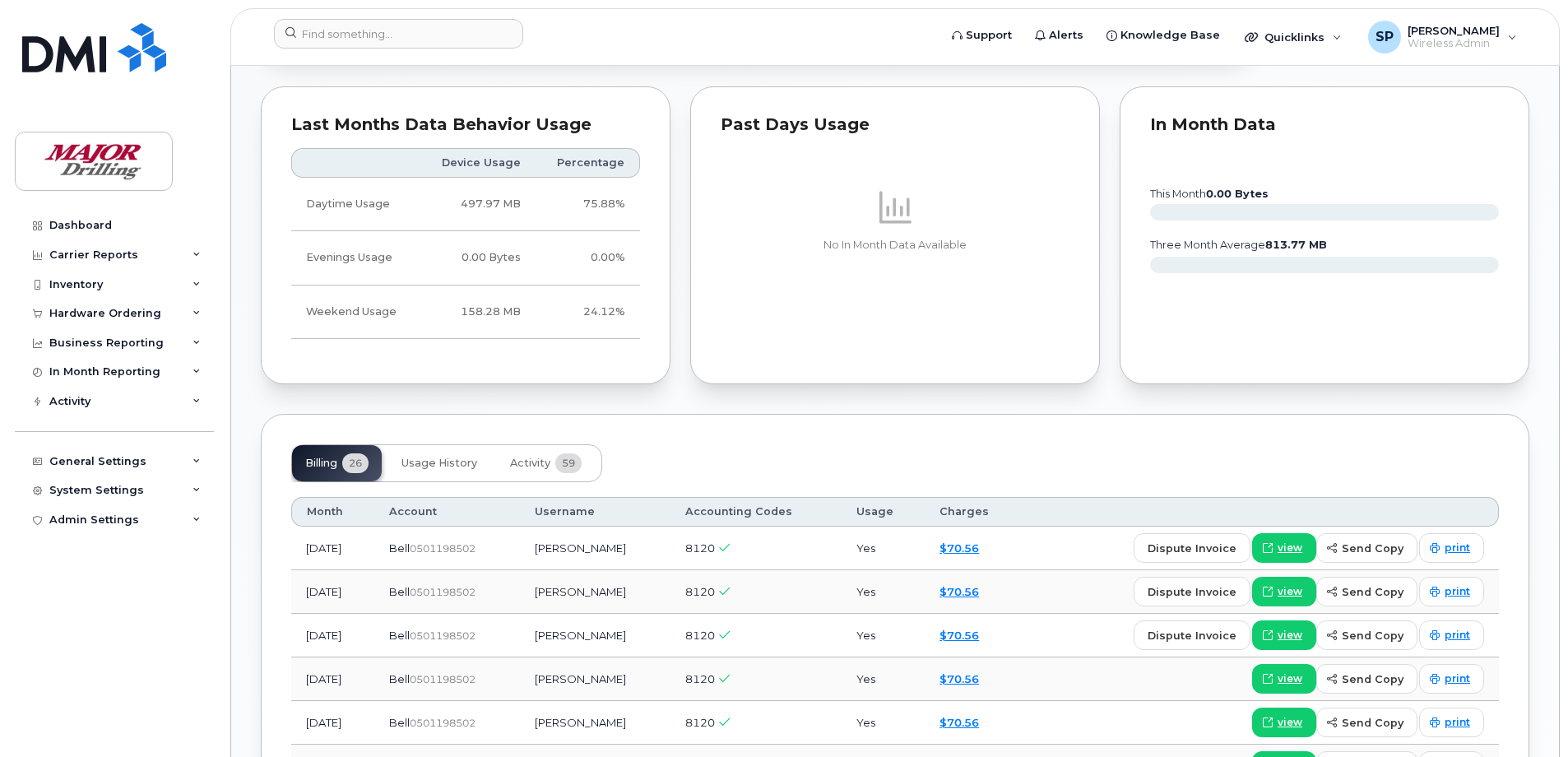
scroll to position [842, 0]
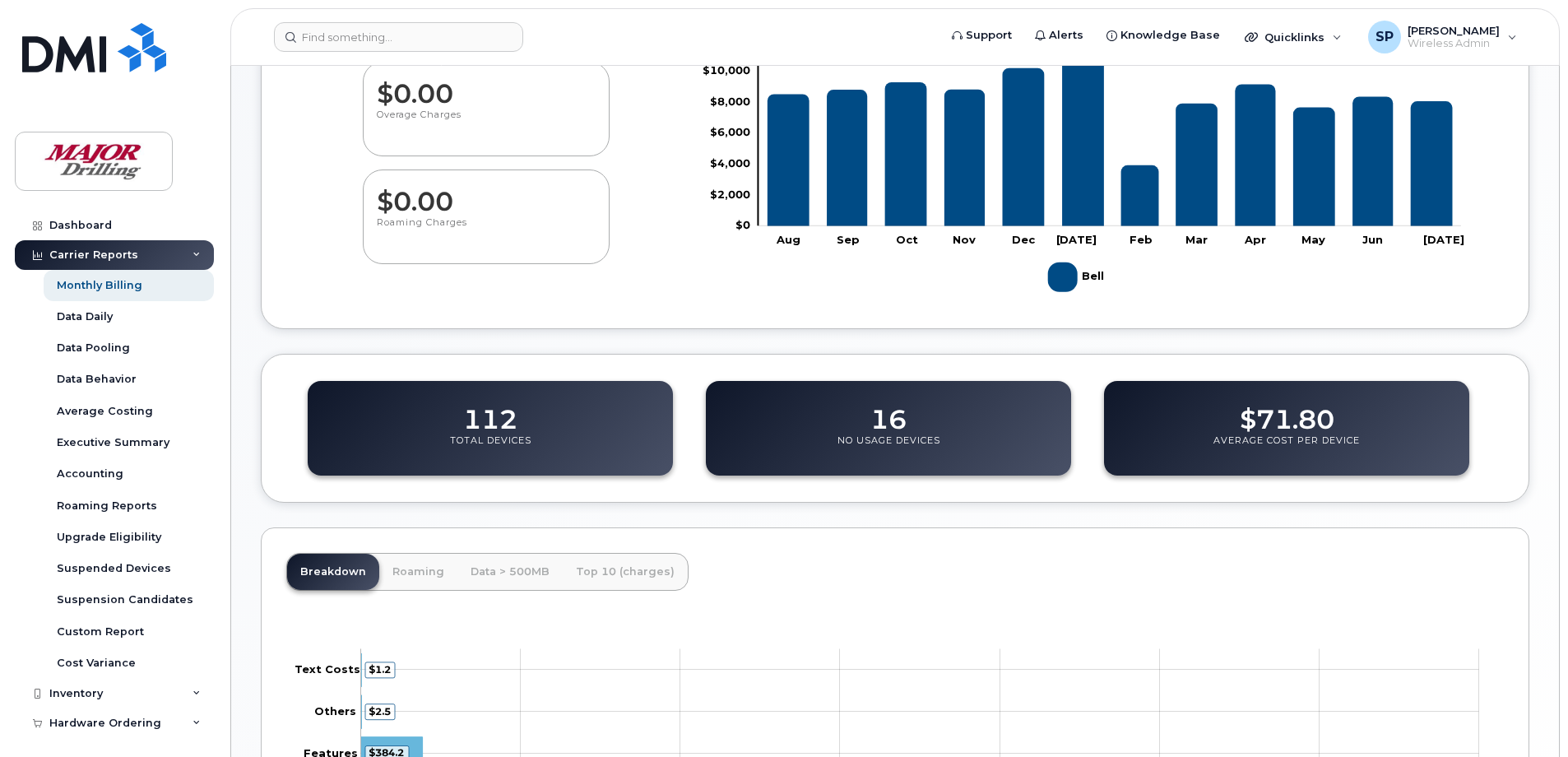
scroll to position [329, 0]
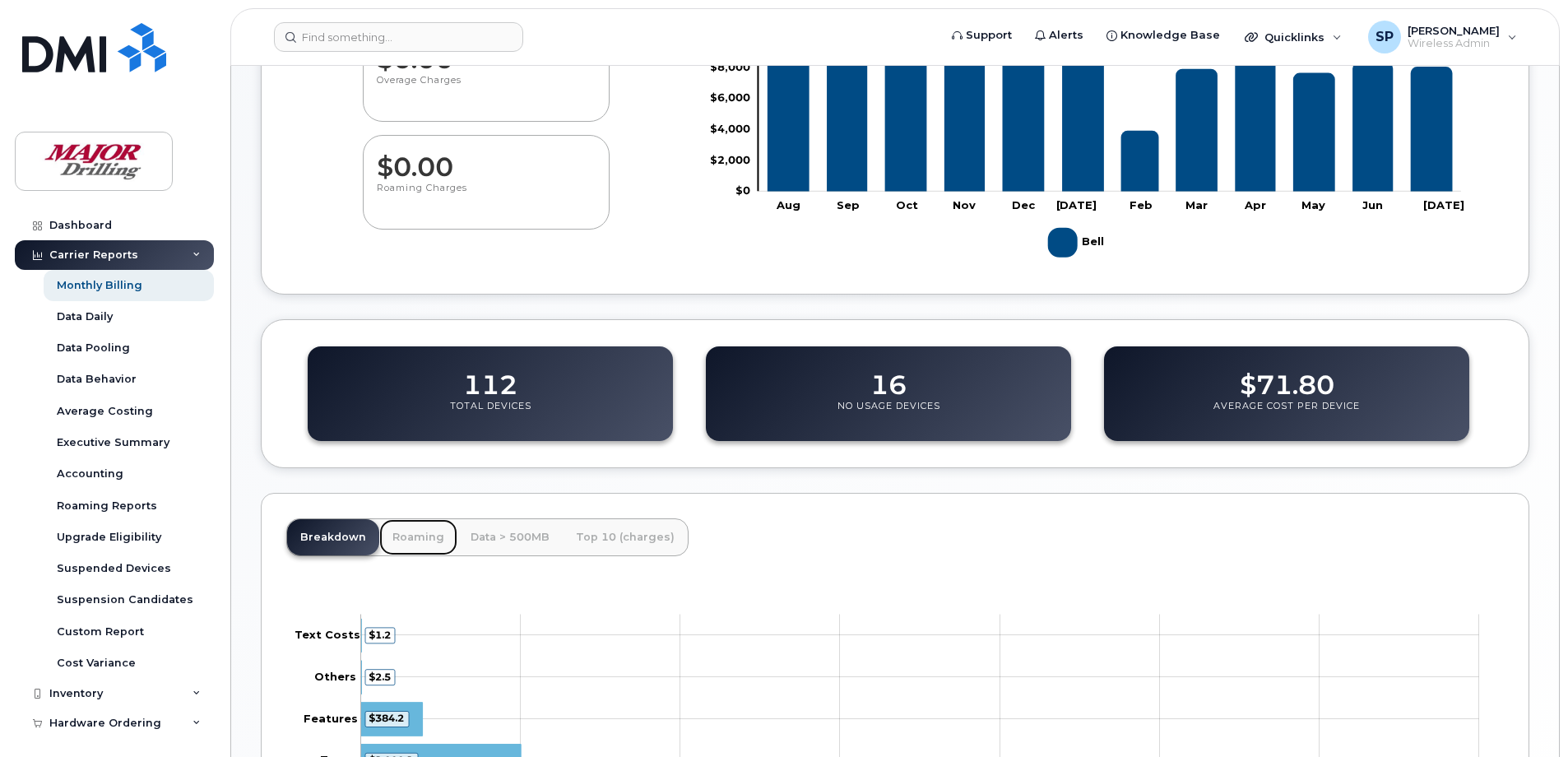
click at [404, 539] on link "Roaming" at bounding box center [418, 537] width 79 height 36
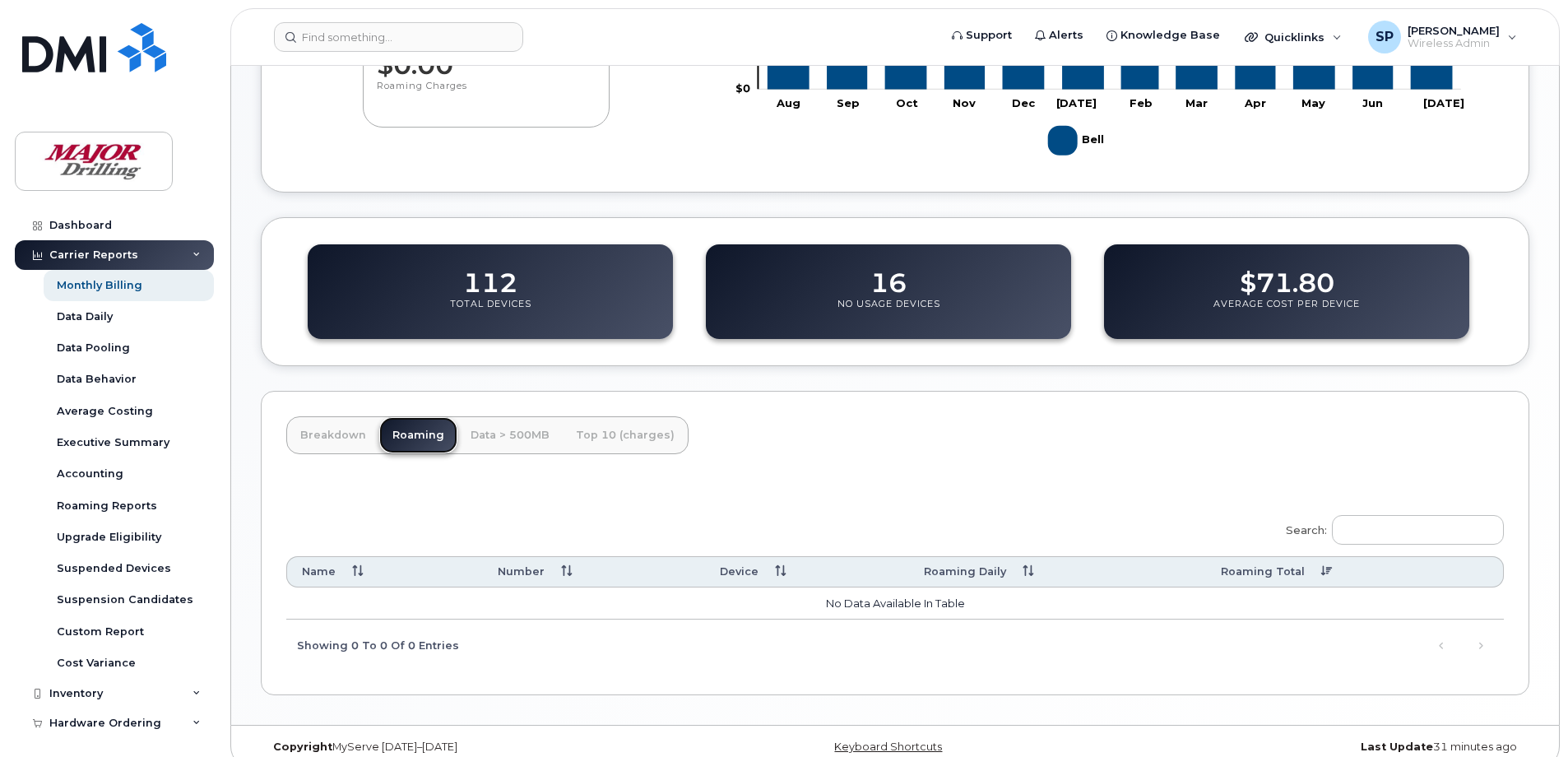
scroll to position [452, 0]
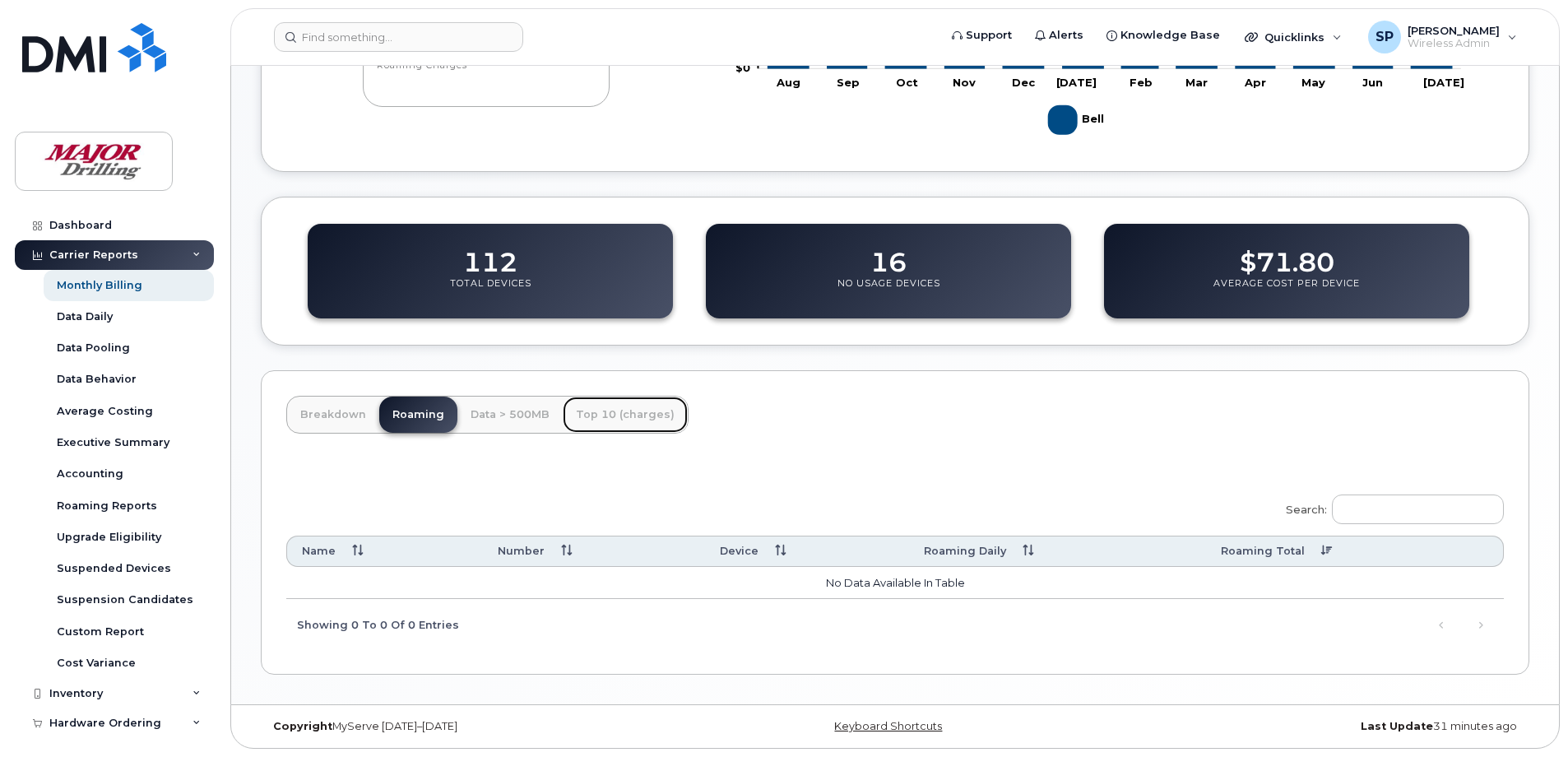
click at [608, 411] on link "Top 10 (charges)" at bounding box center [625, 415] width 125 height 36
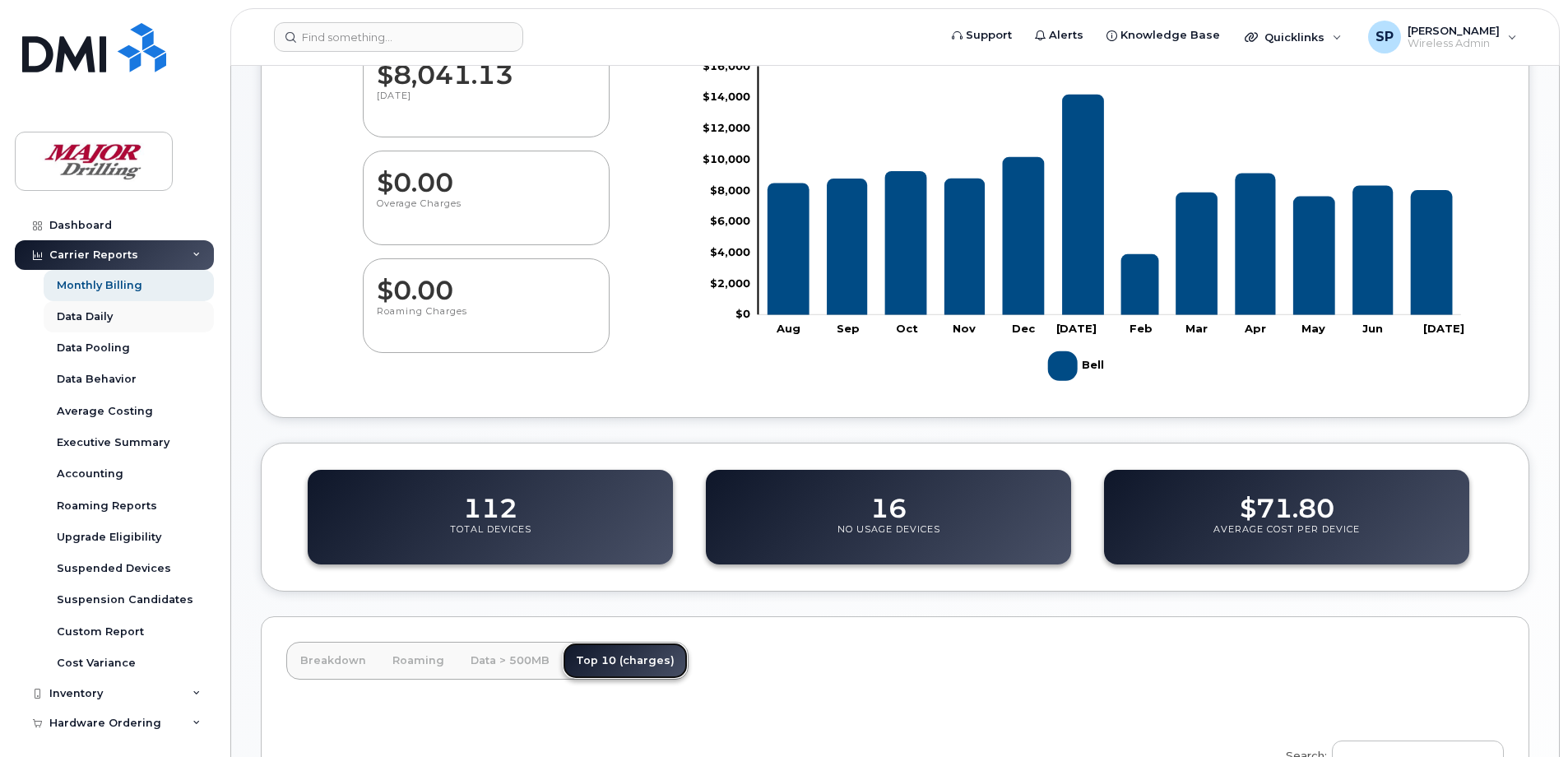
scroll to position [205, 0]
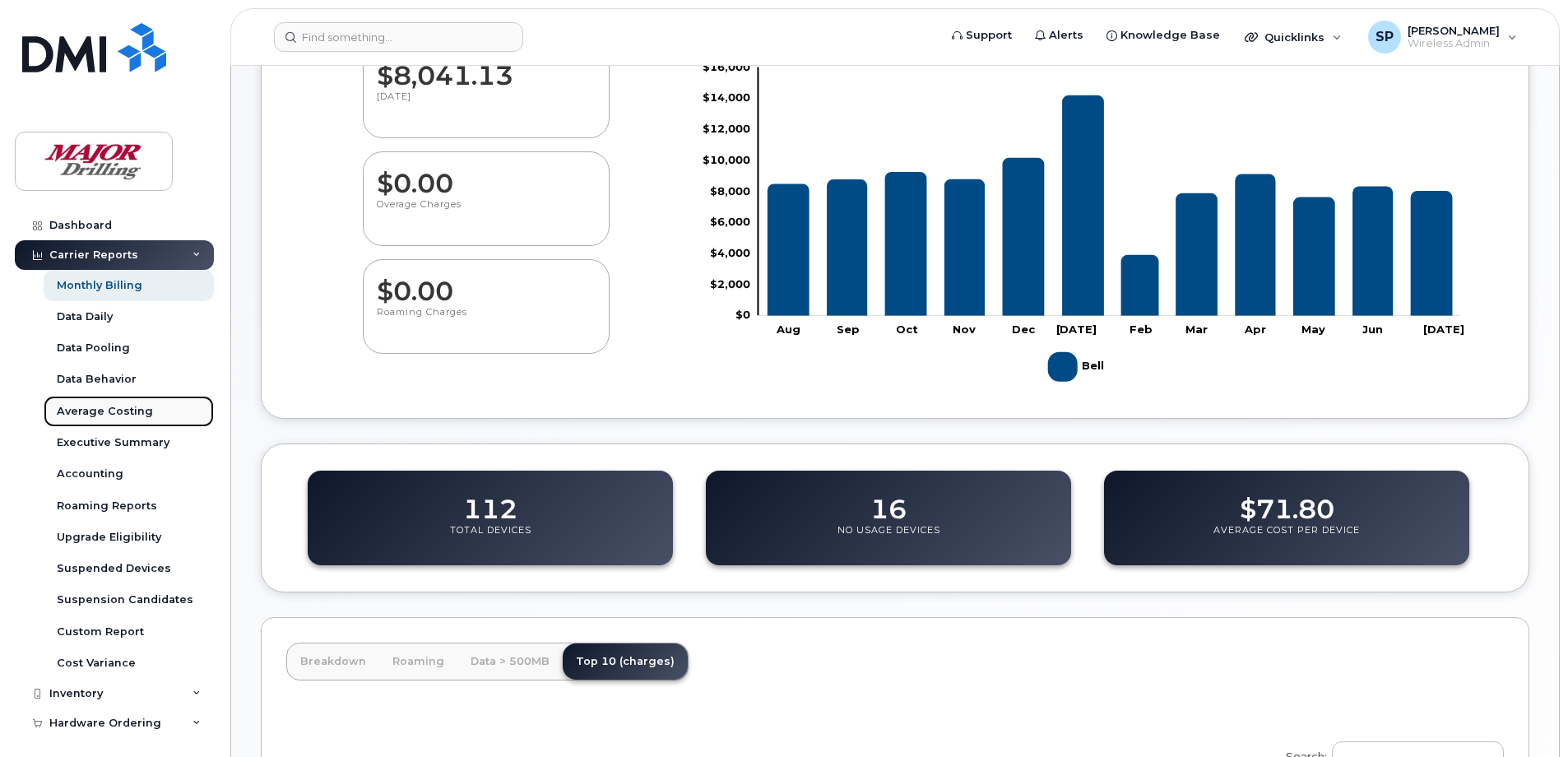
click at [141, 414] on div "Average Costing" at bounding box center [105, 411] width 96 height 15
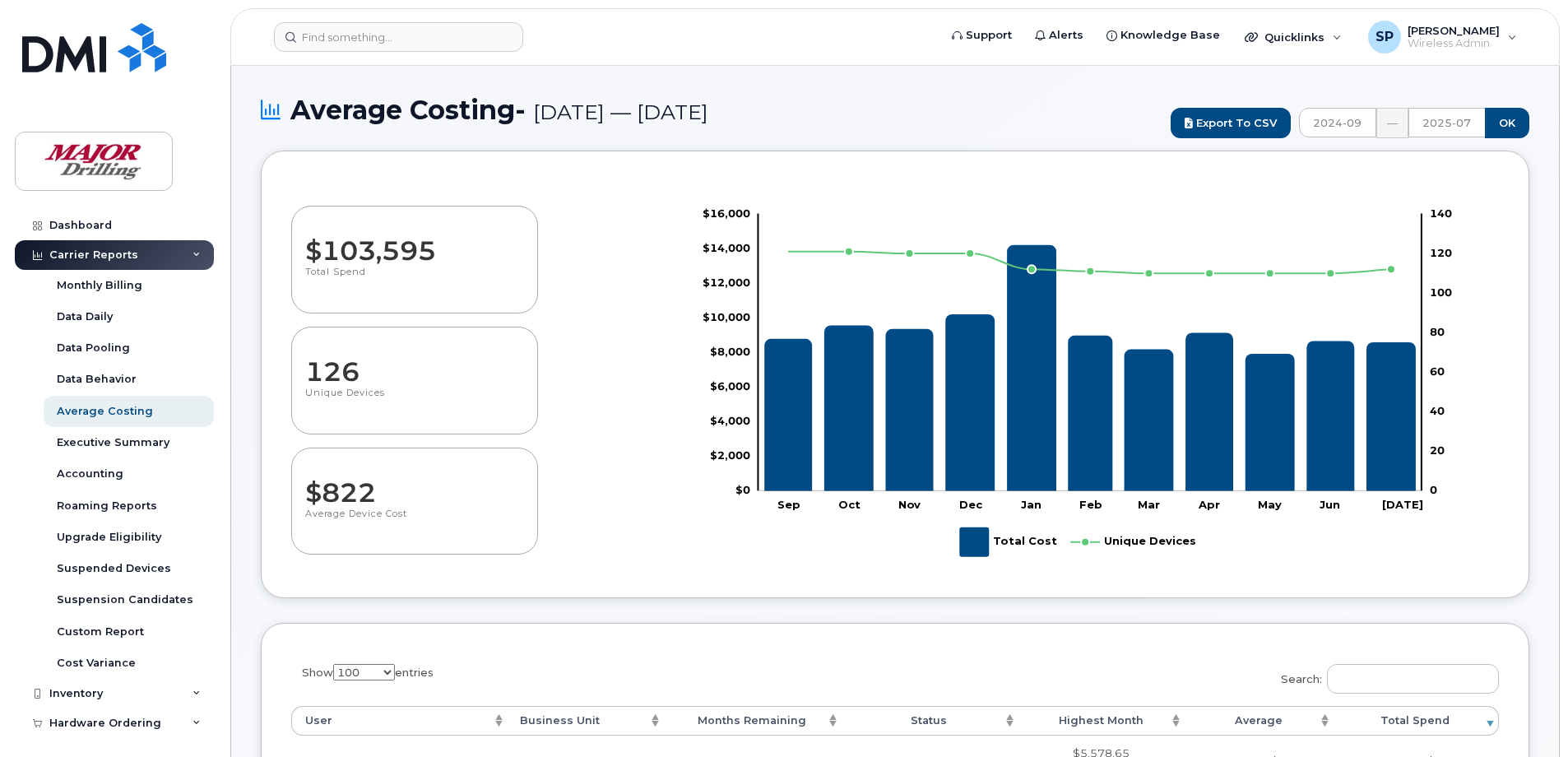
select select "100"
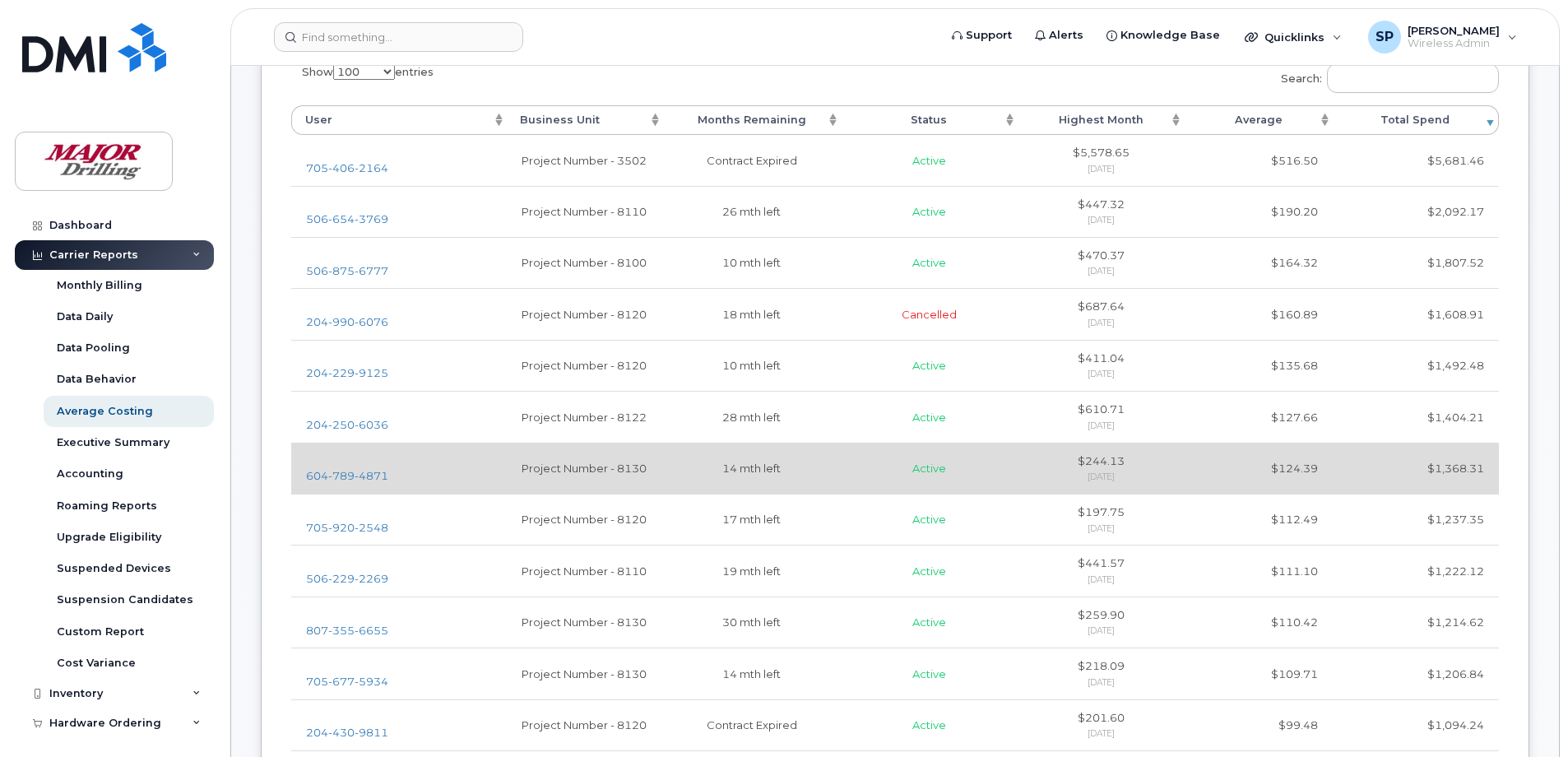
scroll to position [741, 0]
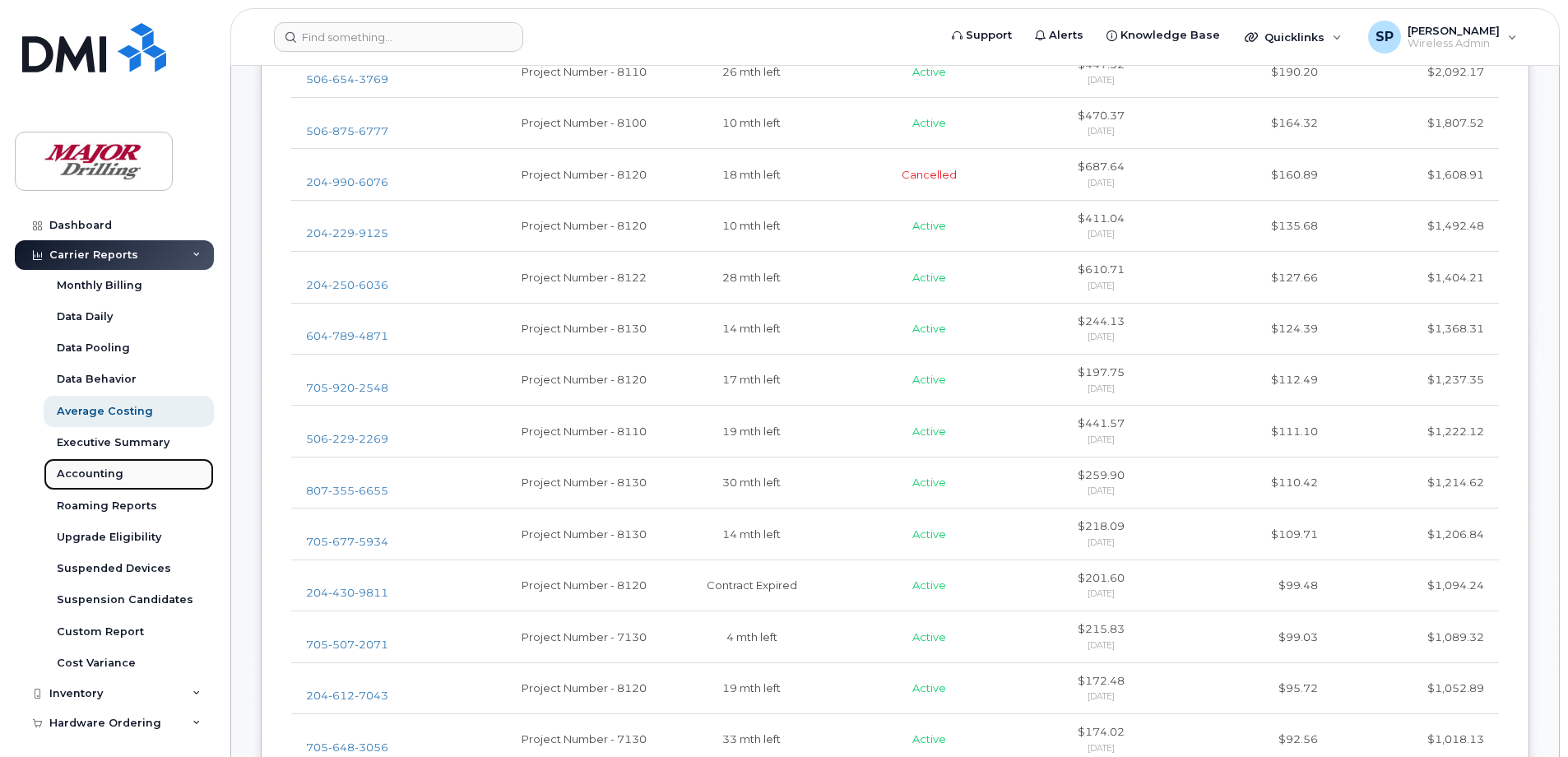
click at [79, 474] on div "Accounting" at bounding box center [90, 474] width 67 height 15
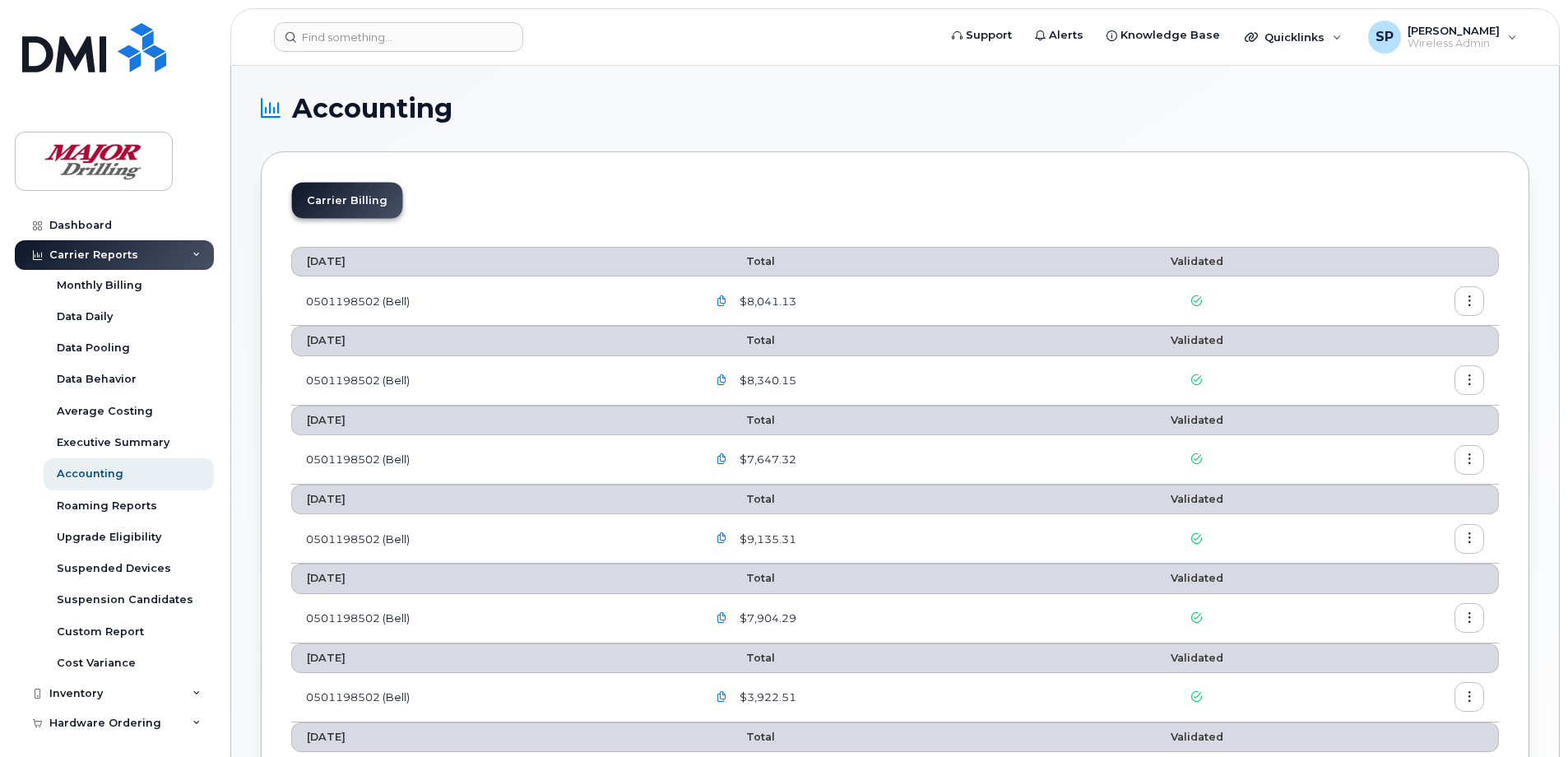
click at [1467, 302] on icon "button" at bounding box center [1469, 302] width 11 height 11
click at [1378, 367] on span "Download" at bounding box center [1395, 368] width 64 height 15
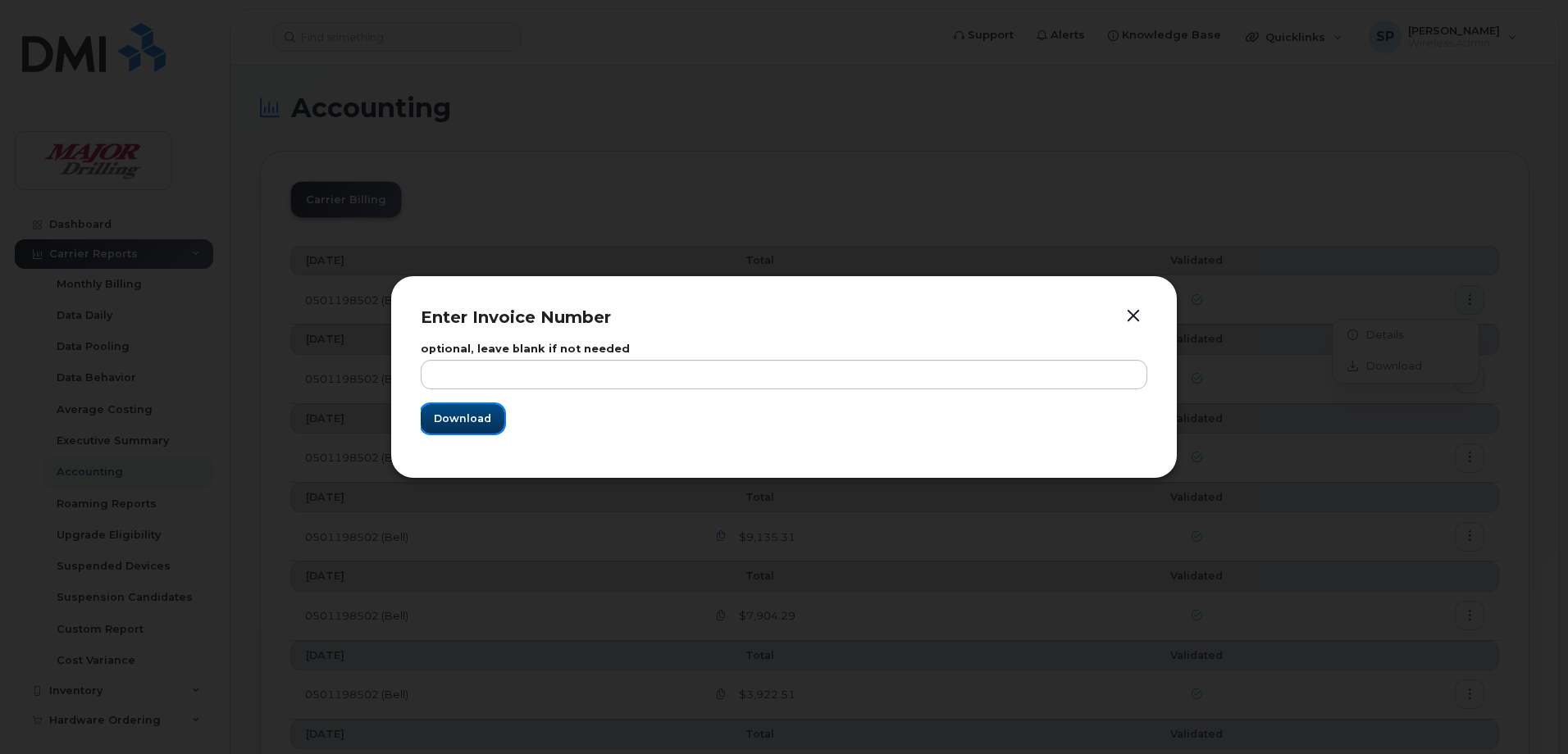
click at [461, 418] on span "Download" at bounding box center [462, 418] width 57 height 16
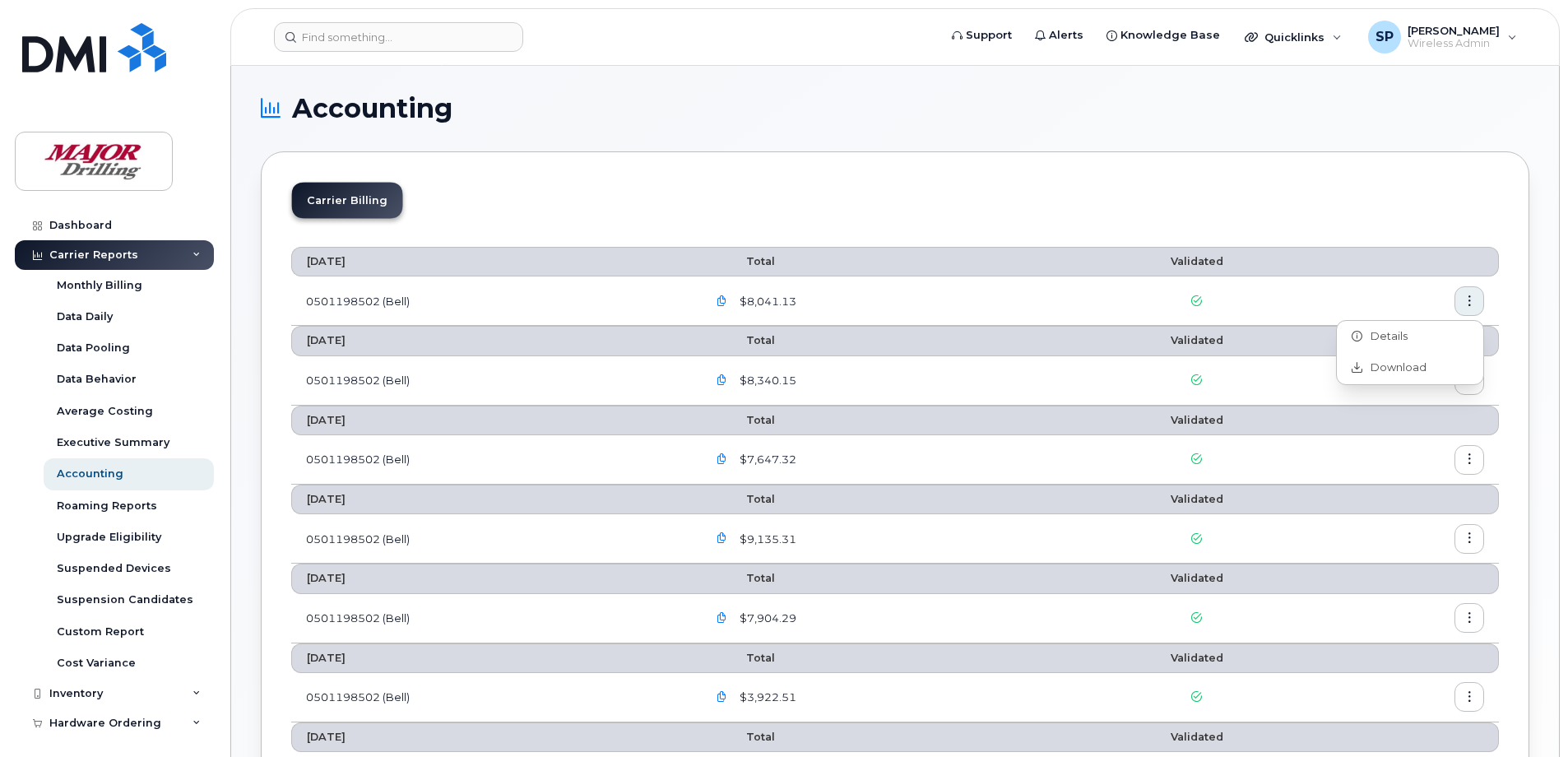
click at [1299, 182] on div "Carrier Billing" at bounding box center [895, 206] width 1207 height 50
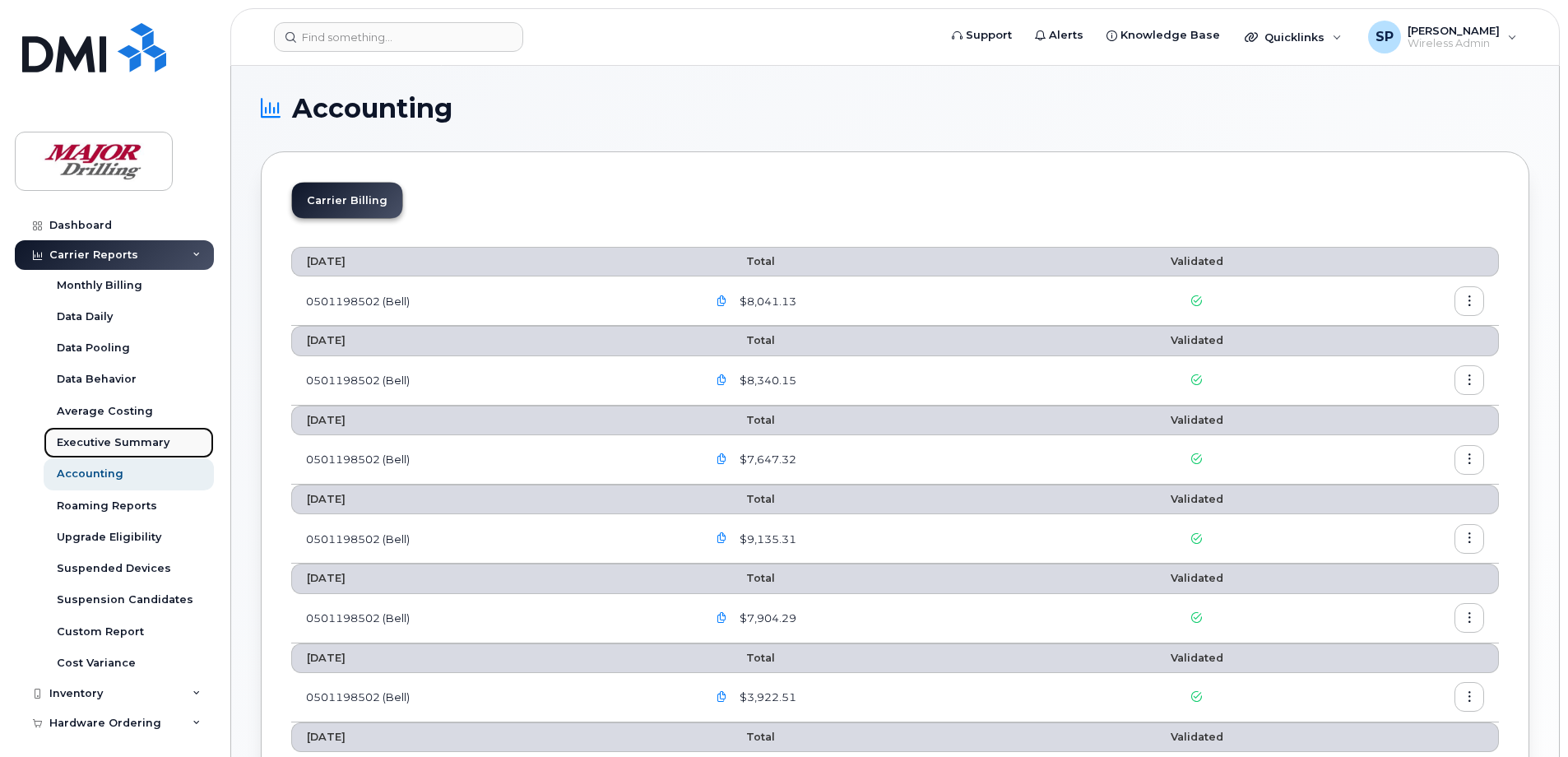
click at [137, 440] on div "Executive Summary" at bounding box center [112, 443] width 112 height 15
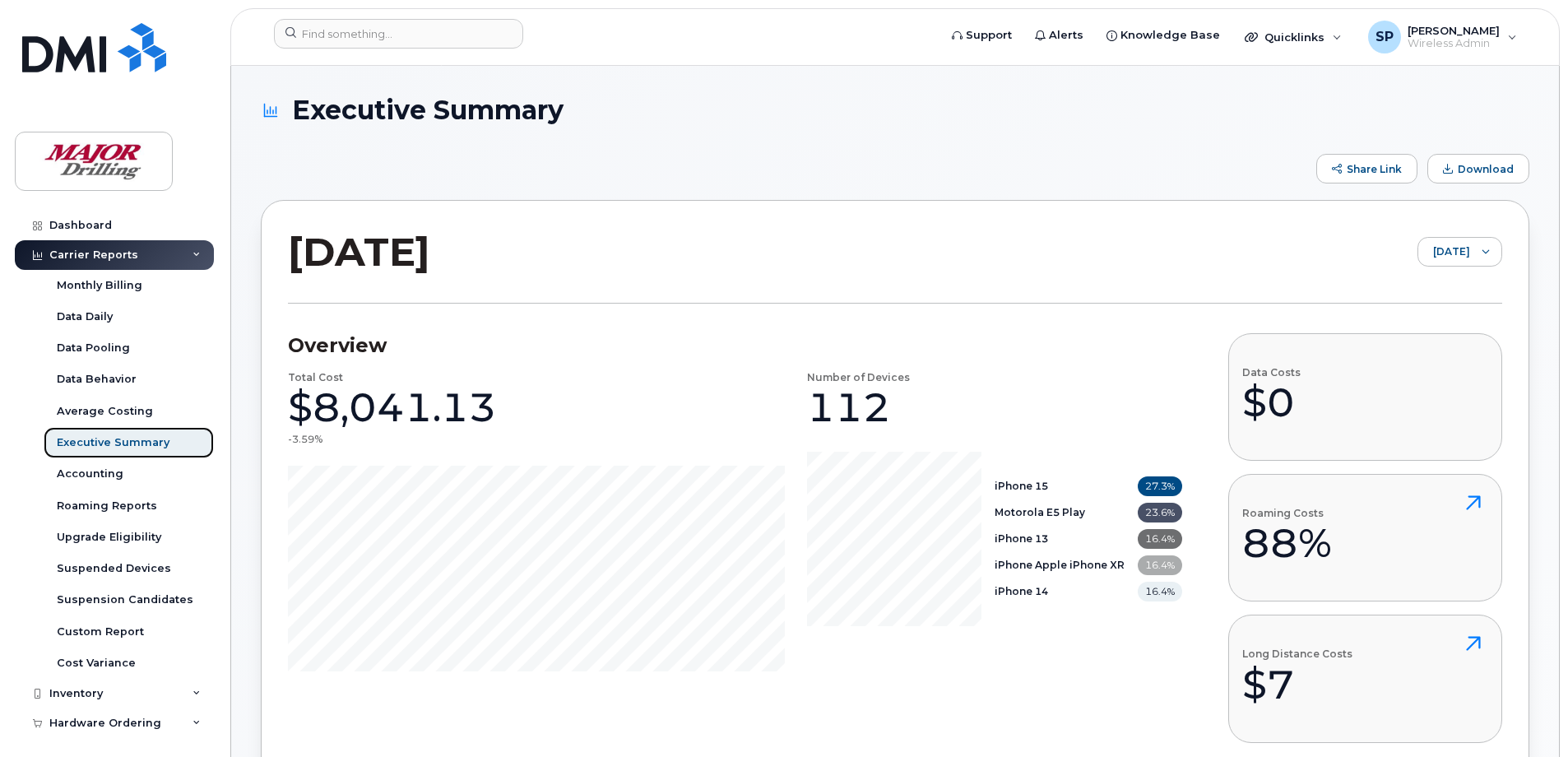
click at [112, 441] on div "Executive Summary" at bounding box center [112, 443] width 112 height 15
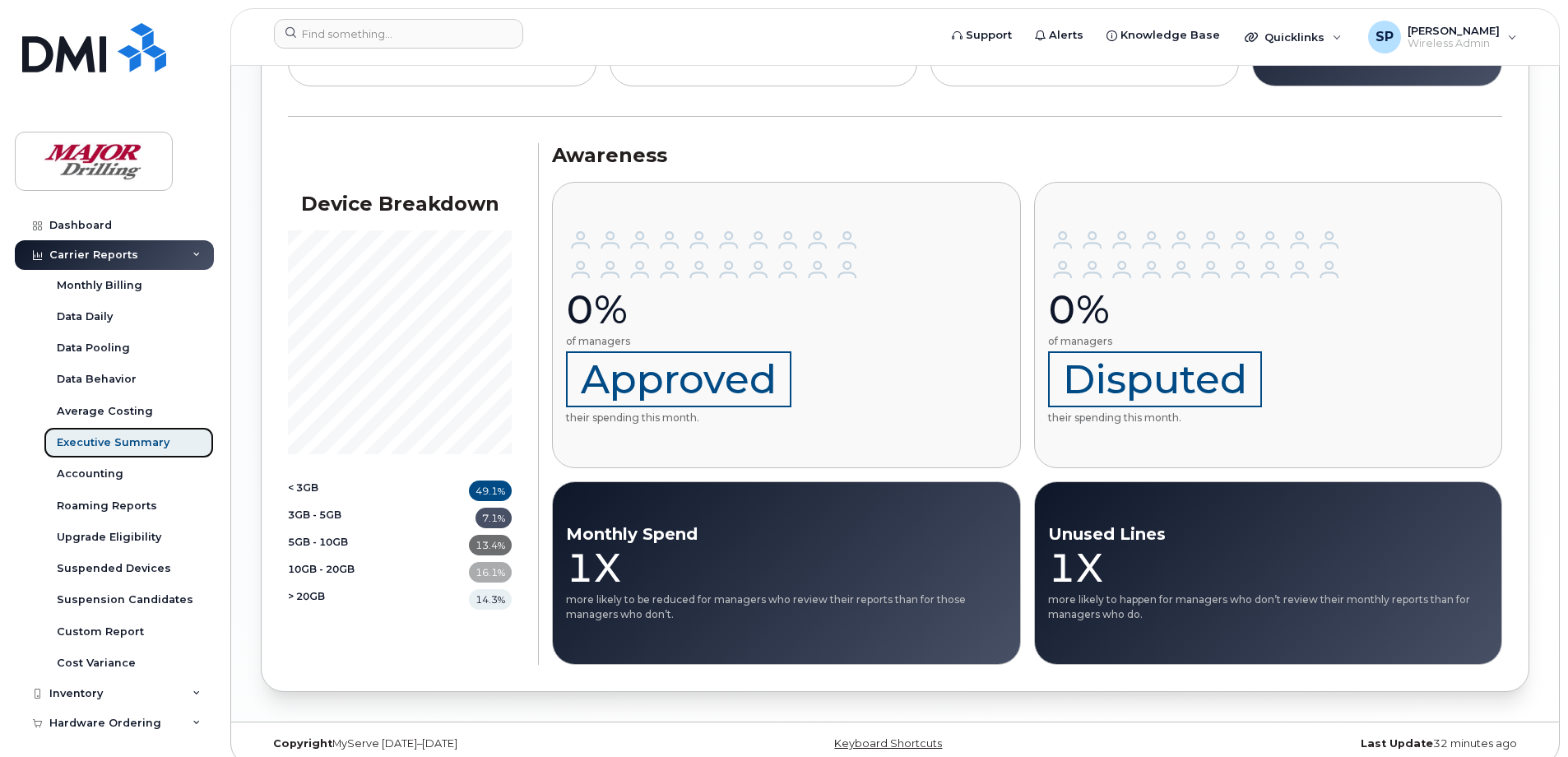
scroll to position [1945, 0]
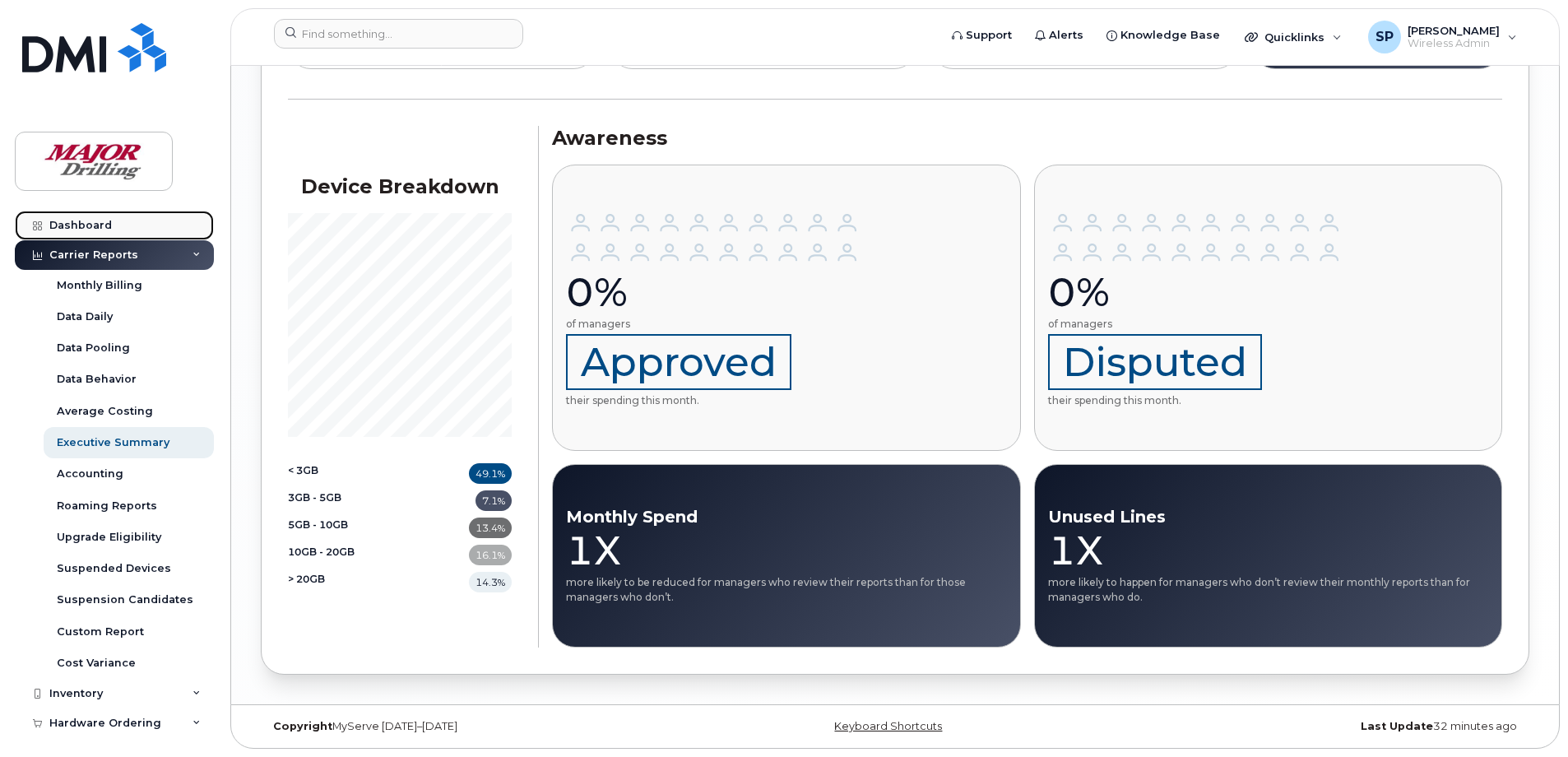
click at [91, 221] on div "Dashboard" at bounding box center [80, 226] width 62 height 14
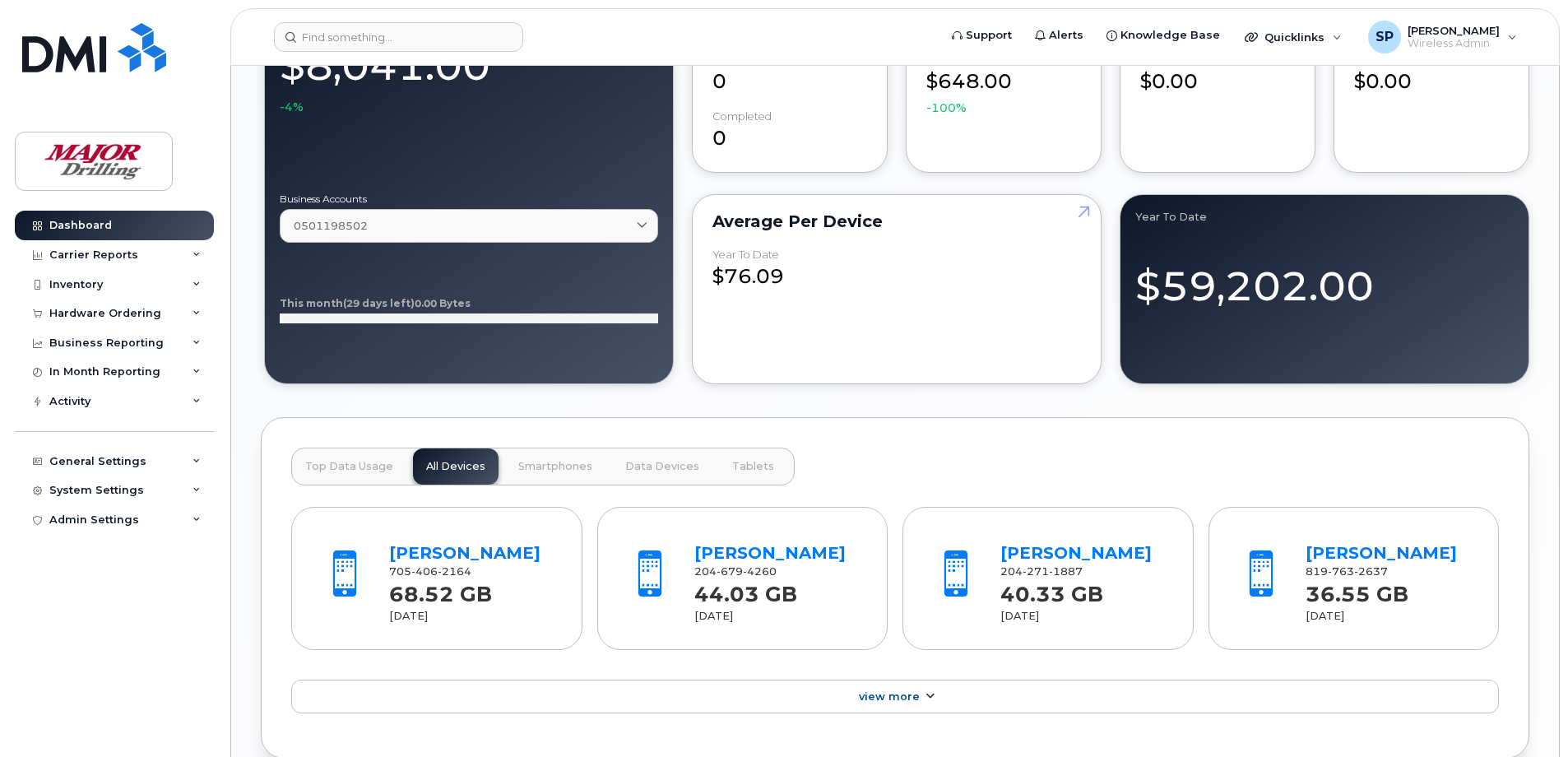
scroll to position [1317, 0]
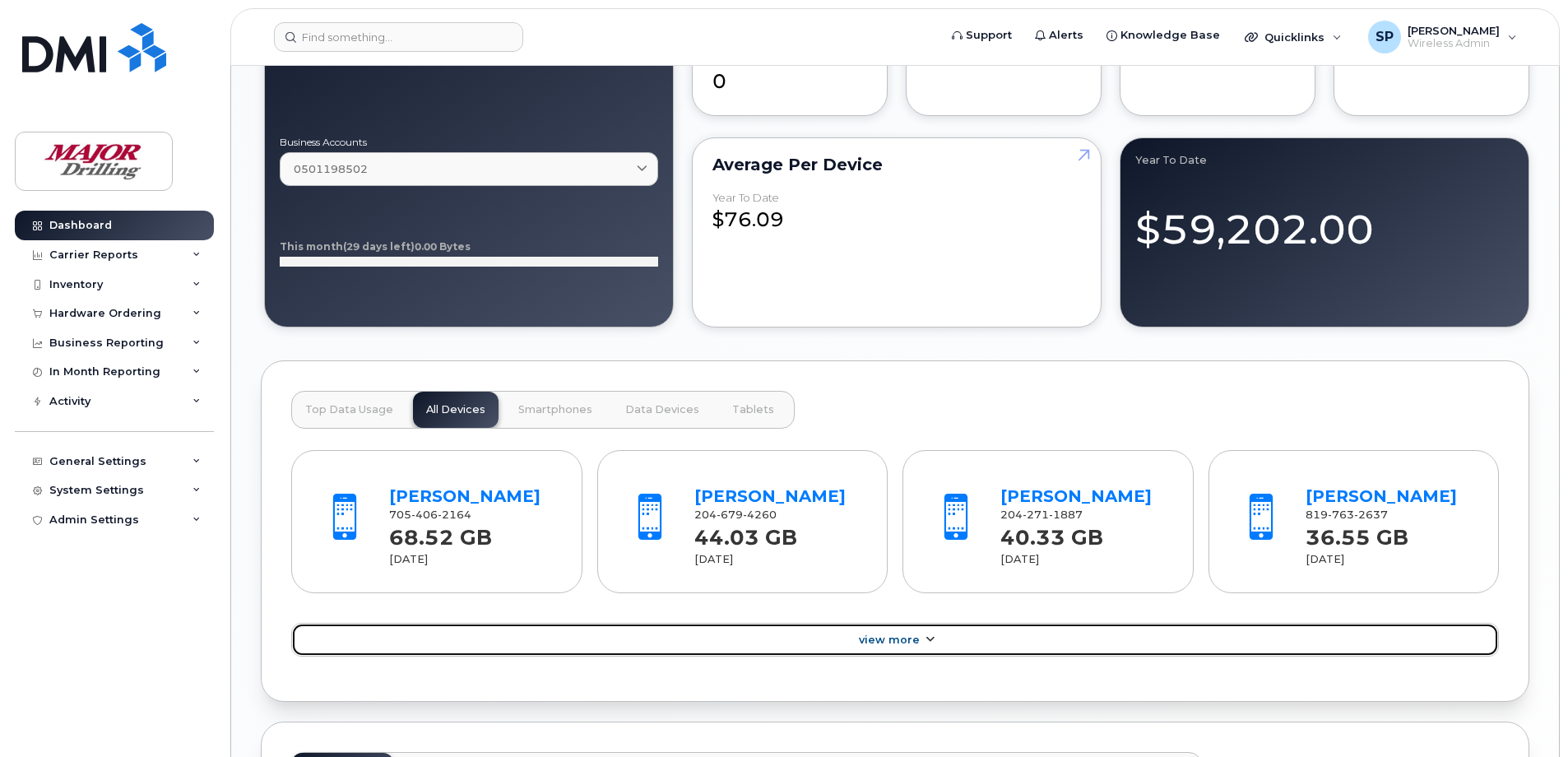
click at [934, 635] on icon at bounding box center [930, 640] width 14 height 11
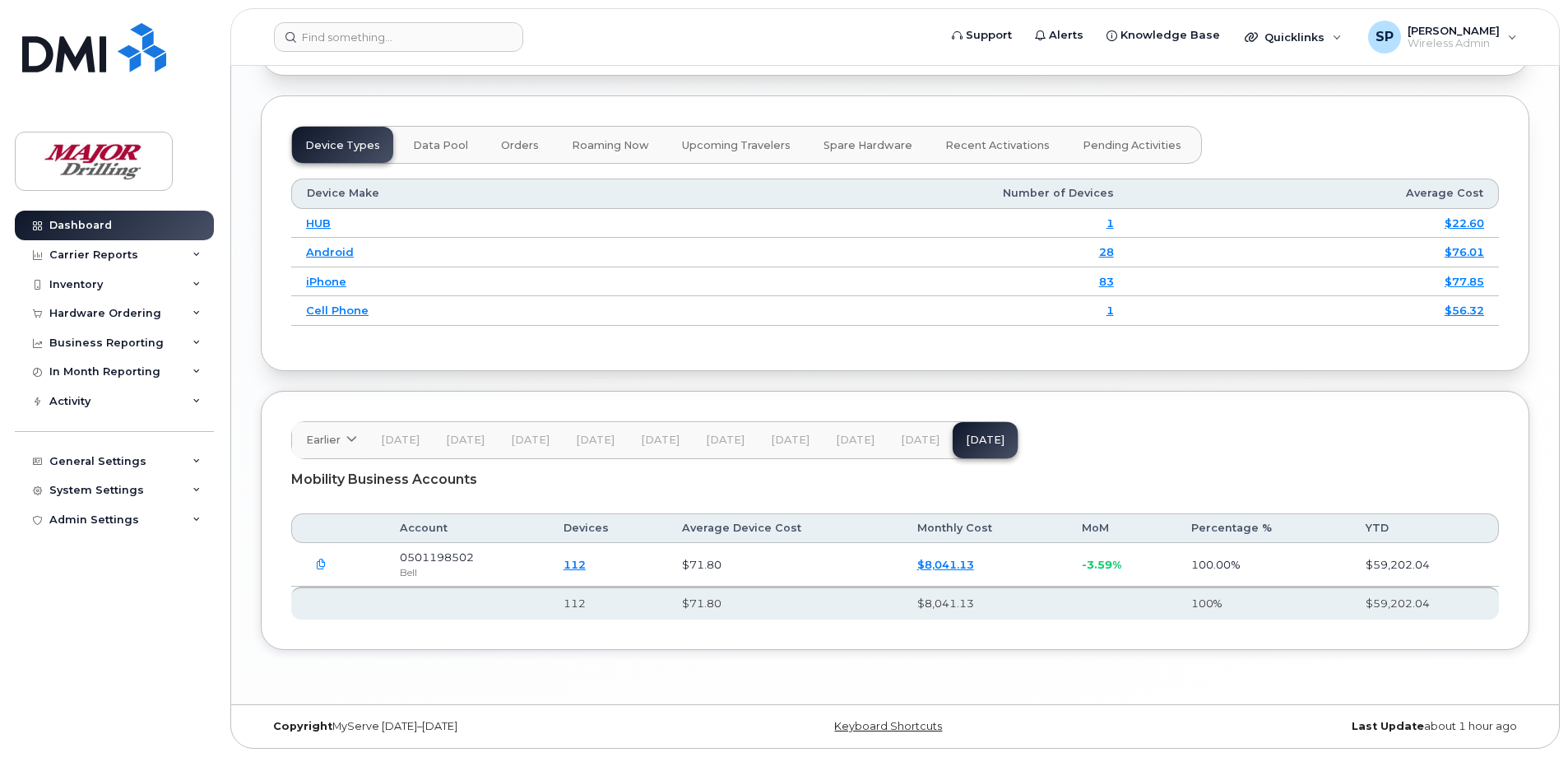
scroll to position [2466, 0]
click at [323, 564] on icon "button" at bounding box center [321, 565] width 11 height 11
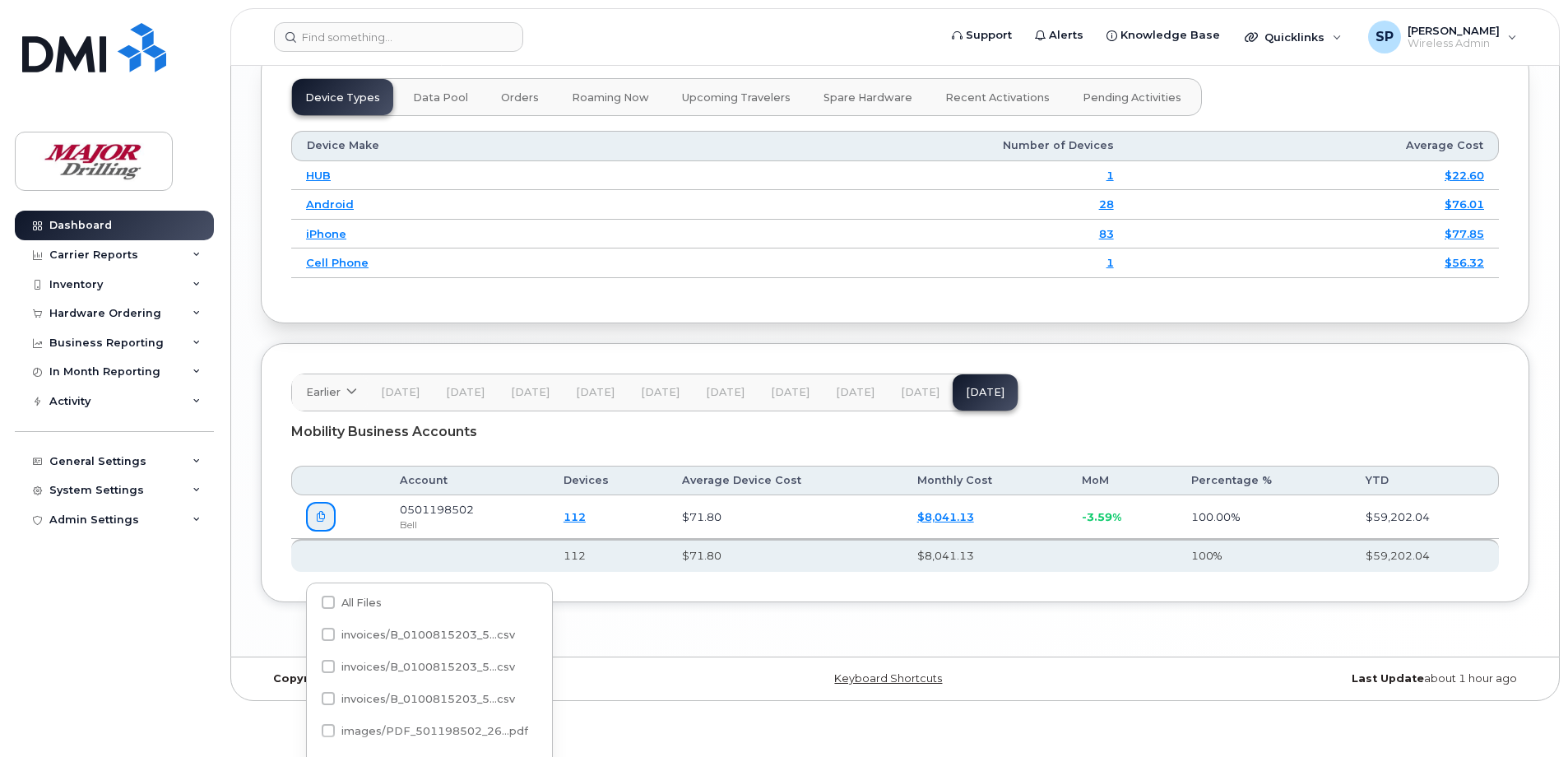
scroll to position [2516, 0]
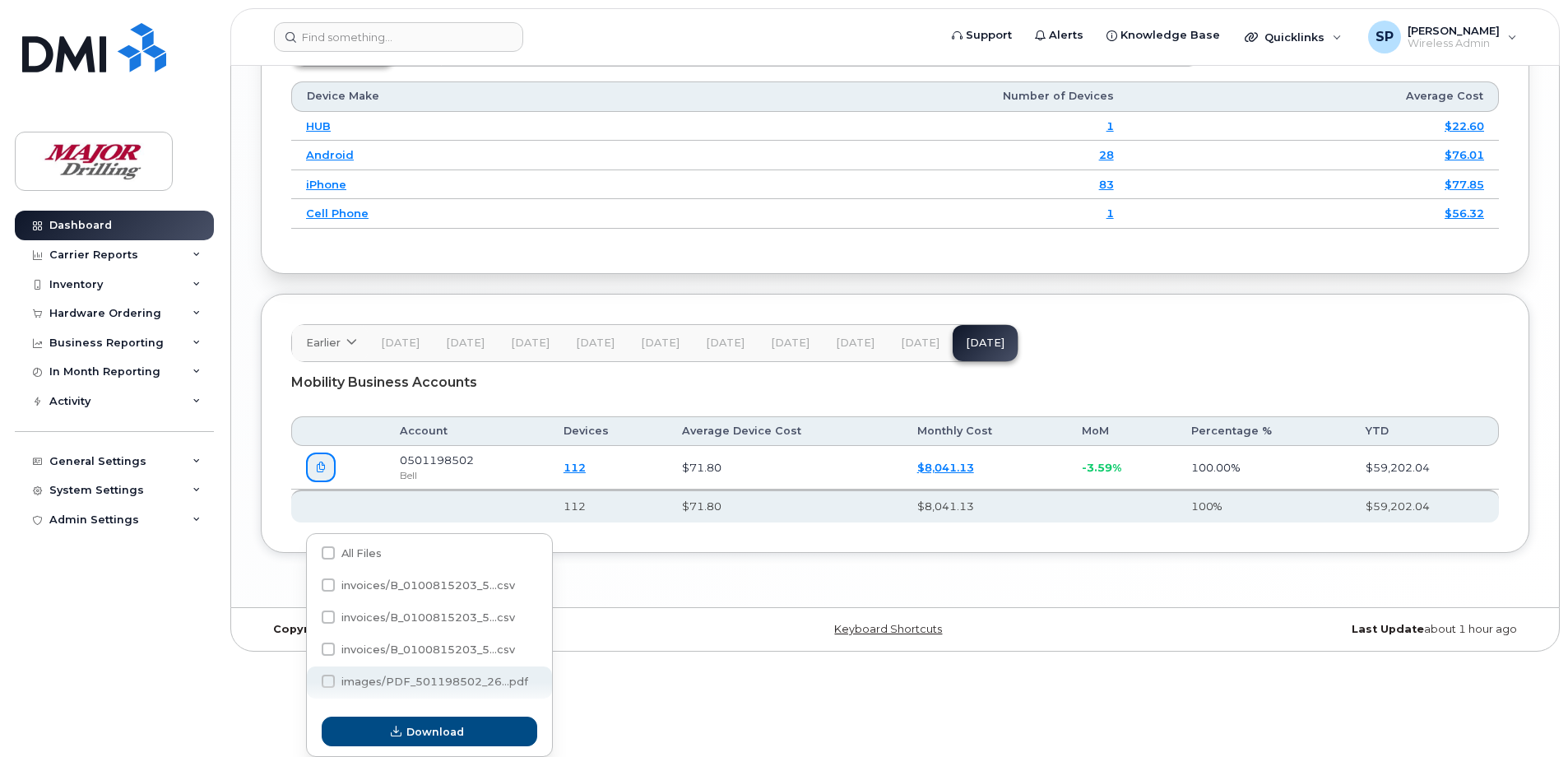
click at [329, 679] on span at bounding box center [328, 682] width 14 height 14
click at [310, 679] on input "images/PDF_501198502_26...pdf" at bounding box center [307, 683] width 8 height 8
checkbox input "true"
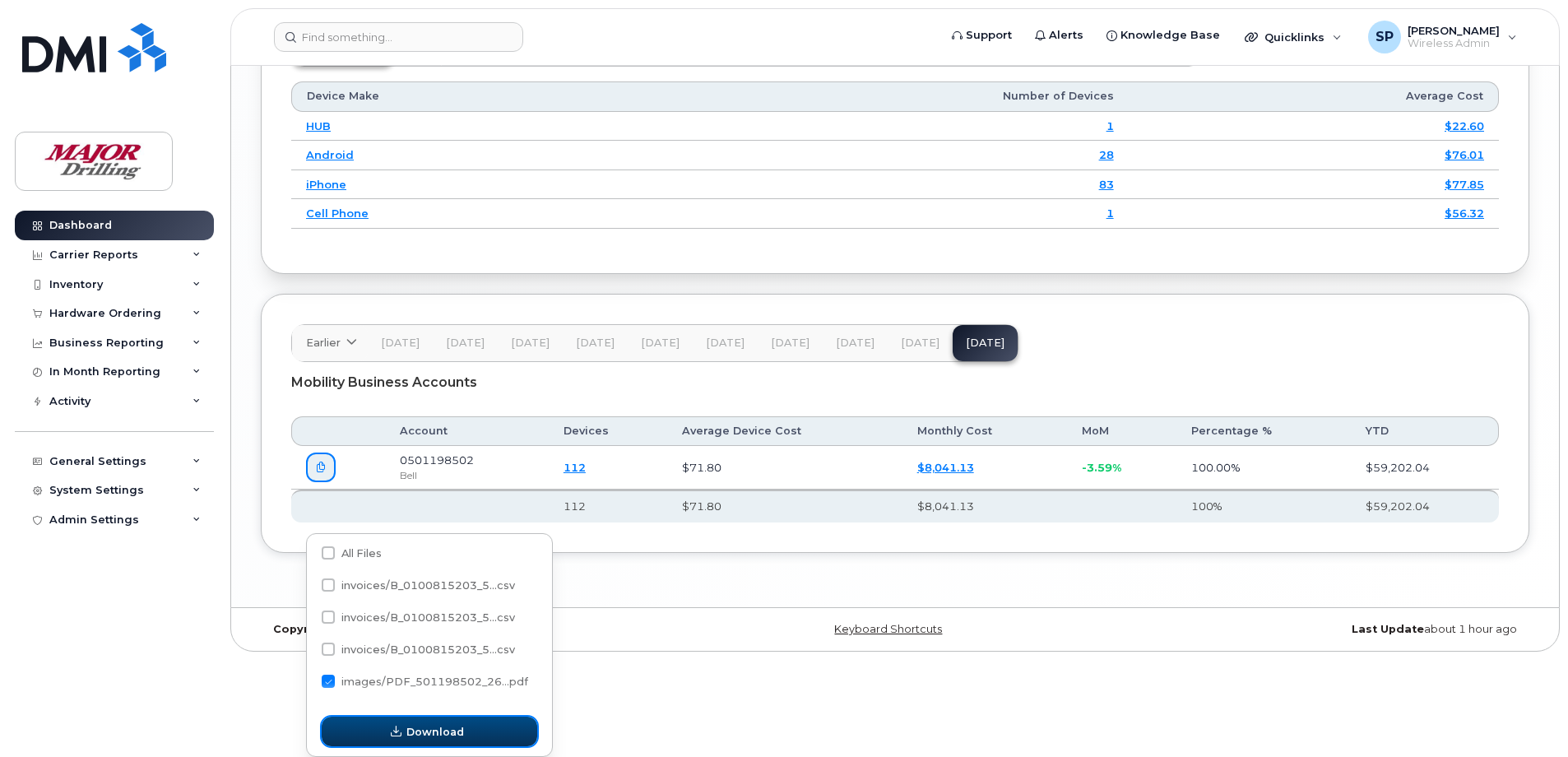
click at [404, 728] on span "button" at bounding box center [396, 732] width 16 height 16
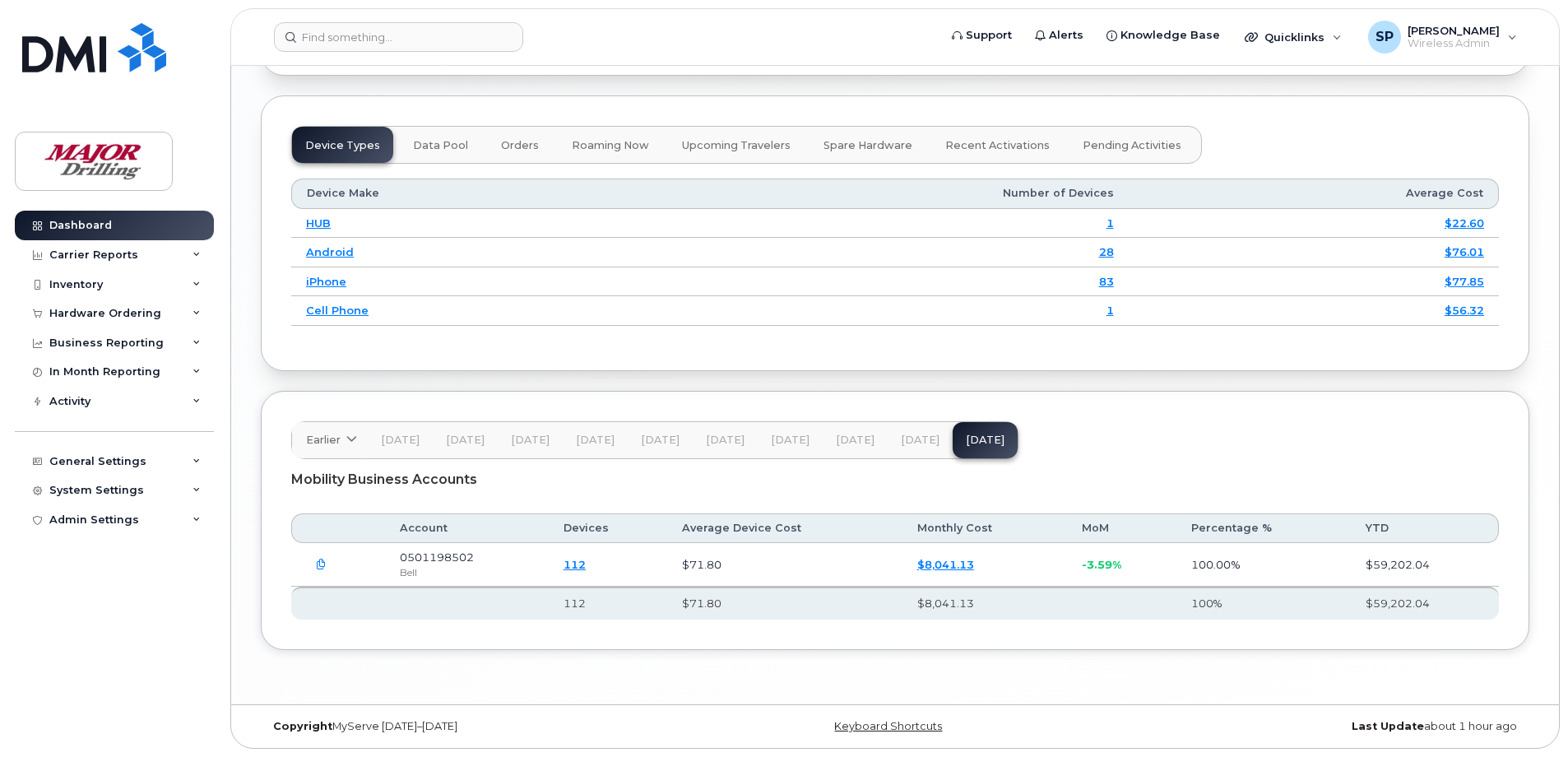
scroll to position [2384, 0]
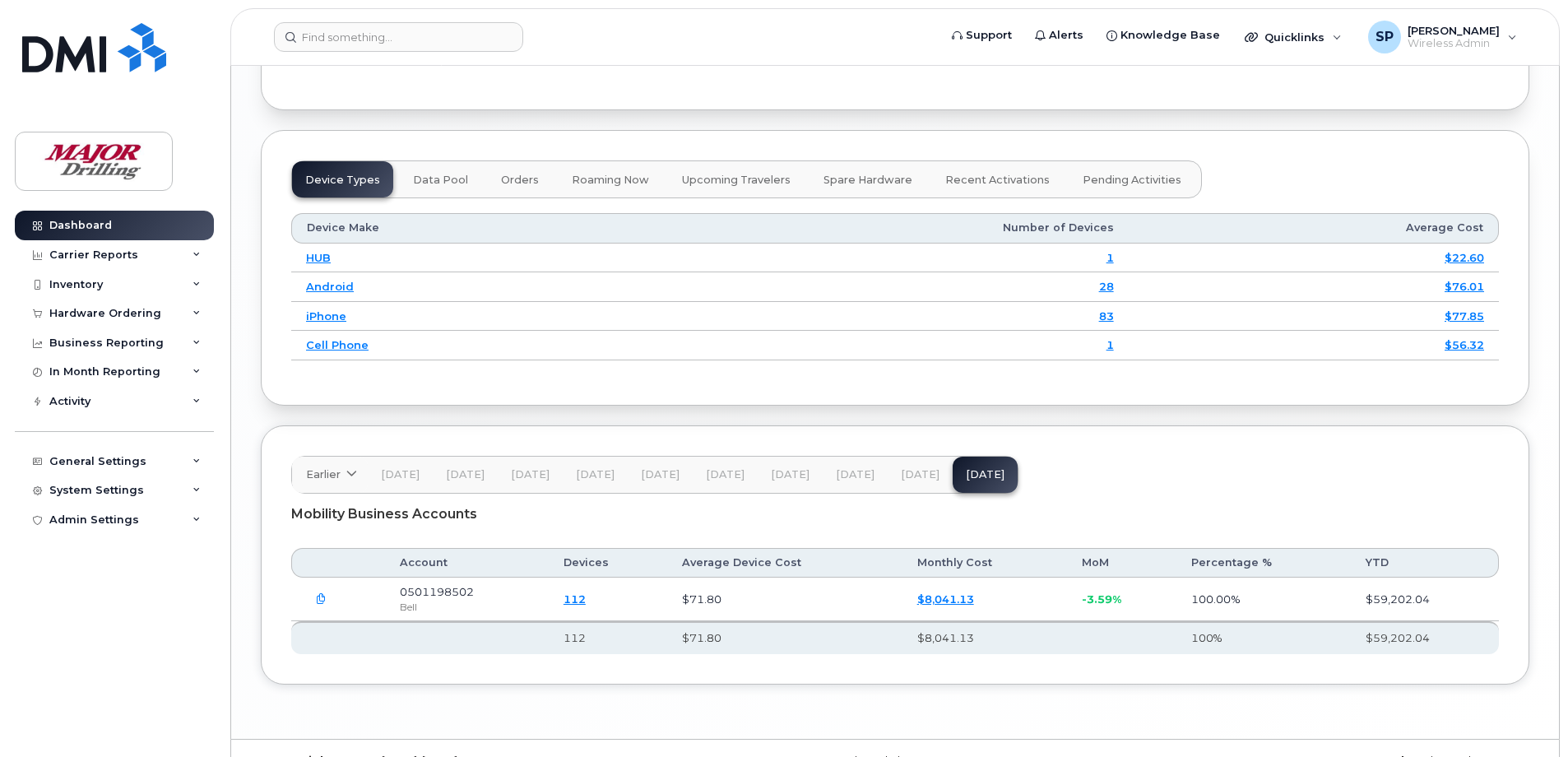
click at [901, 482] on span "Jun 25" at bounding box center [920, 475] width 39 height 14
click at [849, 482] on span "May 25" at bounding box center [855, 475] width 39 height 14
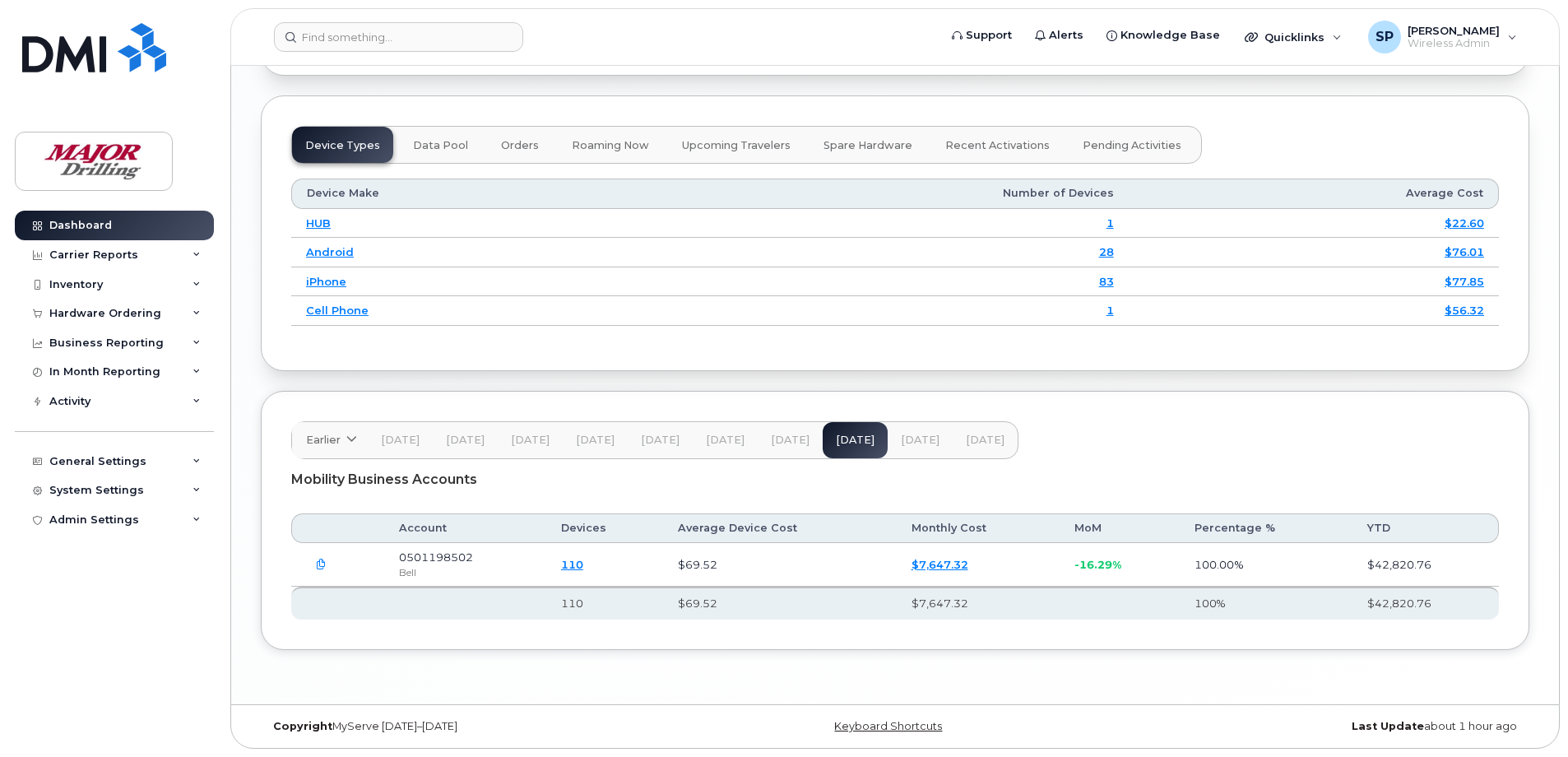
scroll to position [2466, 0]
click at [968, 436] on span "Jul 25" at bounding box center [985, 440] width 39 height 14
click at [920, 439] on span "Jun 25" at bounding box center [920, 440] width 39 height 14
click at [194, 282] on icon at bounding box center [197, 285] width 8 height 8
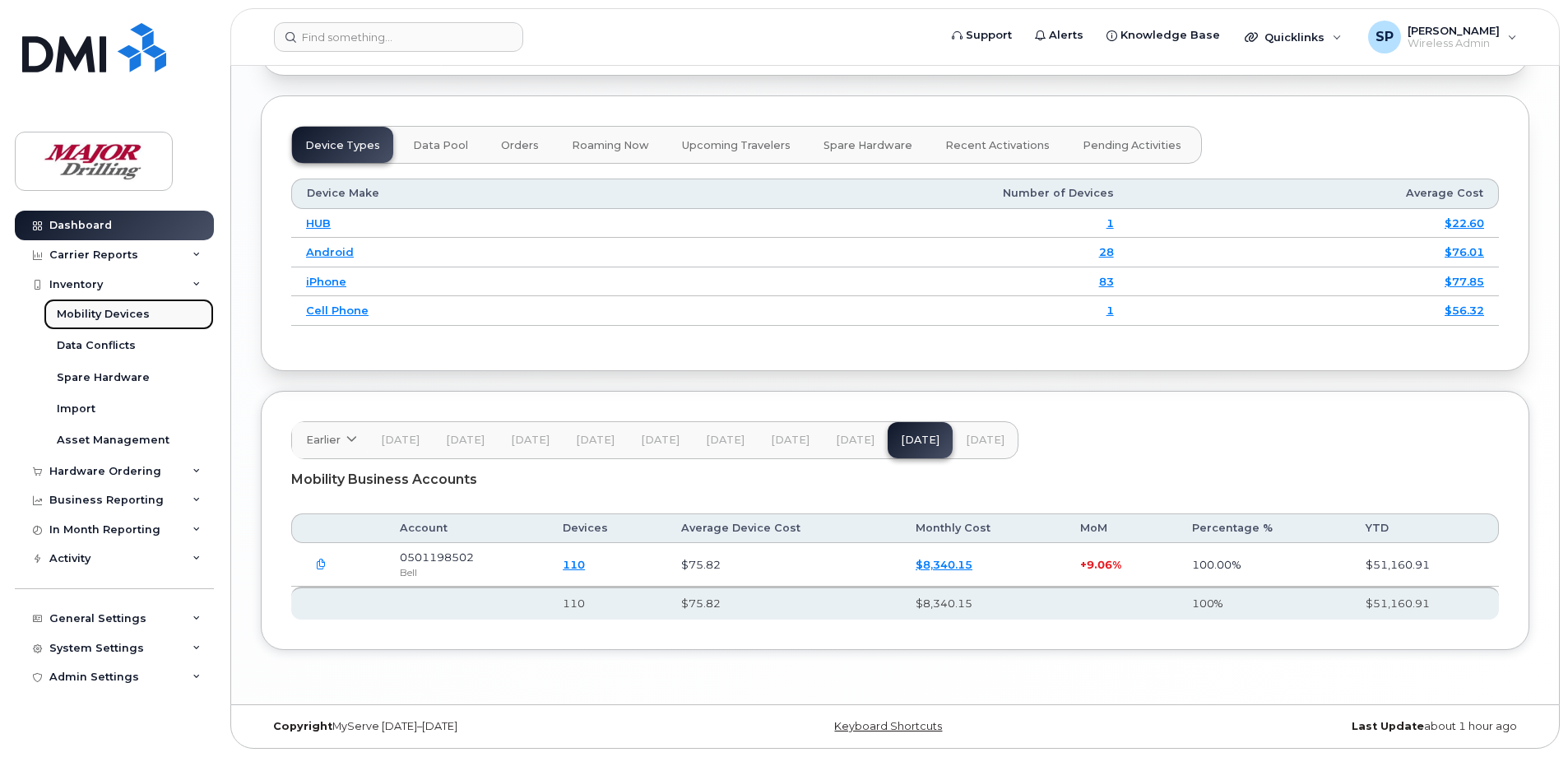
click at [112, 314] on div "Mobility Devices" at bounding box center [103, 314] width 93 height 15
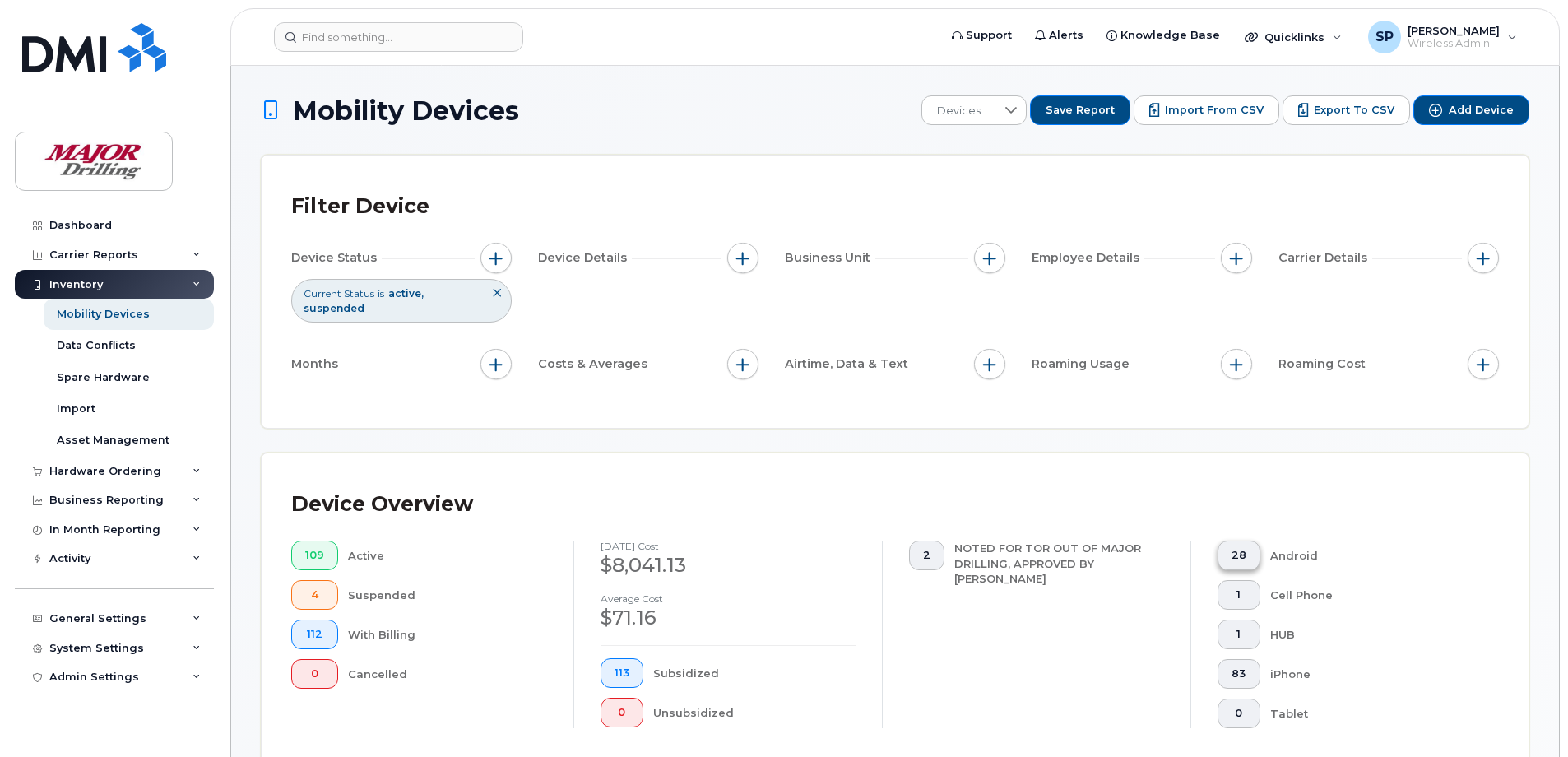
click at [1238, 555] on span "28" at bounding box center [1240, 556] width 15 height 14
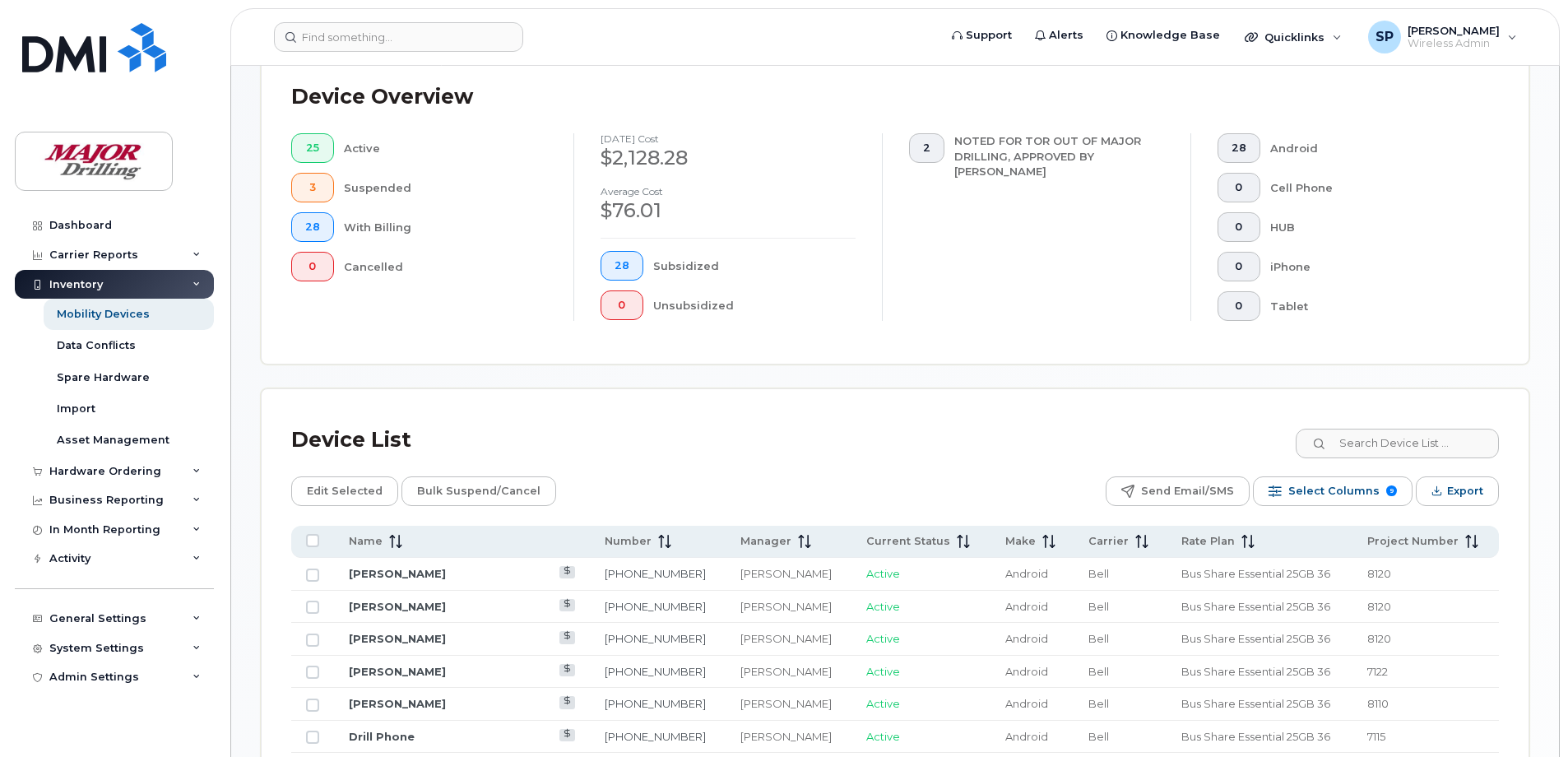
scroll to position [366, 0]
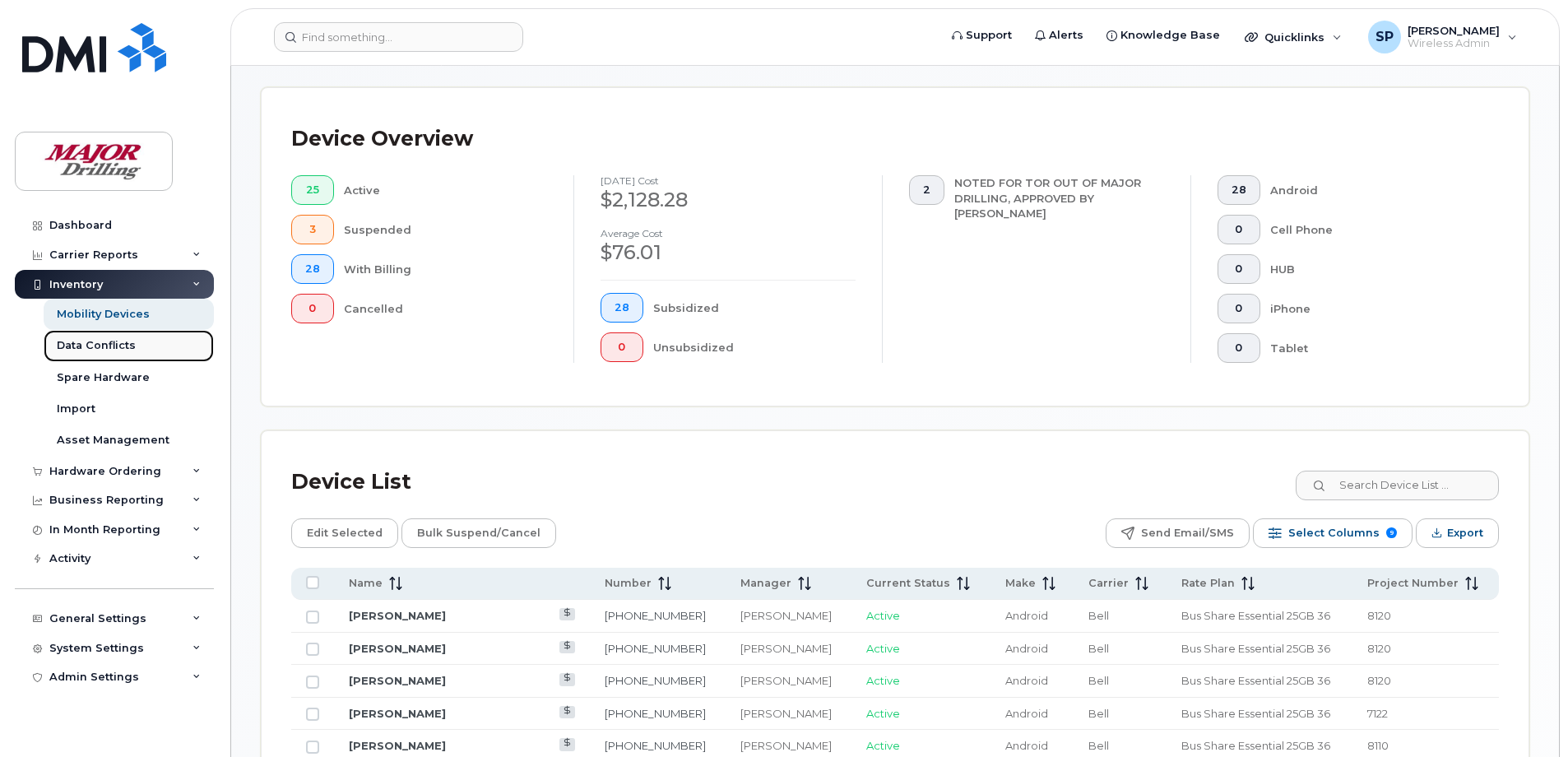
click at [118, 343] on div "Data Conflicts" at bounding box center [96, 346] width 79 height 15
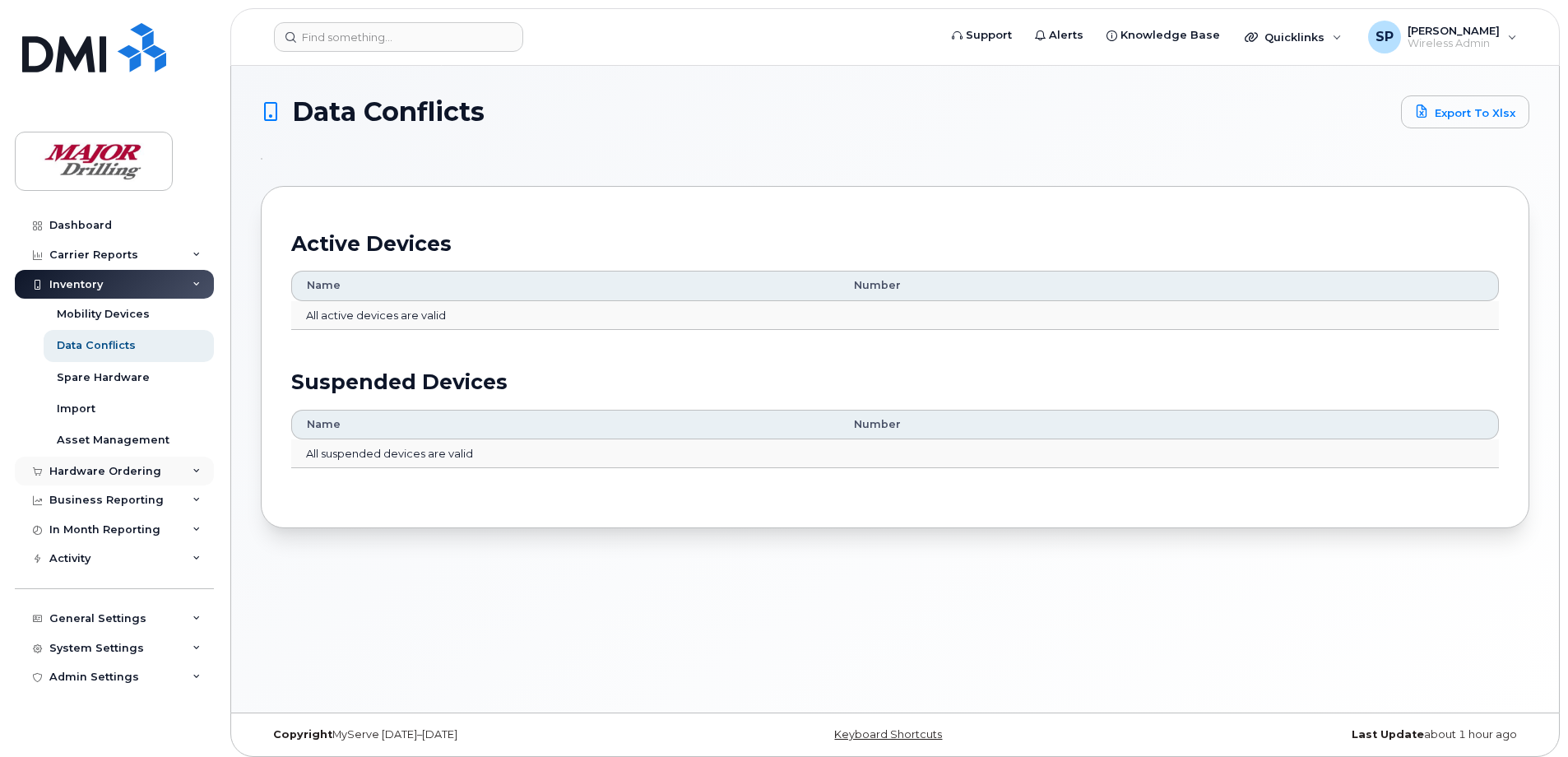
click at [190, 466] on div "Hardware Ordering" at bounding box center [115, 471] width 199 height 30
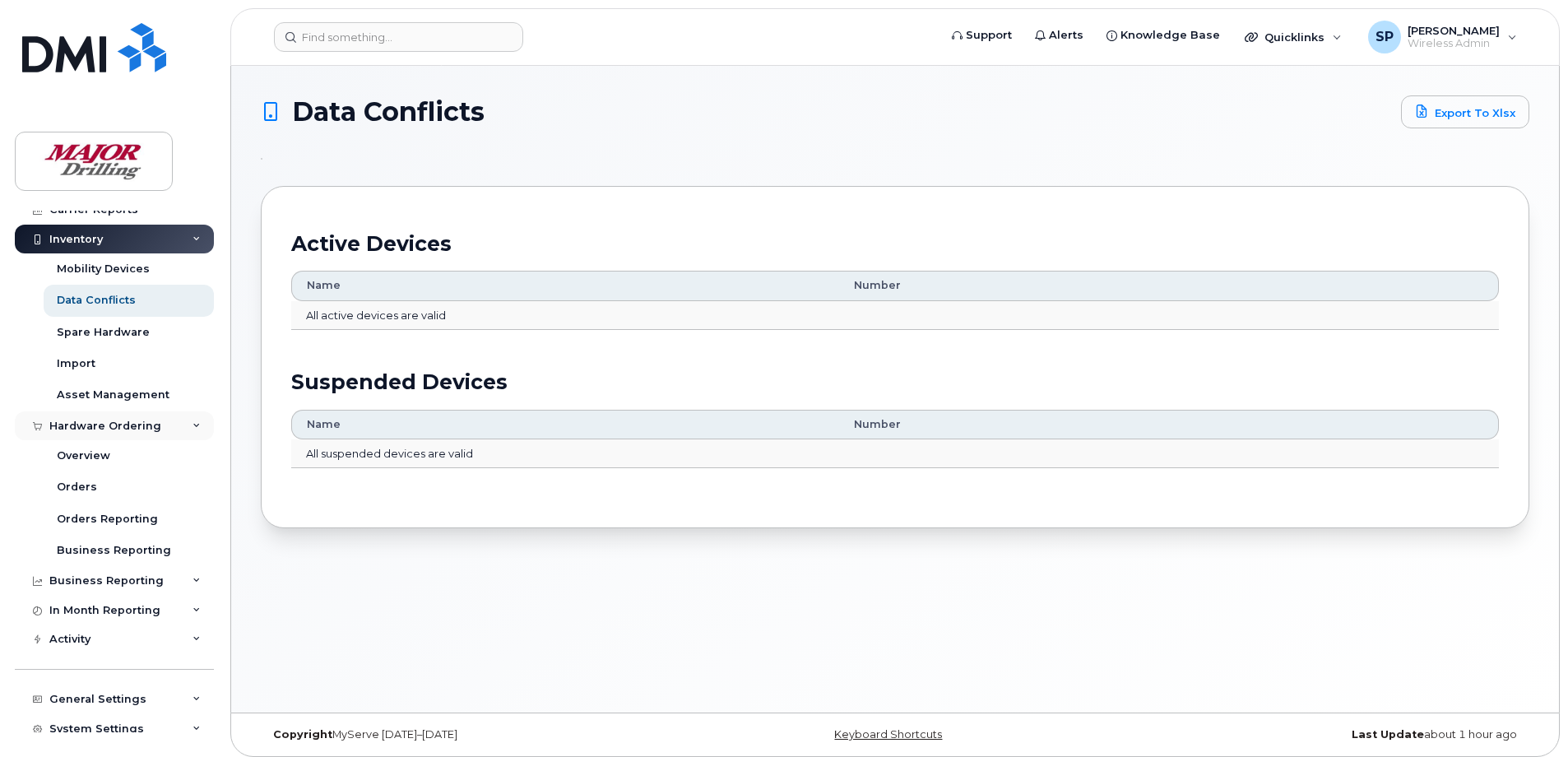
scroll to position [84, 0]
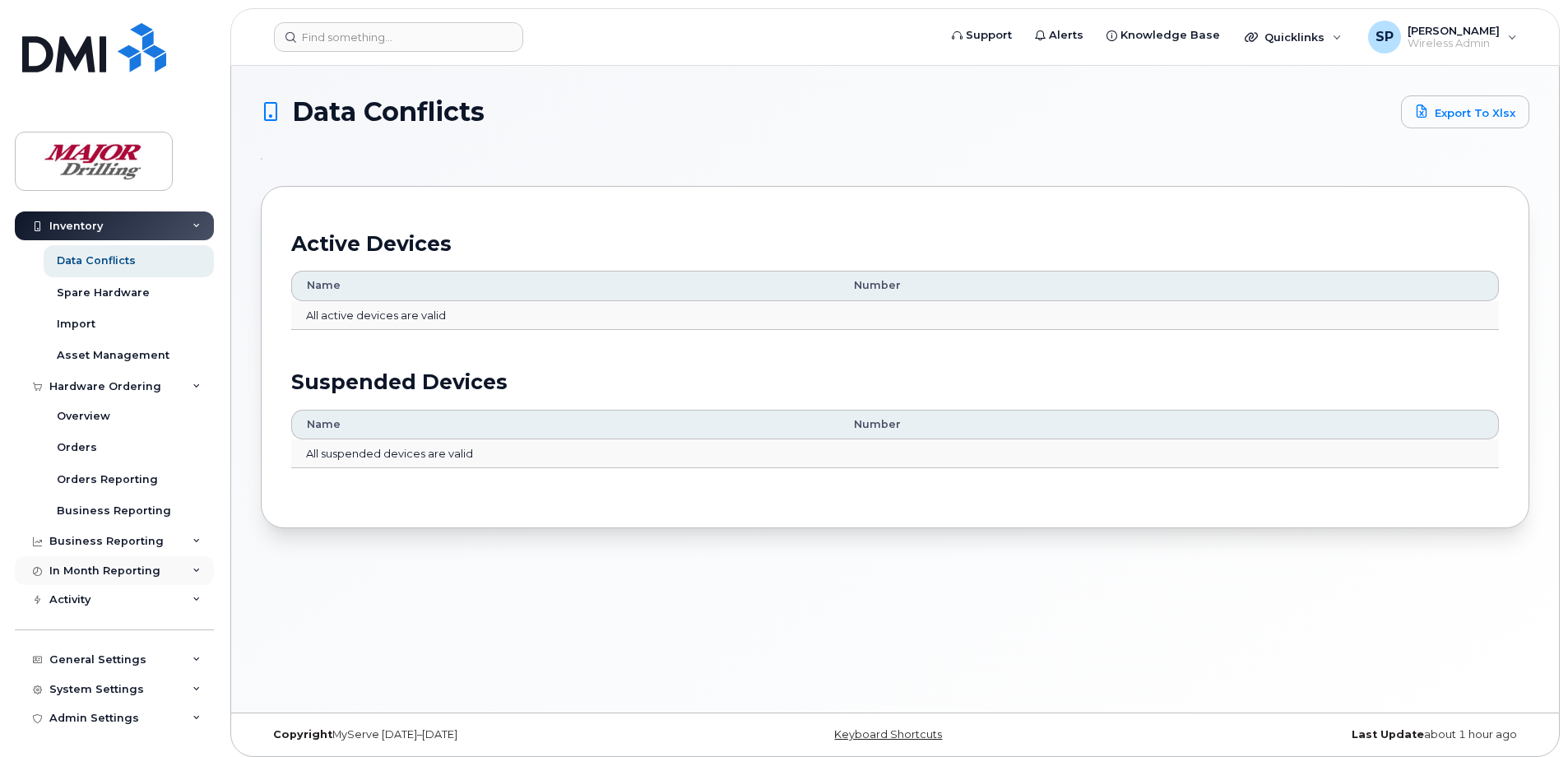
click at [193, 570] on icon at bounding box center [197, 571] width 8 height 8
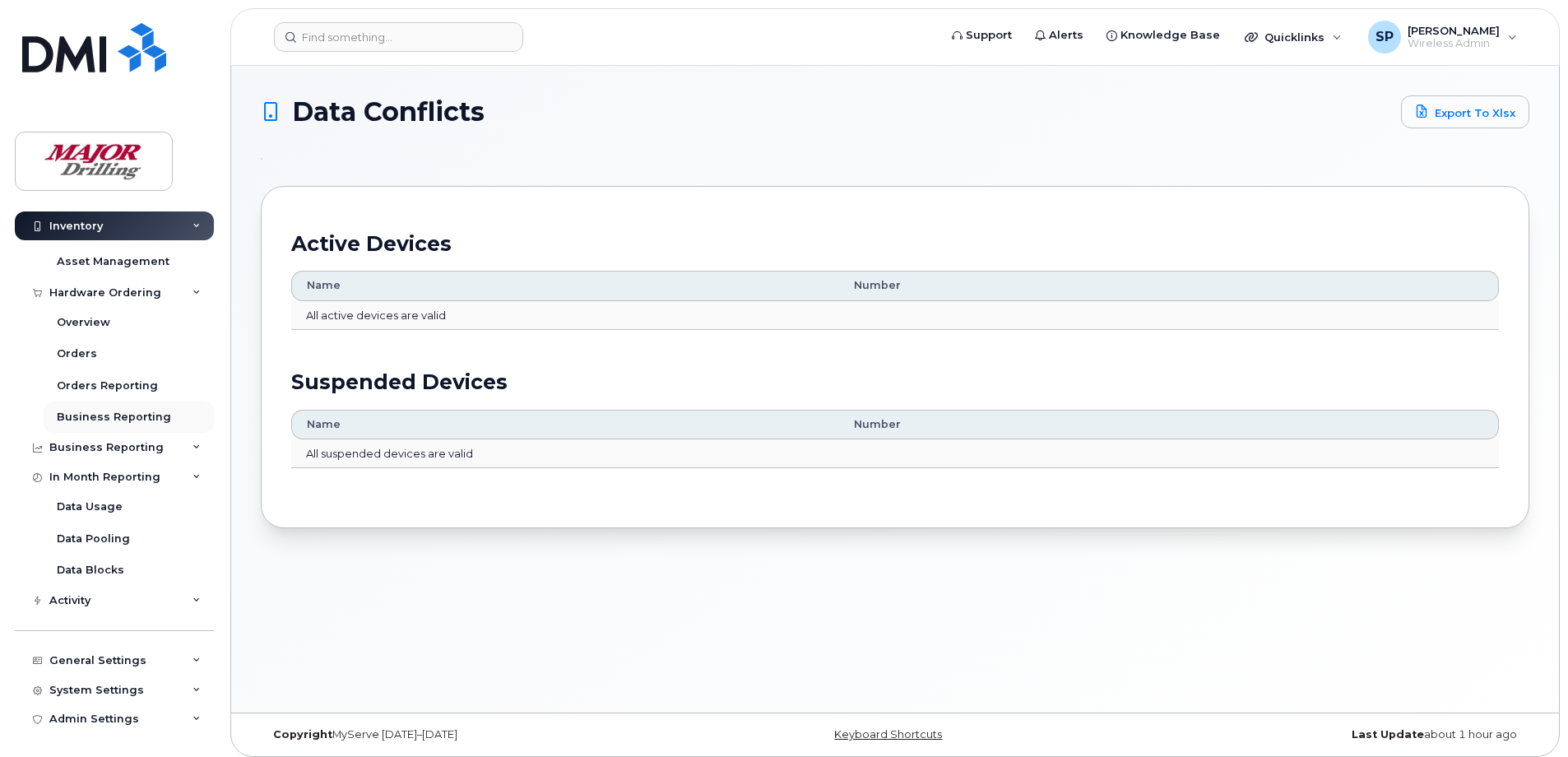
scroll to position [179, 0]
click at [193, 474] on icon at bounding box center [197, 477] width 8 height 8
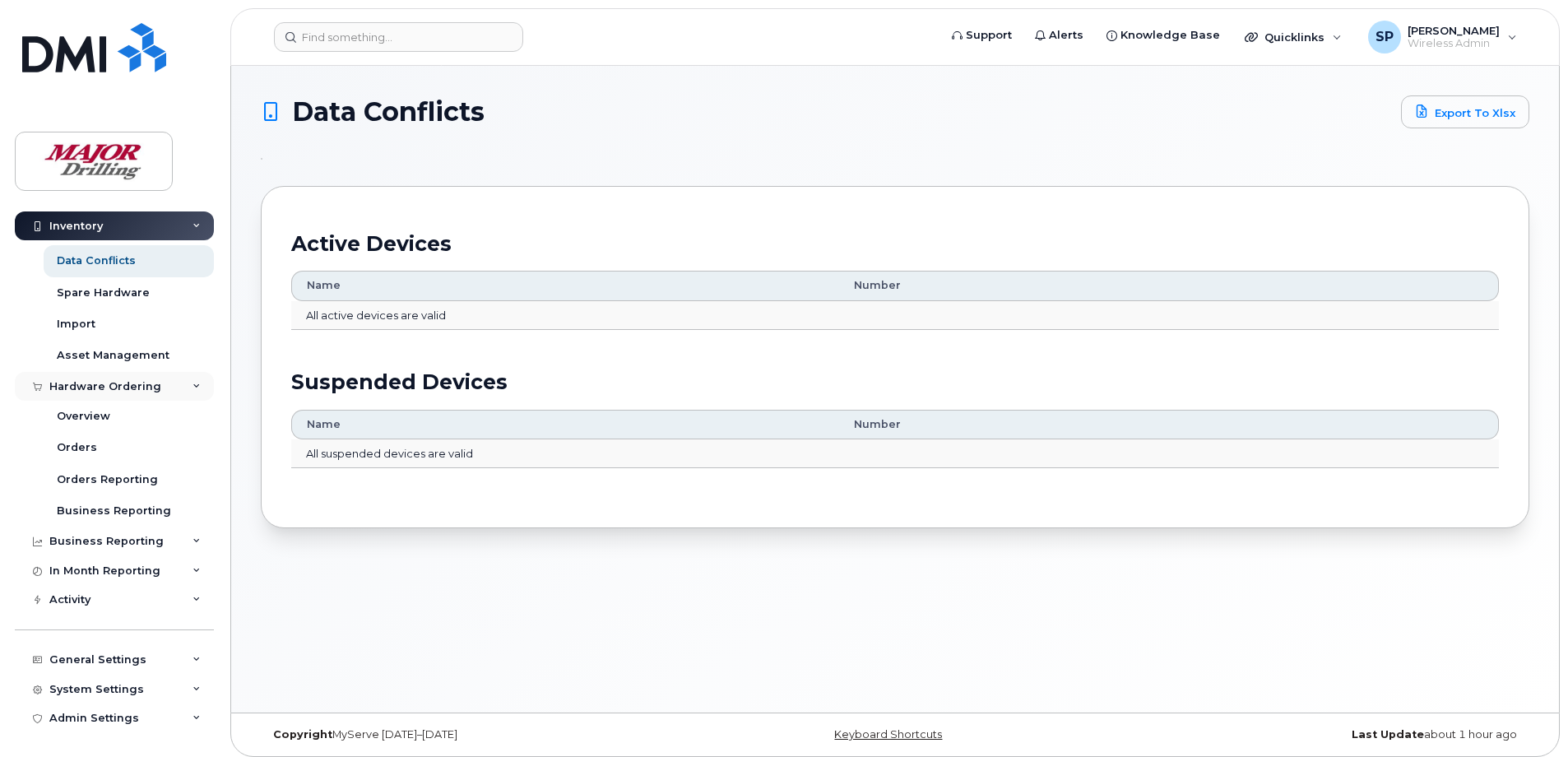
click at [193, 384] on icon at bounding box center [197, 387] width 8 height 8
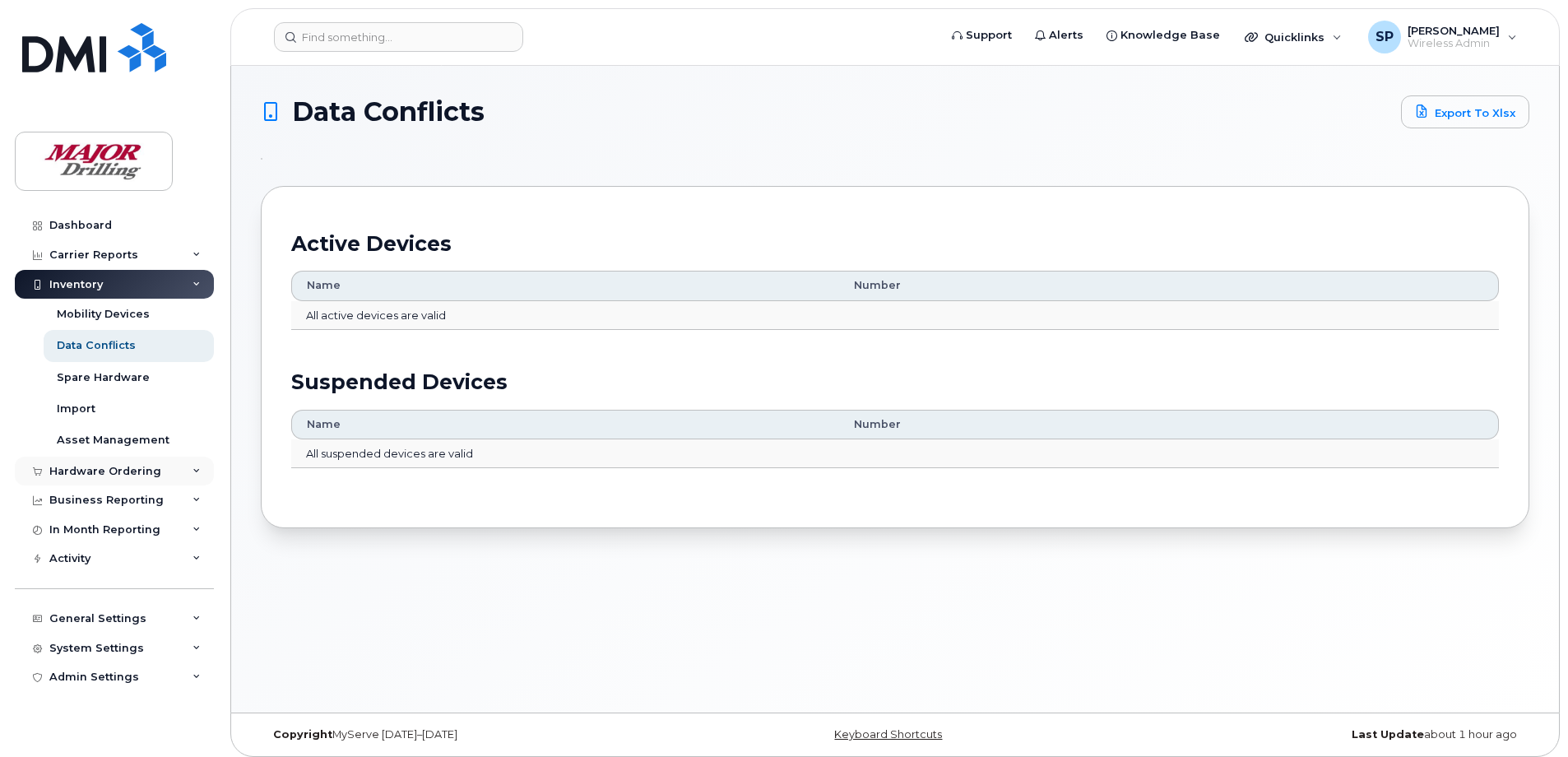
scroll to position [0, 0]
click at [193, 277] on div "Inventory" at bounding box center [115, 285] width 199 height 30
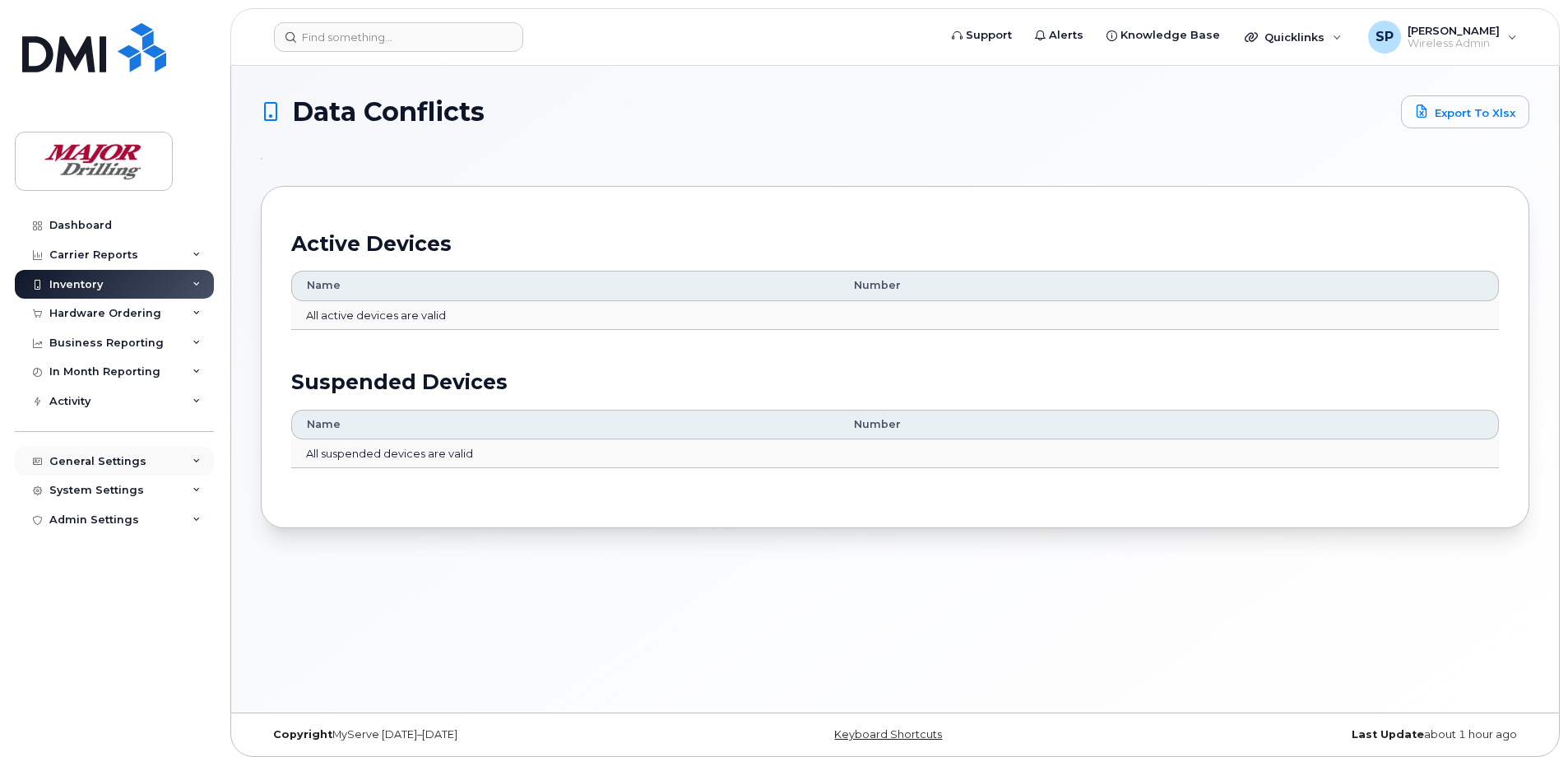
click at [201, 460] on div "General Settings" at bounding box center [115, 461] width 199 height 30
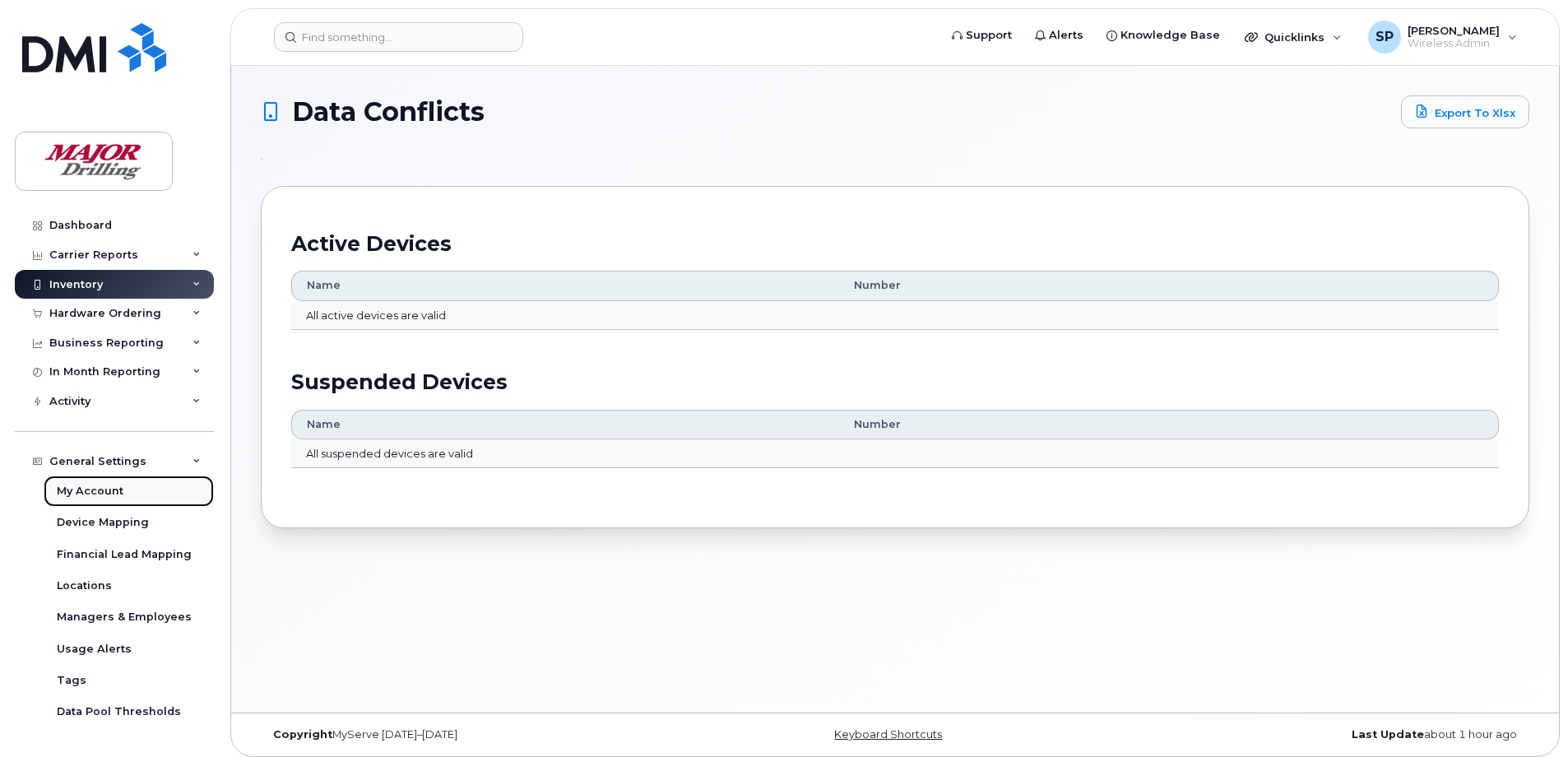
click at [112, 494] on div "My Account" at bounding box center [90, 492] width 67 height 15
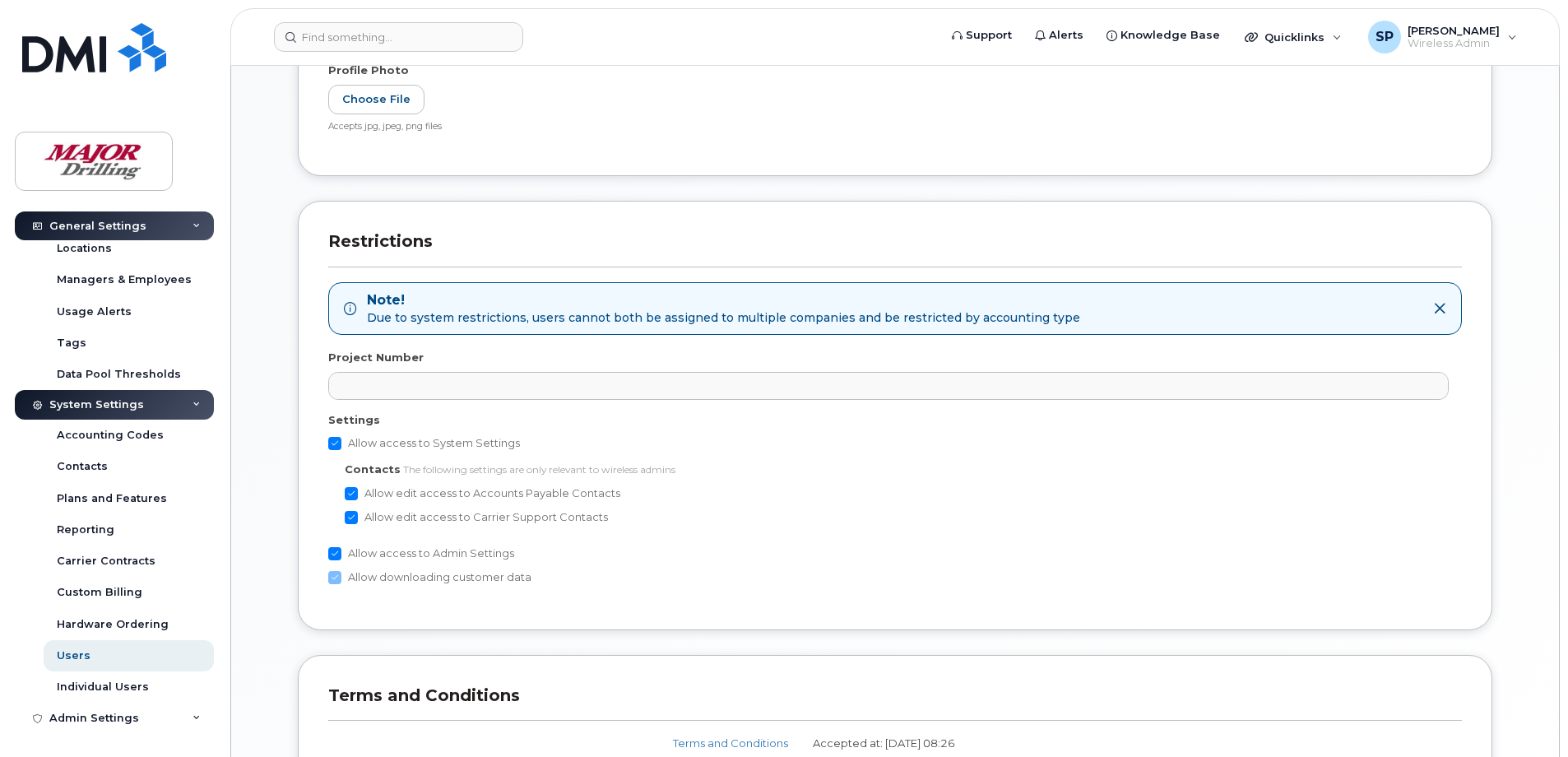
scroll to position [635, 0]
drag, startPoint x: 91, startPoint y: 464, endPoint x: 293, endPoint y: 422, distance: 206.3
click at [91, 464] on div "Contacts" at bounding box center [82, 467] width 51 height 15
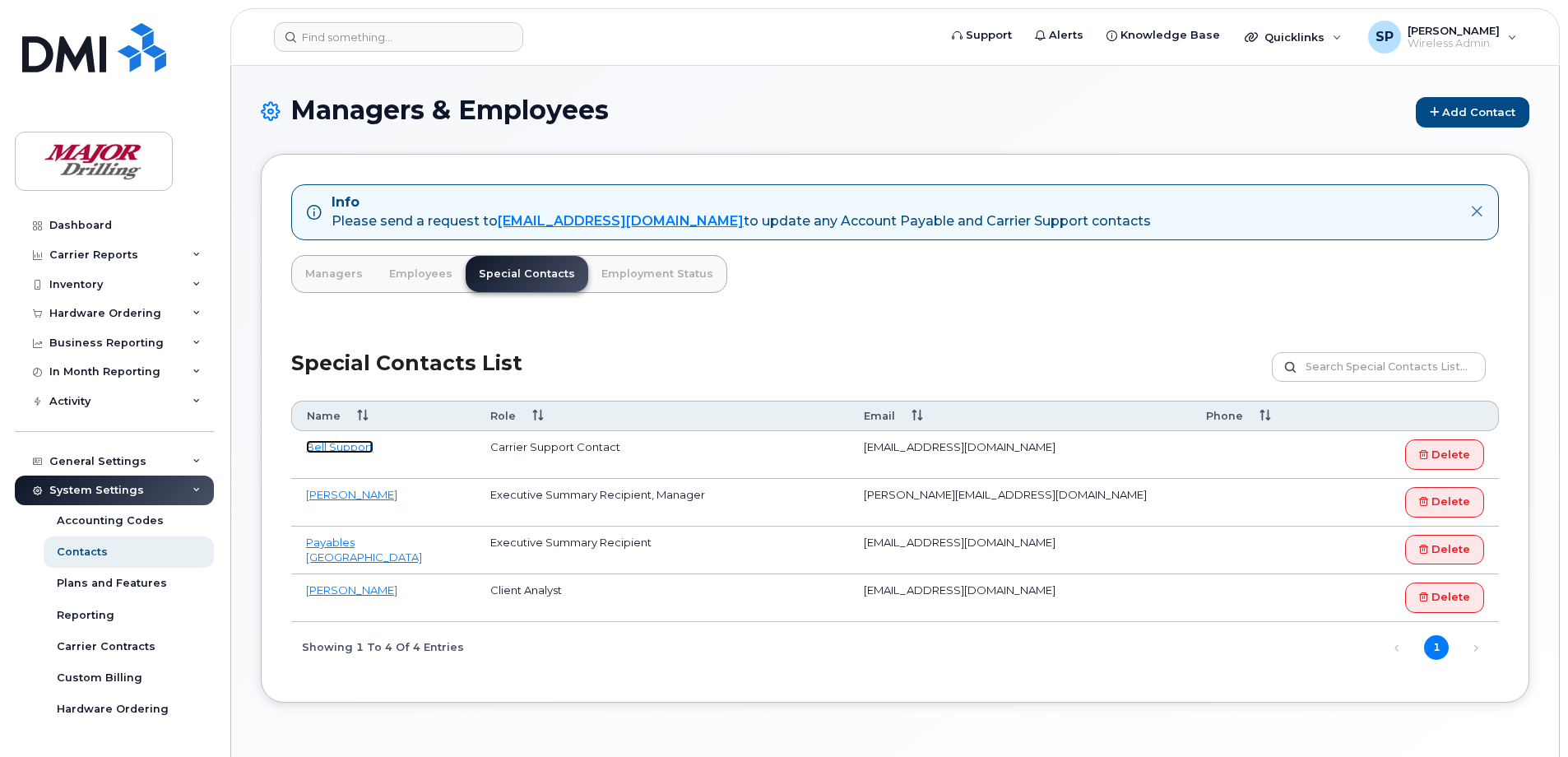
click at [367, 447] on link "Bell Support" at bounding box center [339, 447] width 68 height 14
click at [359, 493] on link "[PERSON_NAME]" at bounding box center [351, 495] width 91 height 14
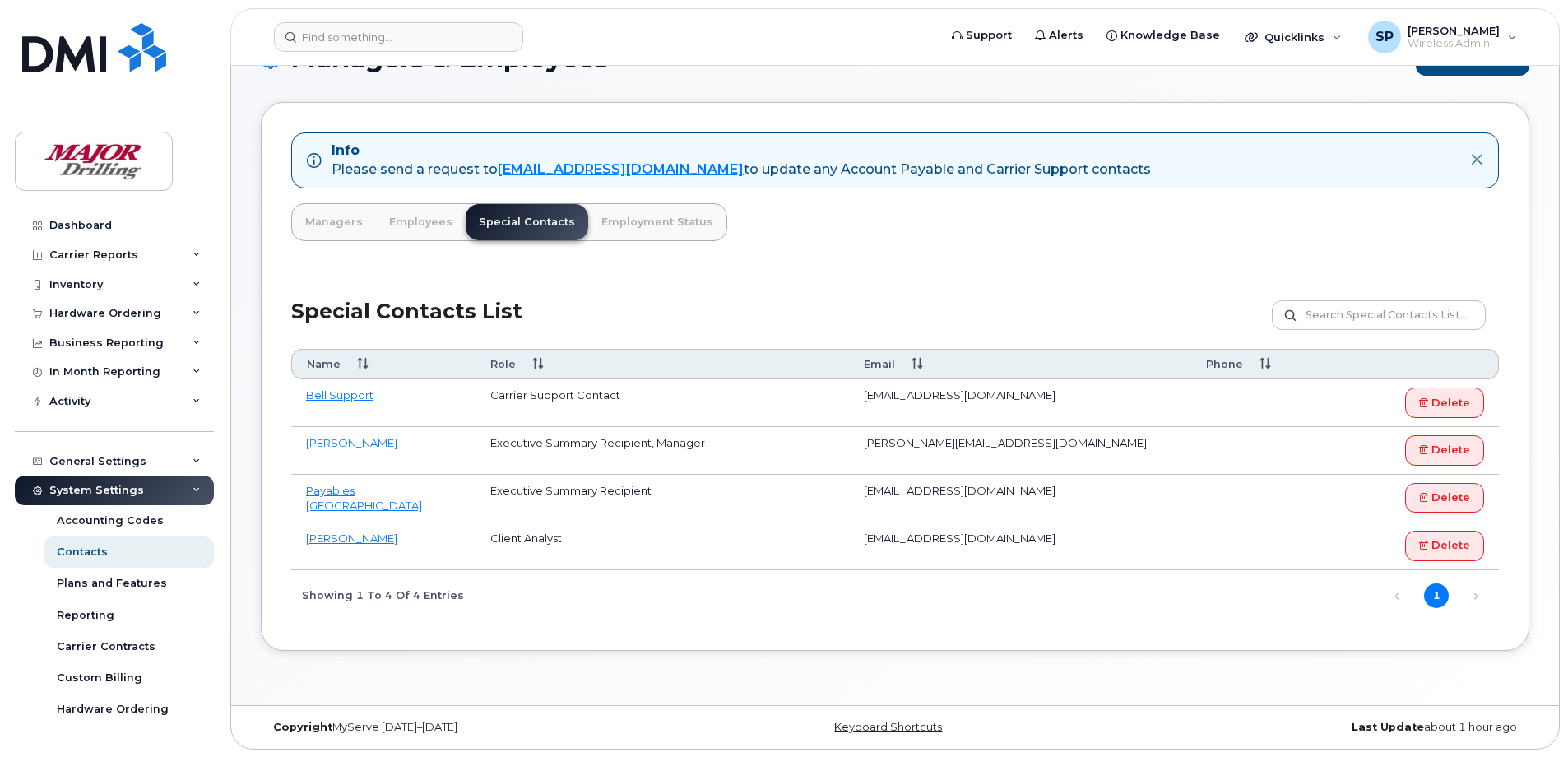
scroll to position [52, 0]
click at [1478, 595] on link "Next" at bounding box center [1475, 595] width 24 height 25
click at [1399, 594] on link "Previous" at bounding box center [1397, 595] width 24 height 25
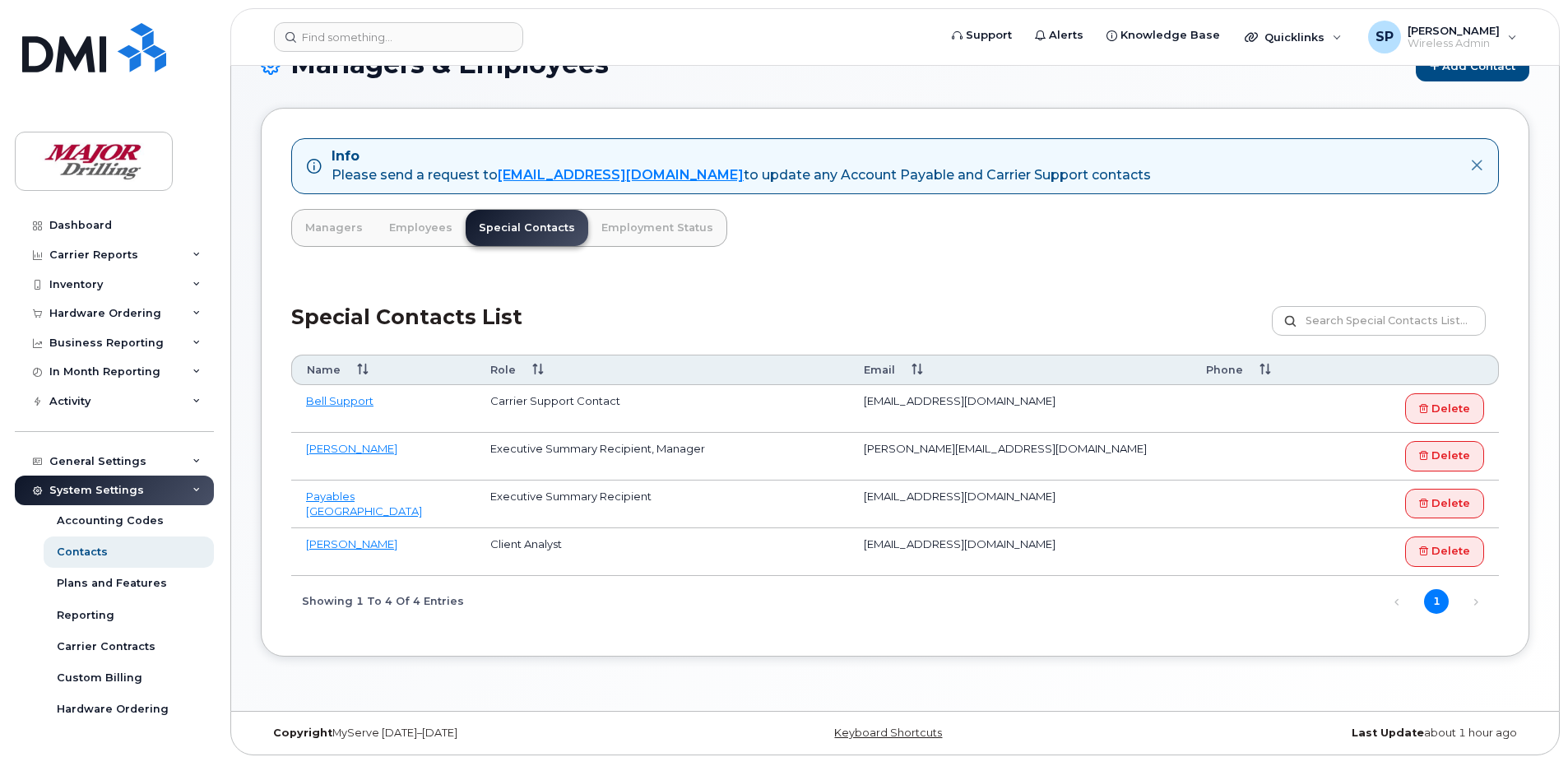
scroll to position [0, 0]
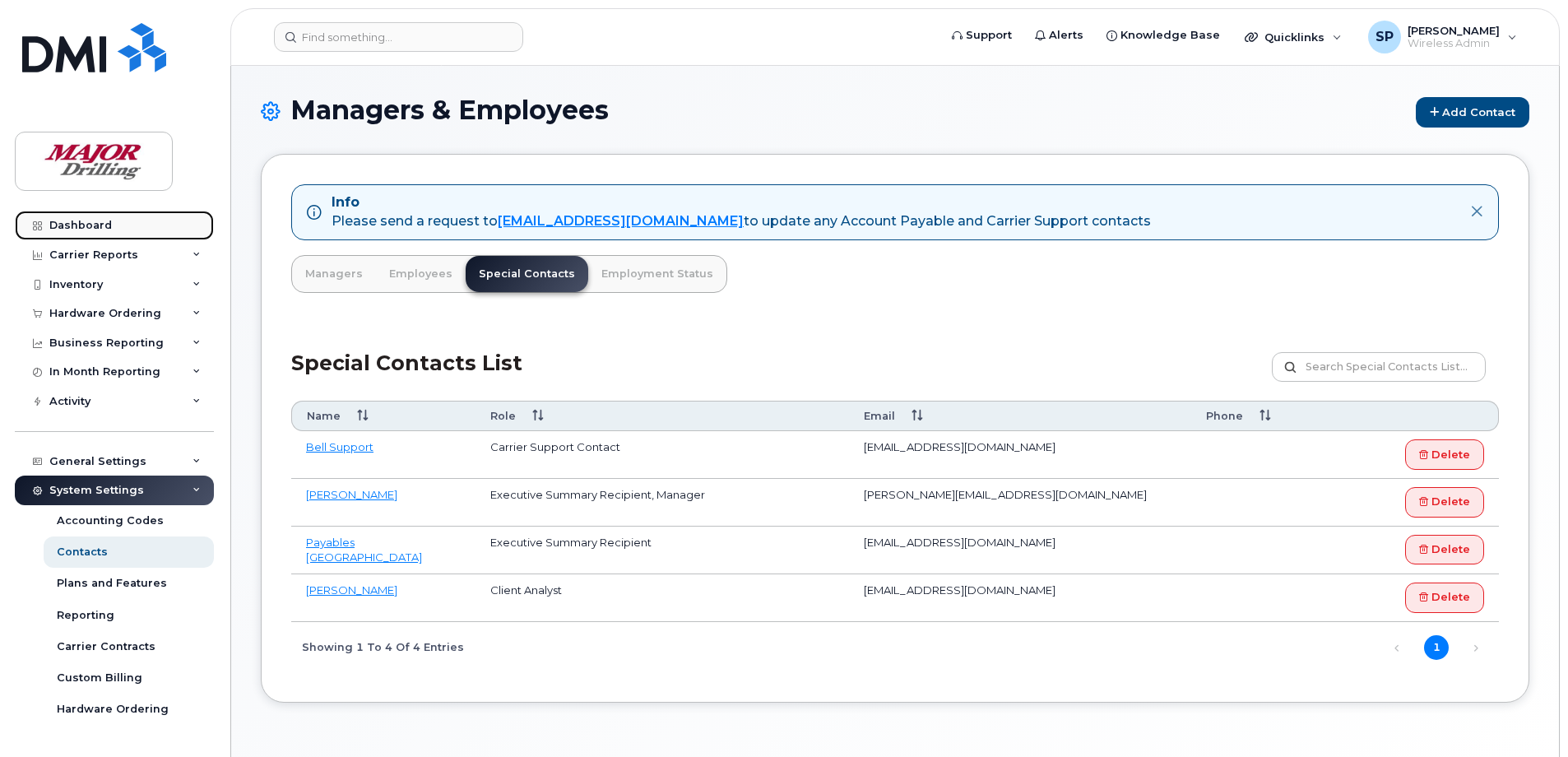
click at [80, 229] on div "Dashboard" at bounding box center [80, 226] width 62 height 14
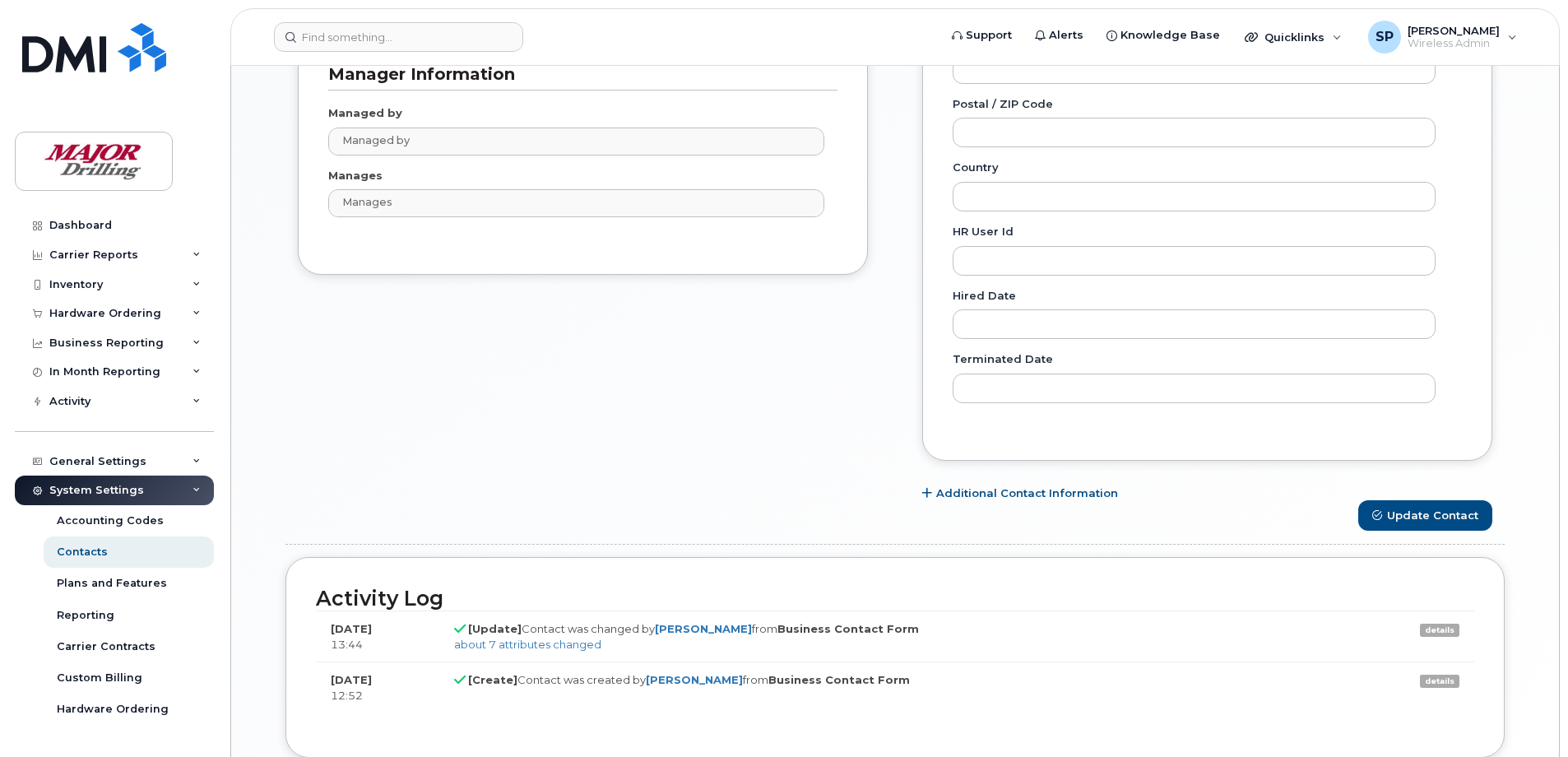
scroll to position [1143, 0]
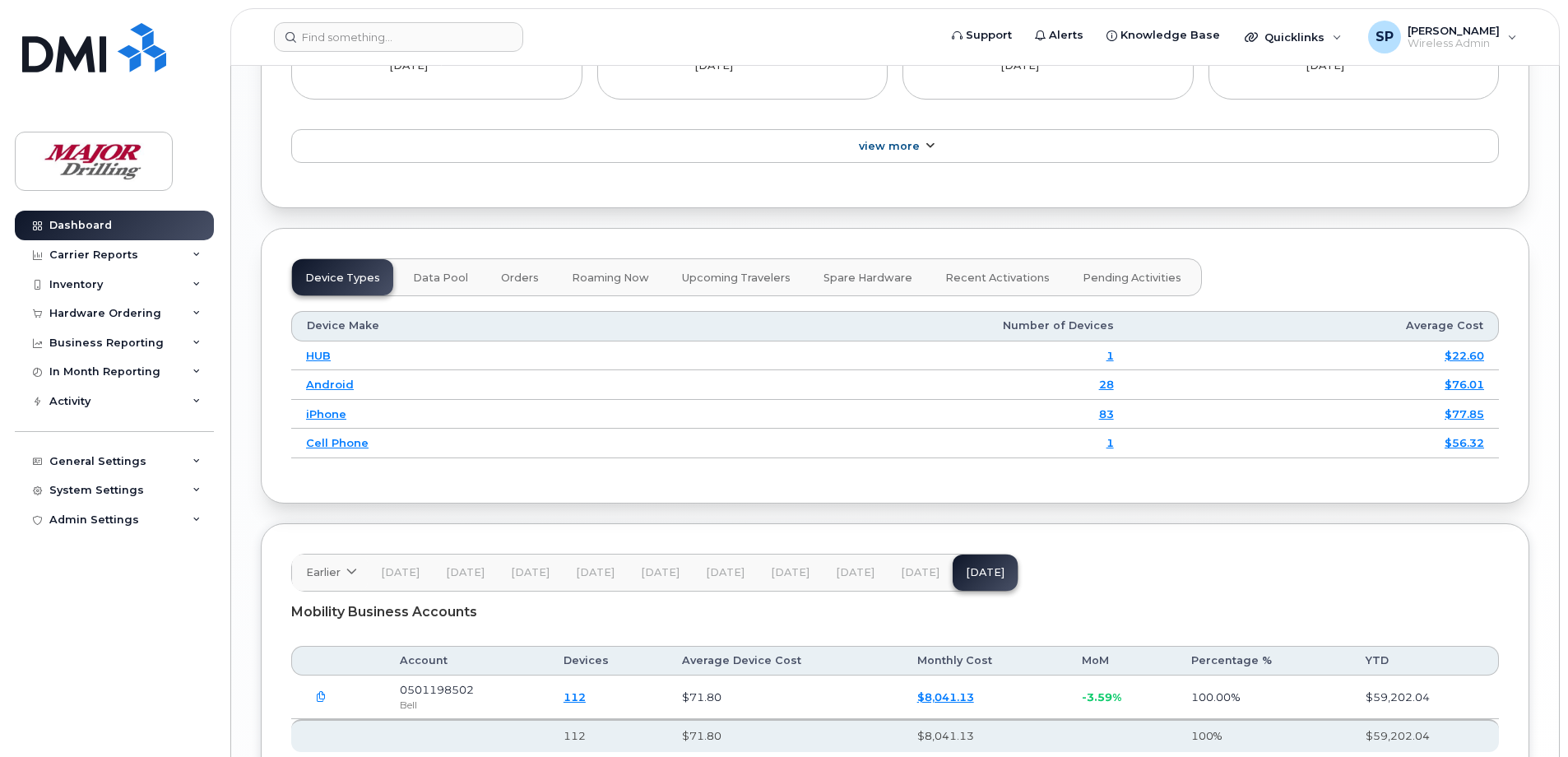
scroll to position [1943, 0]
